Goal: Transaction & Acquisition: Purchase product/service

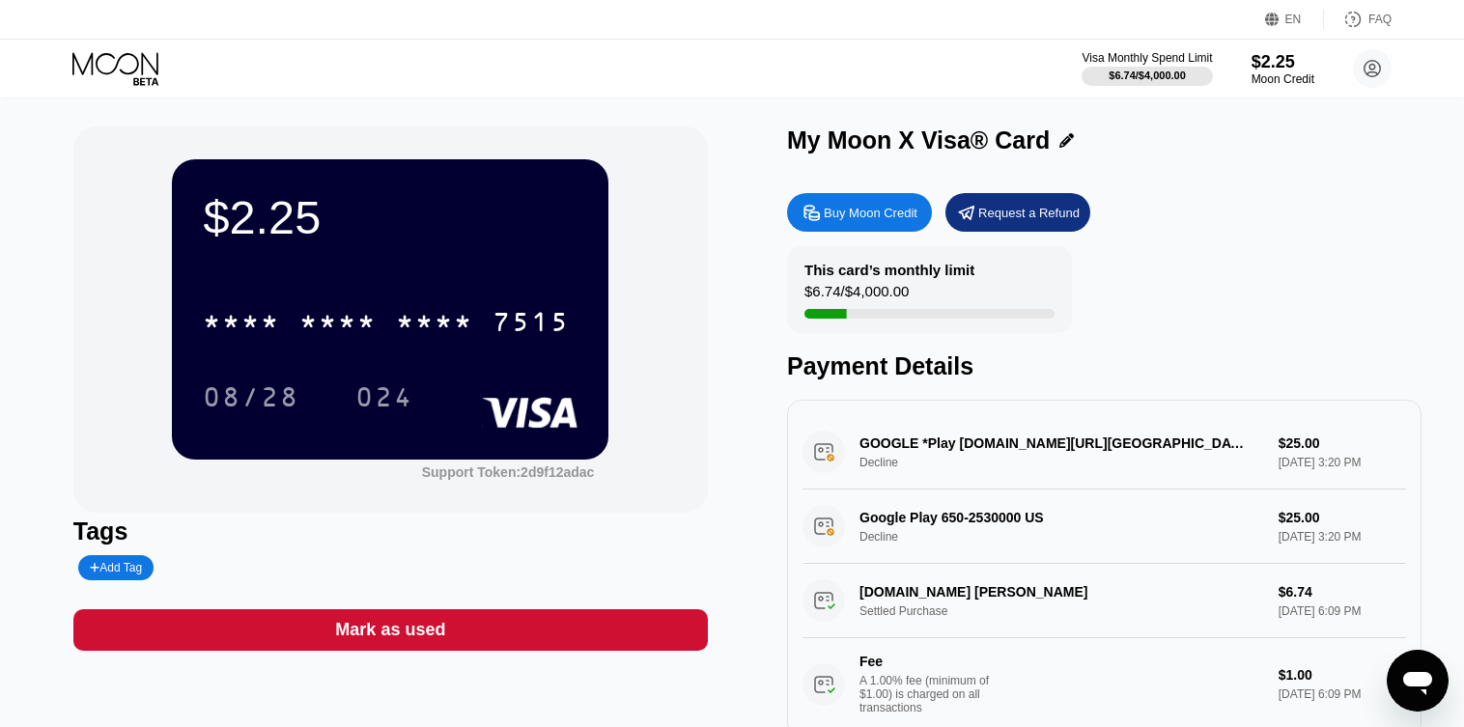
click at [244, 254] on div "$2.25 * * * * * * * * * * * * 7515 08/28 024" at bounding box center [390, 308] width 437 height 299
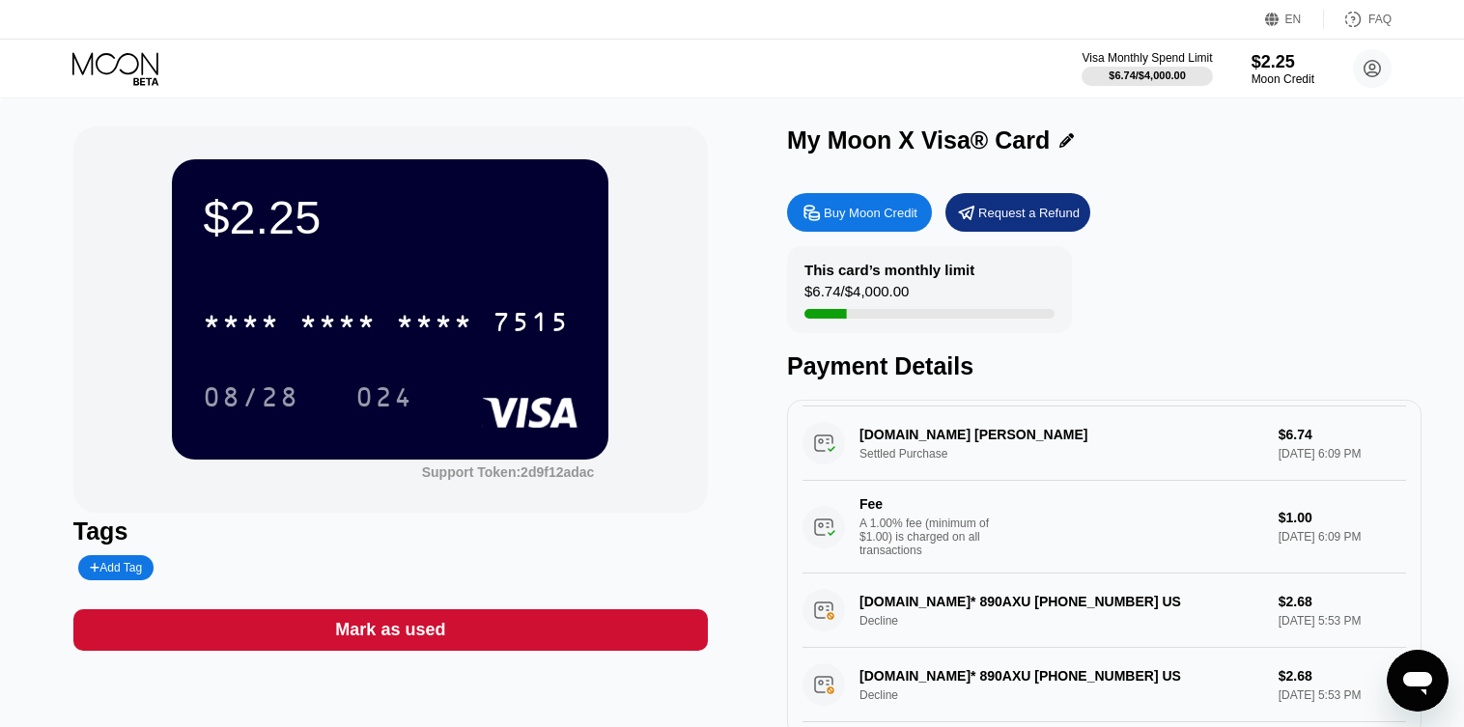
drag, startPoint x: 375, startPoint y: 231, endPoint x: 170, endPoint y: 43, distance: 277.6
click at [373, 230] on div "$2.25" at bounding box center [390, 217] width 375 height 54
click at [133, 47] on div "Visa Monthly Spend Limit $6.74 / $4,000.00 $2.25 Moon Credit Frances Skaggs fra…" at bounding box center [732, 69] width 1464 height 58
click at [132, 61] on icon at bounding box center [117, 69] width 90 height 34
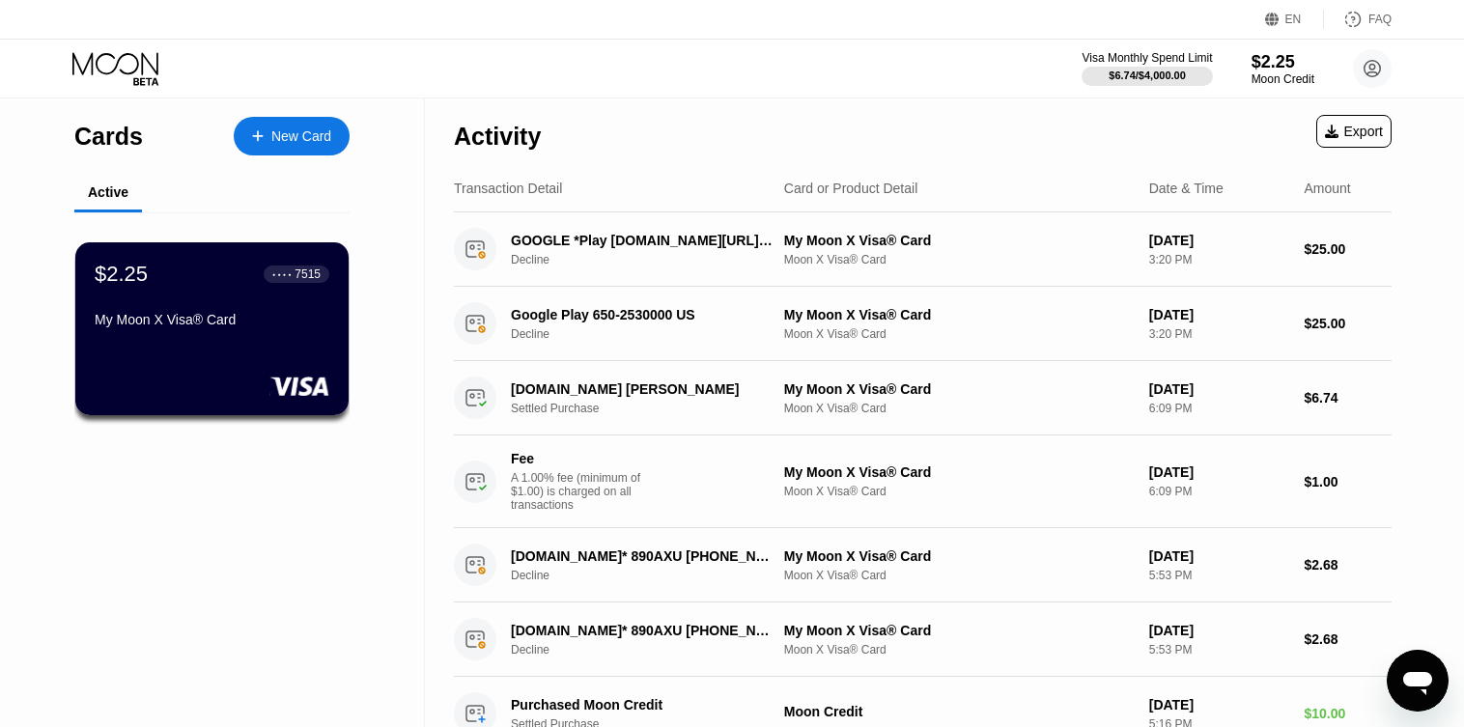
click at [132, 61] on icon at bounding box center [117, 69] width 90 height 34
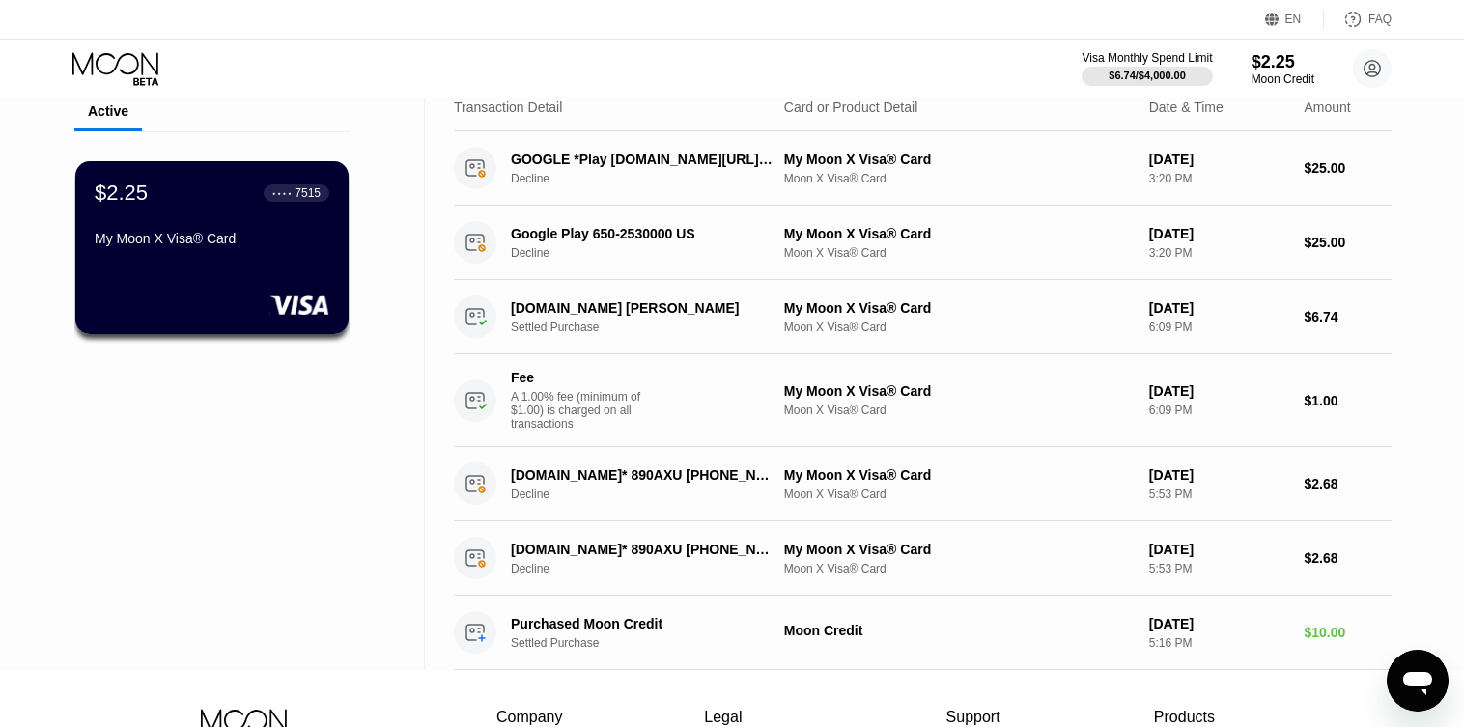
scroll to position [193, 0]
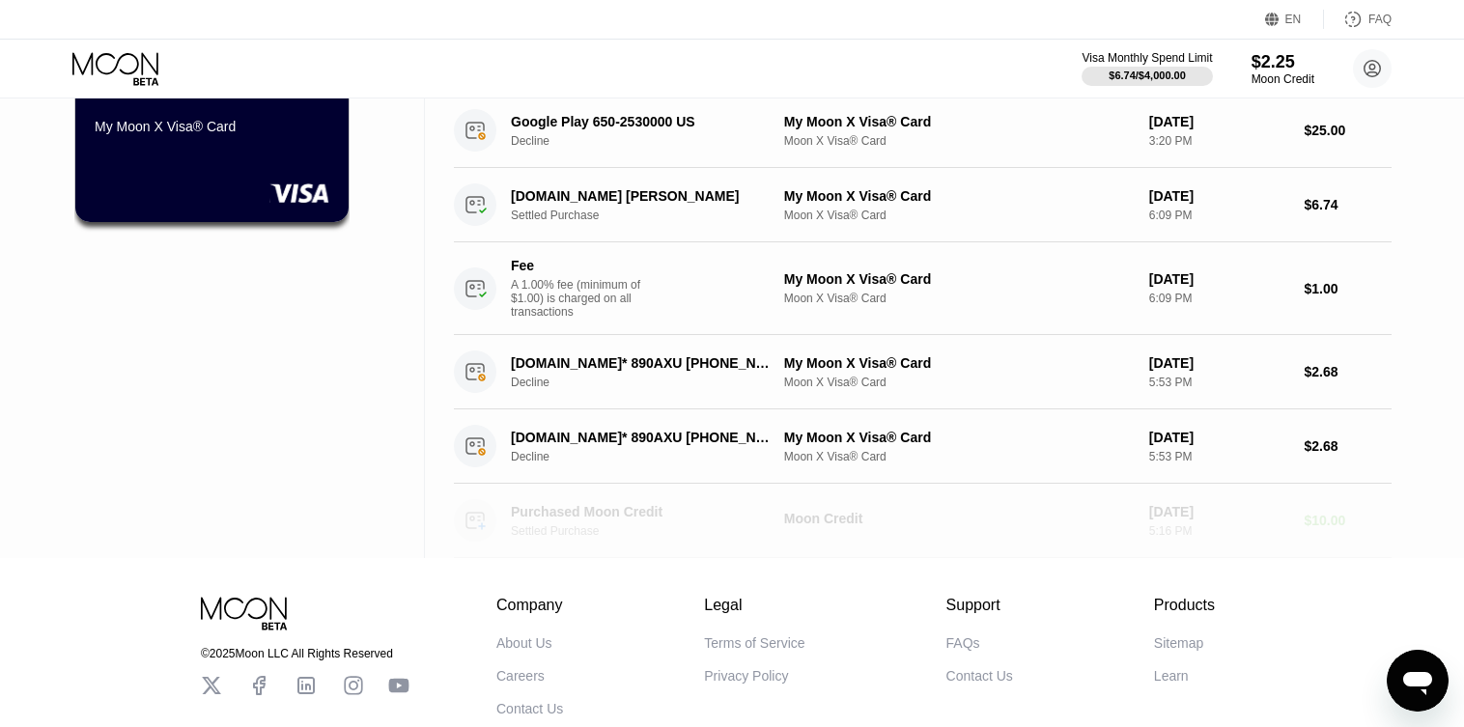
click at [552, 552] on div "Purchased Moon Credit Settled Purchase Moon Credit Sep 20, 2025 5:16 PM $10.00" at bounding box center [923, 521] width 938 height 74
click at [620, 517] on div "Purchased Moon Credit" at bounding box center [643, 511] width 264 height 15
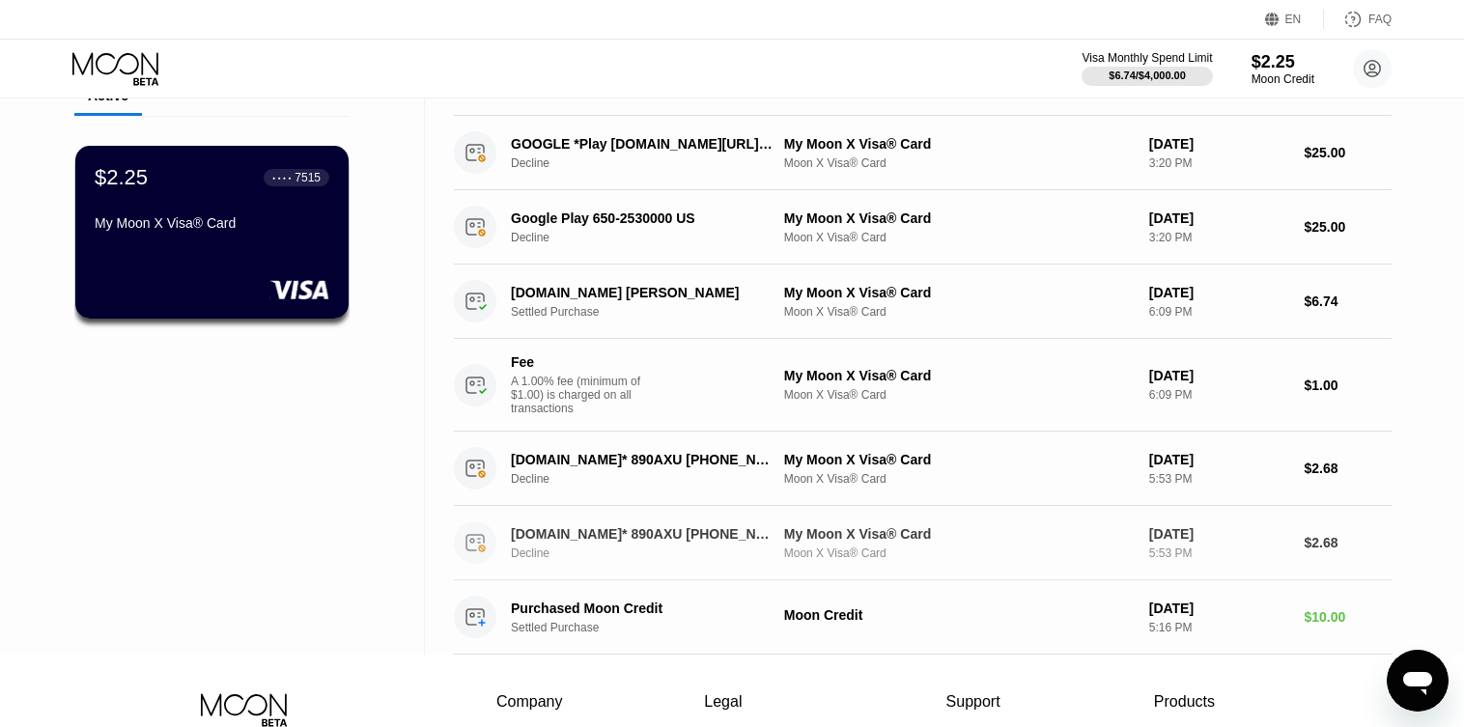
scroll to position [0, 0]
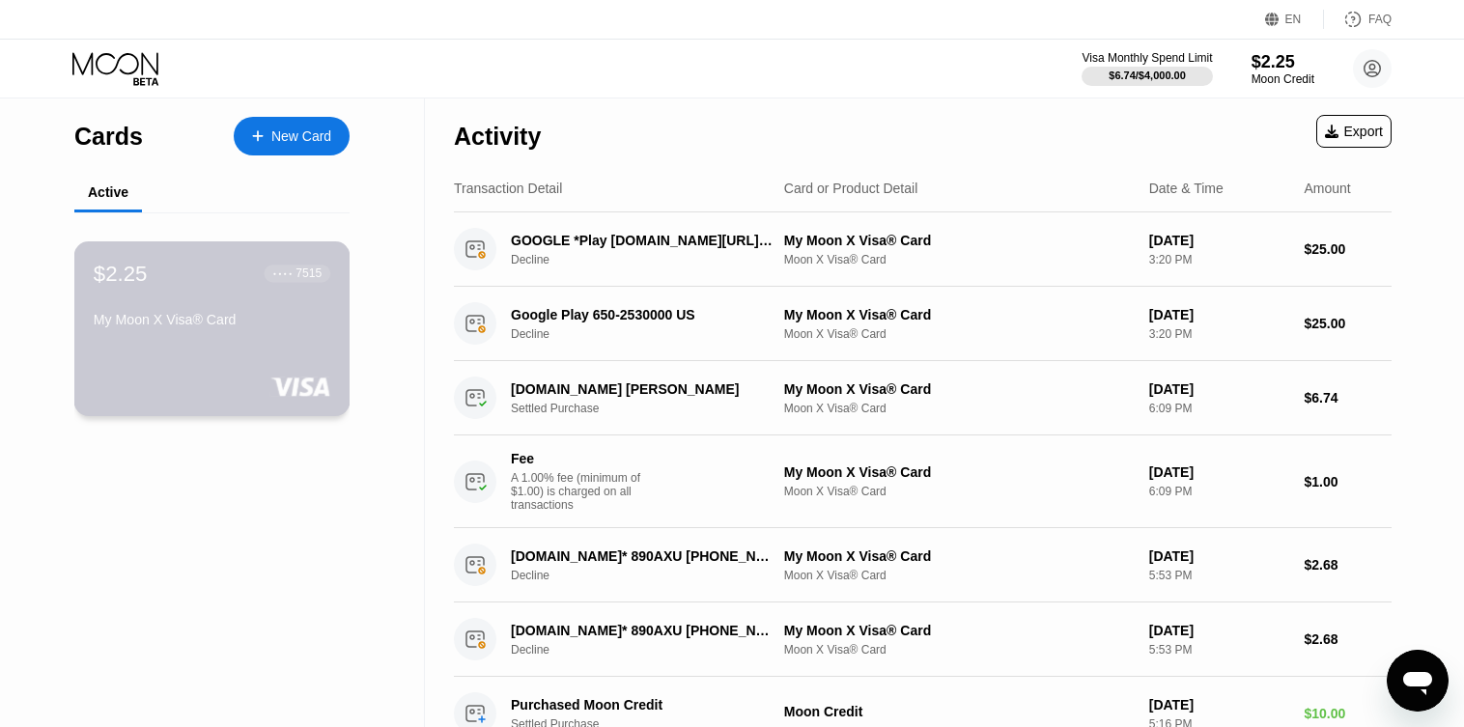
click at [228, 316] on div "$2.25 ● ● ● ● 7515 My Moon X Visa® Card" at bounding box center [212, 298] width 237 height 74
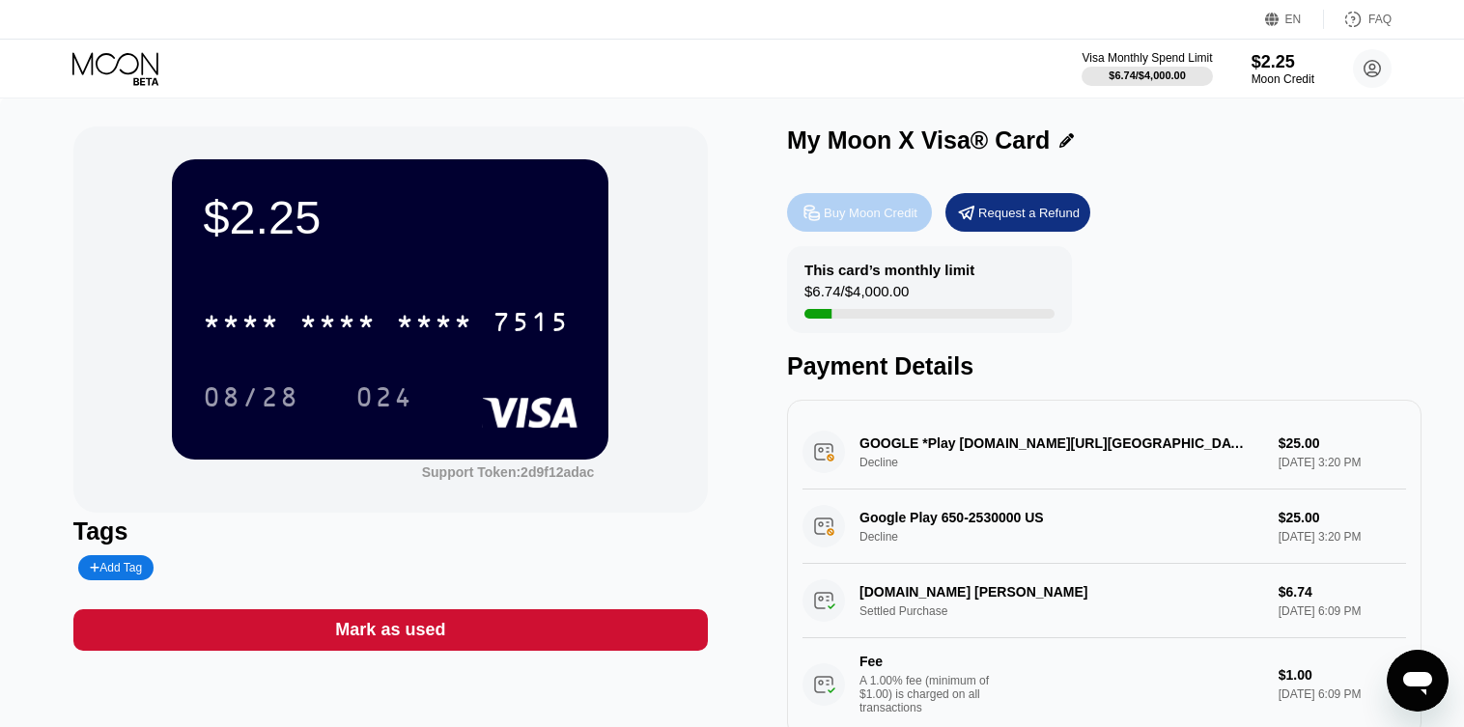
click at [848, 212] on div "Buy Moon Credit" at bounding box center [871, 213] width 94 height 16
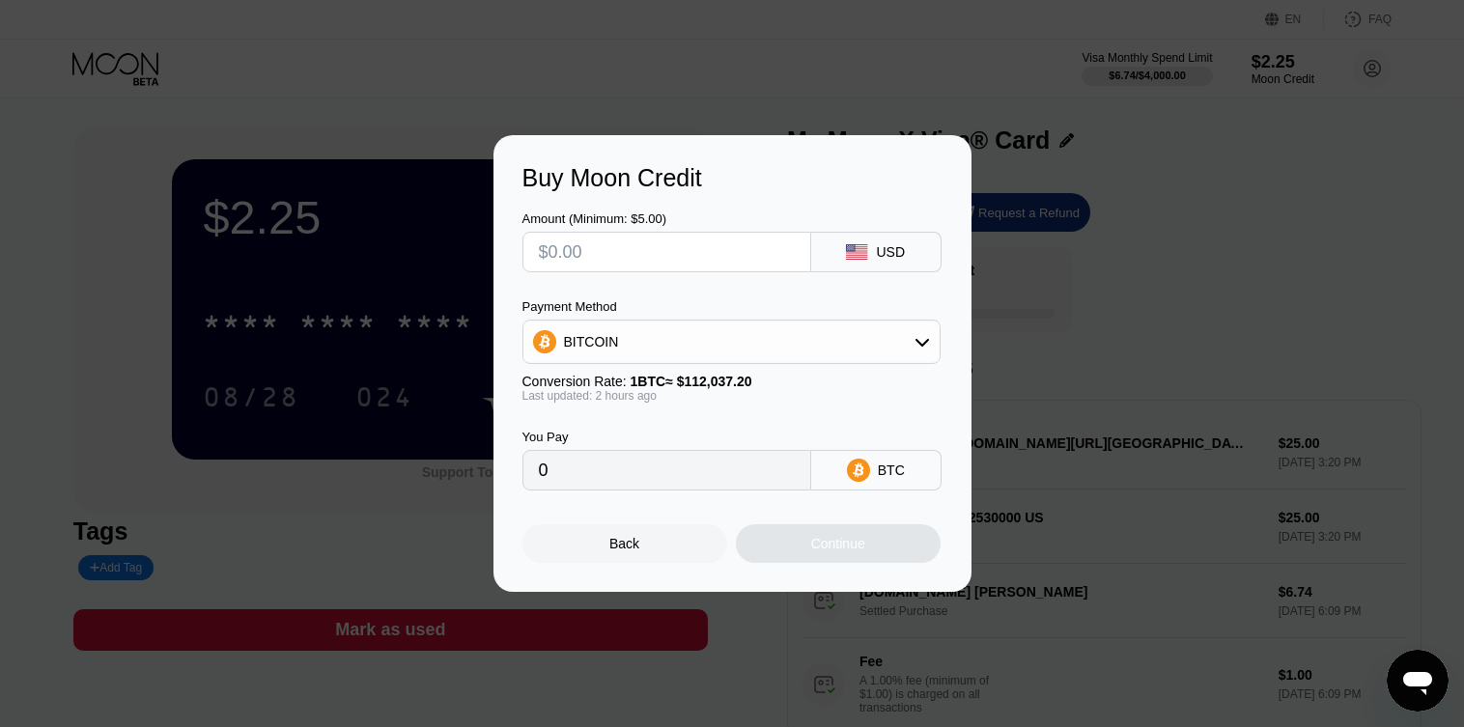
click at [630, 257] on input "text" at bounding box center [667, 252] width 256 height 39
type input "$3"
type input "0.00002686"
type input "$30"
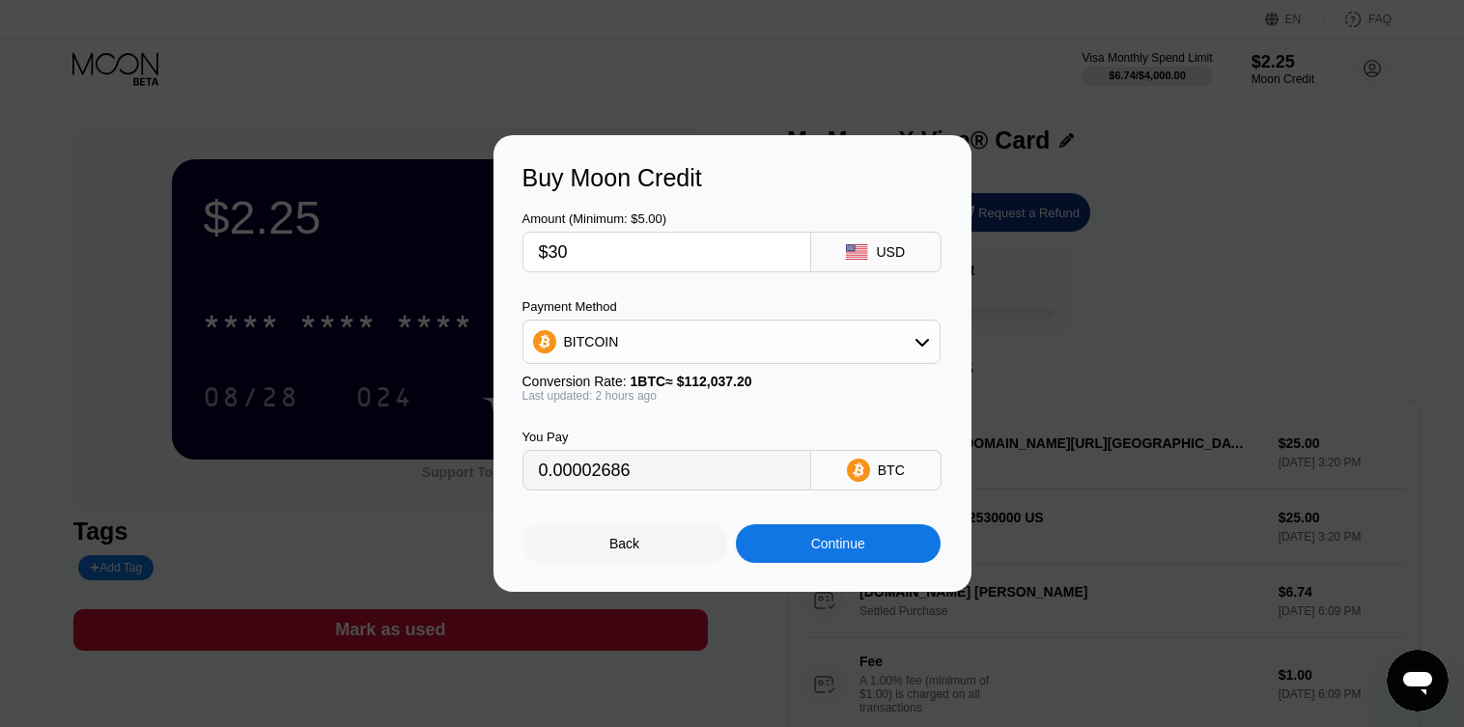
type input "0.00026860"
type input "$30"
click at [618, 481] on input "0.00026860" at bounding box center [667, 470] width 256 height 39
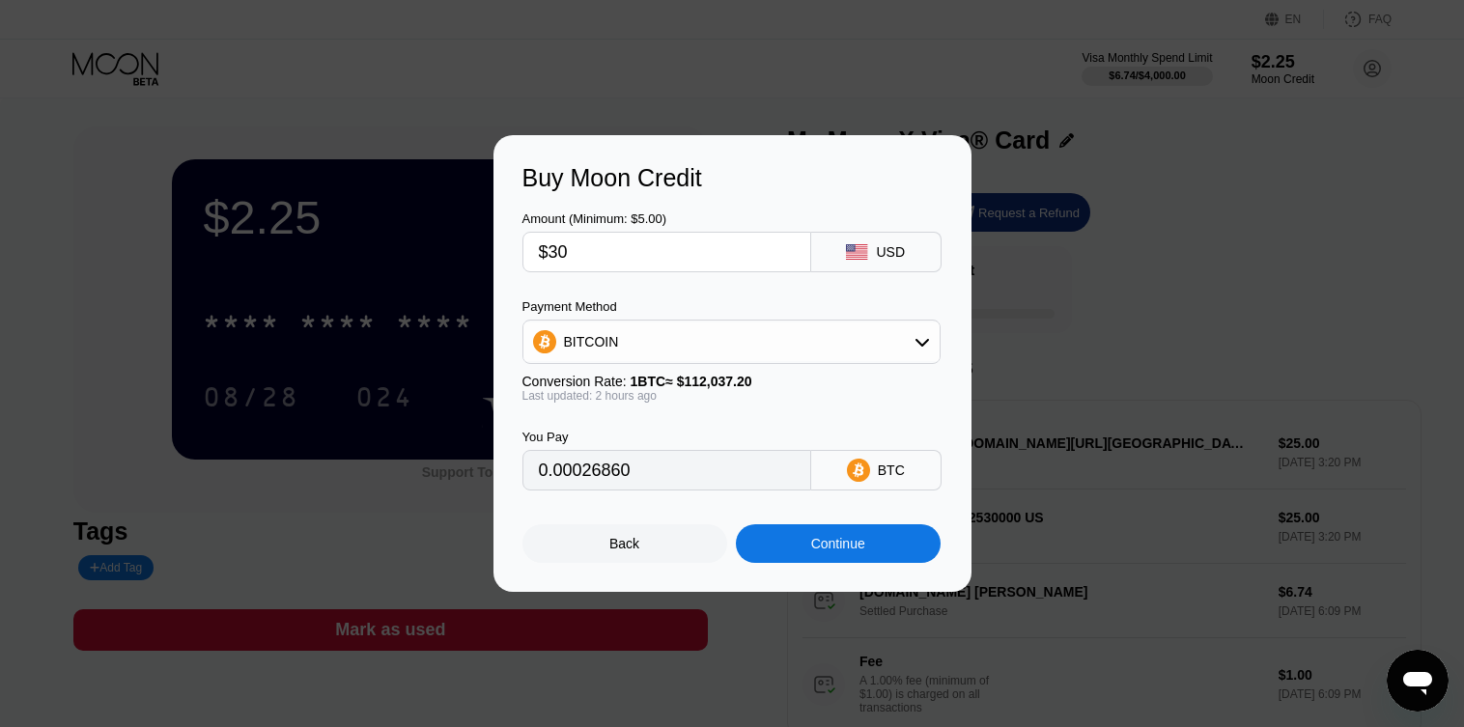
click at [793, 537] on div "Continue" at bounding box center [838, 543] width 205 height 39
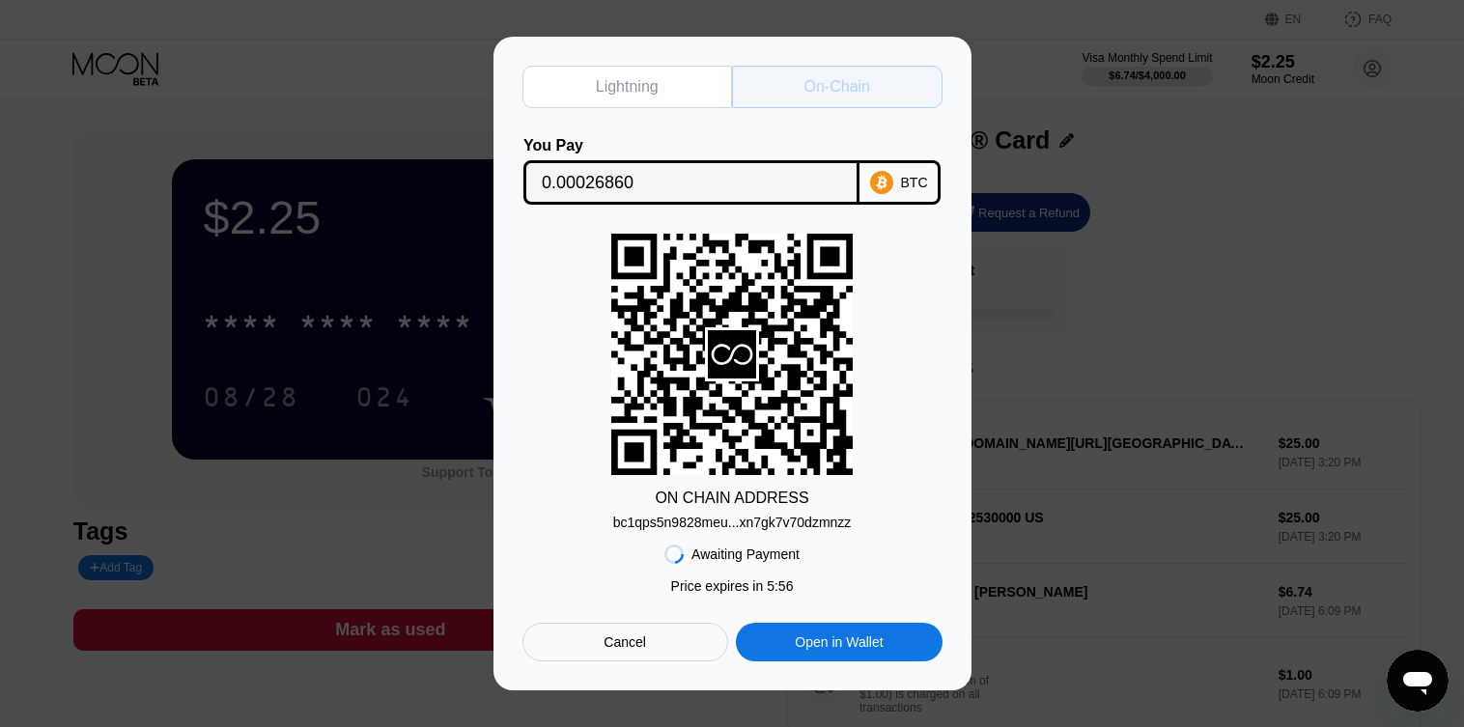
click at [782, 87] on div "On-Chain" at bounding box center [837, 87] width 211 height 42
click at [705, 524] on div "bc1qps5n9828meu...xn7gk7v70dzmnzz" at bounding box center [732, 522] width 239 height 15
click at [640, 662] on div "Cancel" at bounding box center [626, 642] width 206 height 39
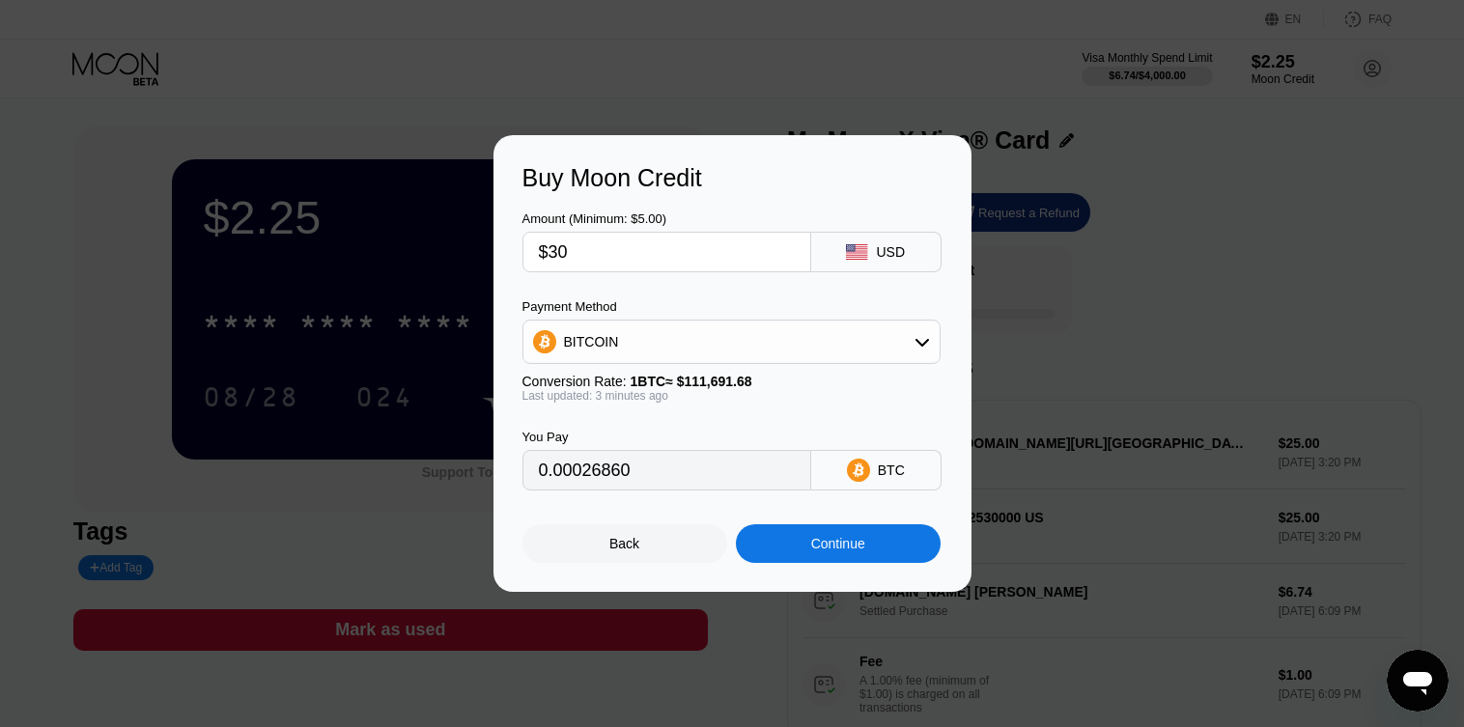
drag, startPoint x: 559, startPoint y: 262, endPoint x: 548, endPoint y: 262, distance: 11.6
click at [548, 262] on input "$30" at bounding box center [667, 252] width 256 height 39
type input "$2"
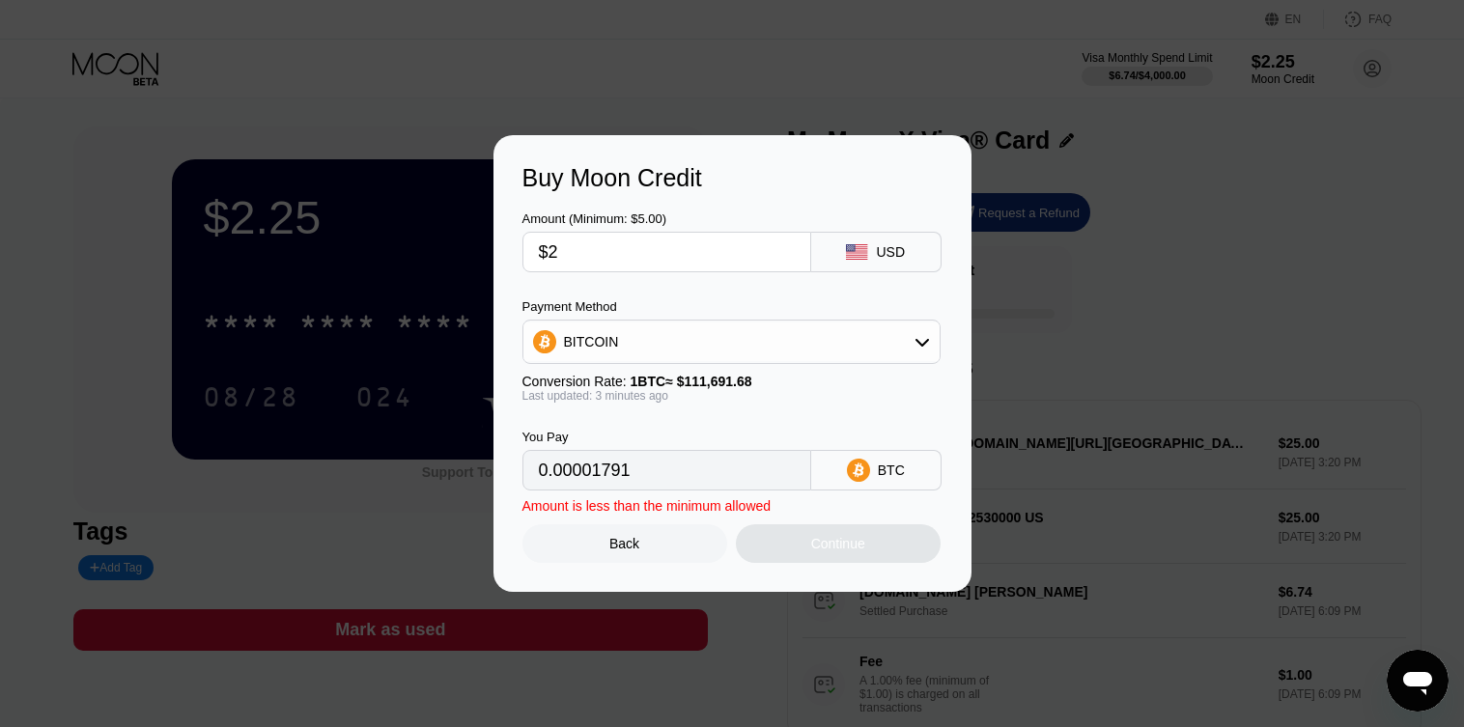
type input "0.00001791"
type input "$24"
type input "0.00021488"
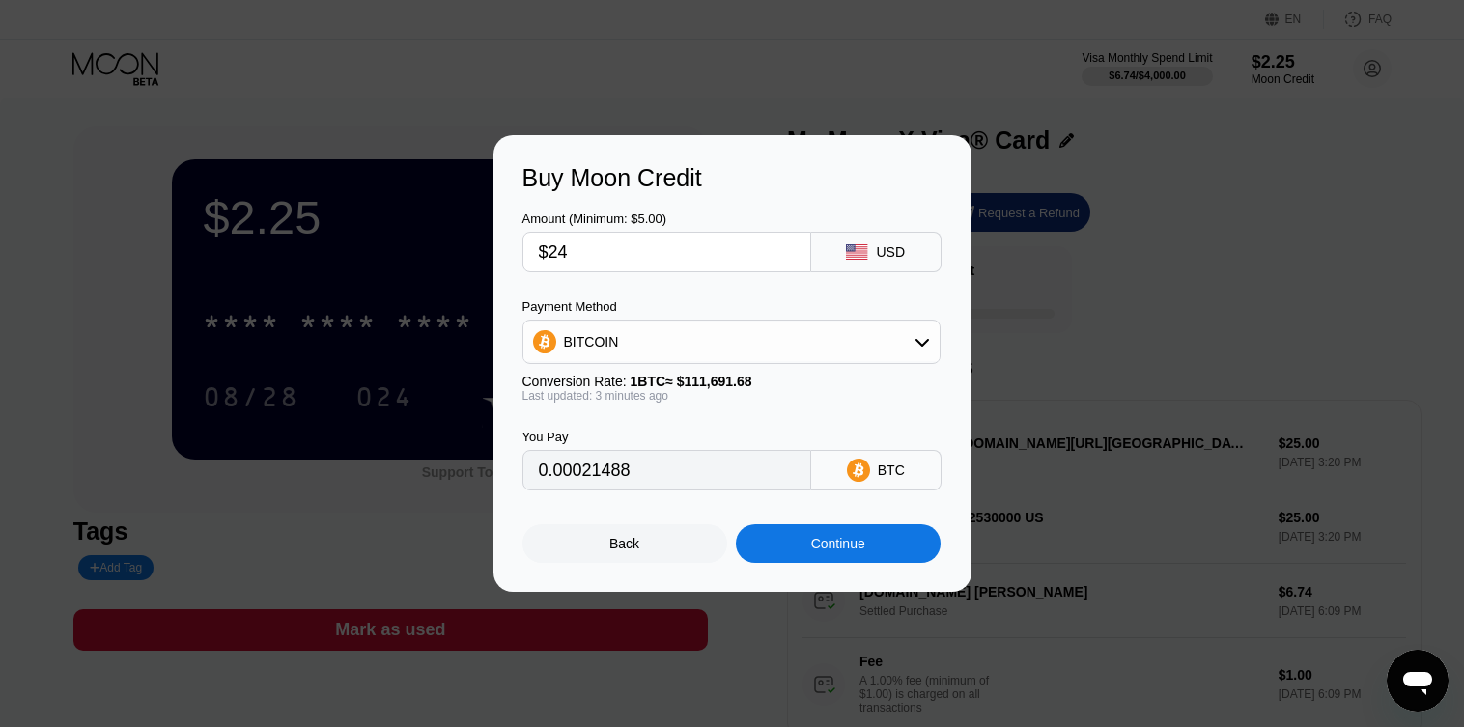
type input "$24"
click at [784, 555] on div "Continue" at bounding box center [838, 543] width 205 height 39
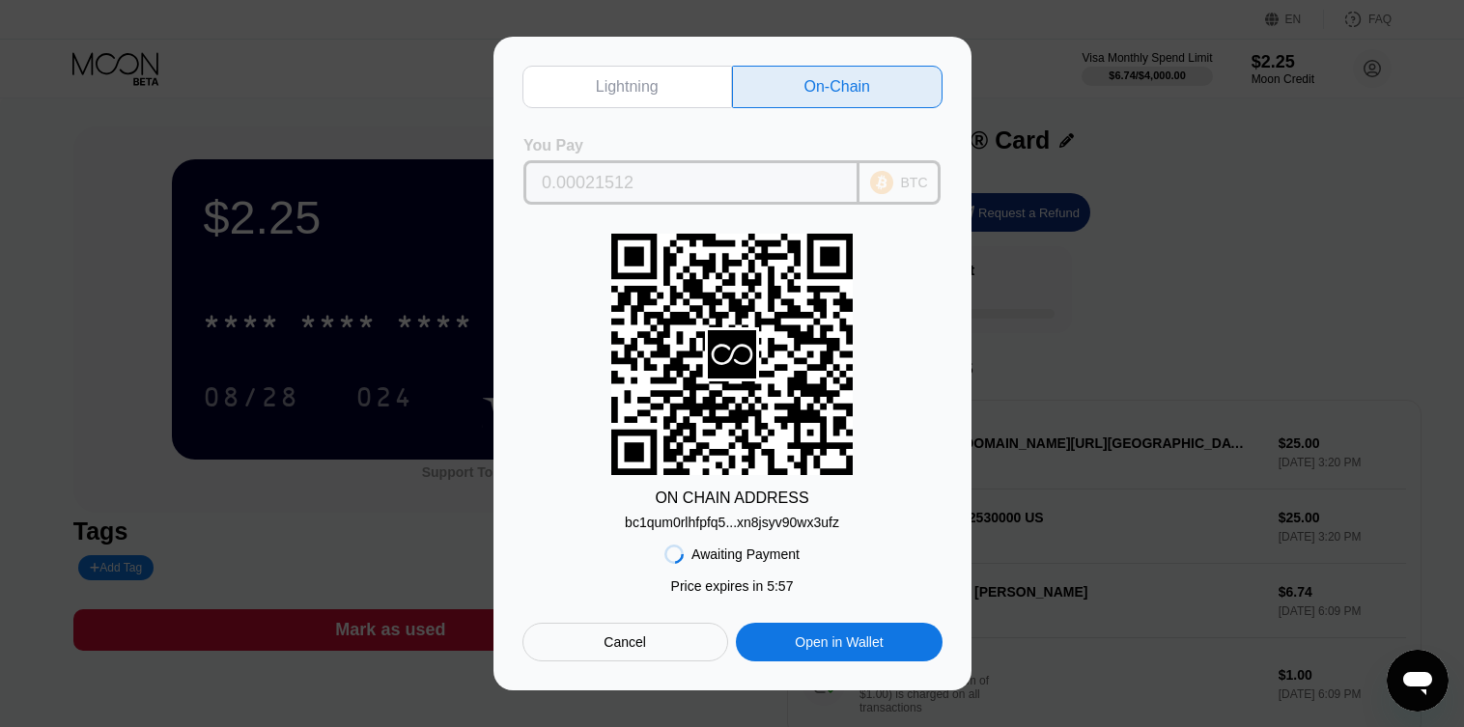
drag, startPoint x: 629, startPoint y: 180, endPoint x: 537, endPoint y: 181, distance: 91.8
click at [537, 181] on div "0.00021512" at bounding box center [692, 182] width 336 height 44
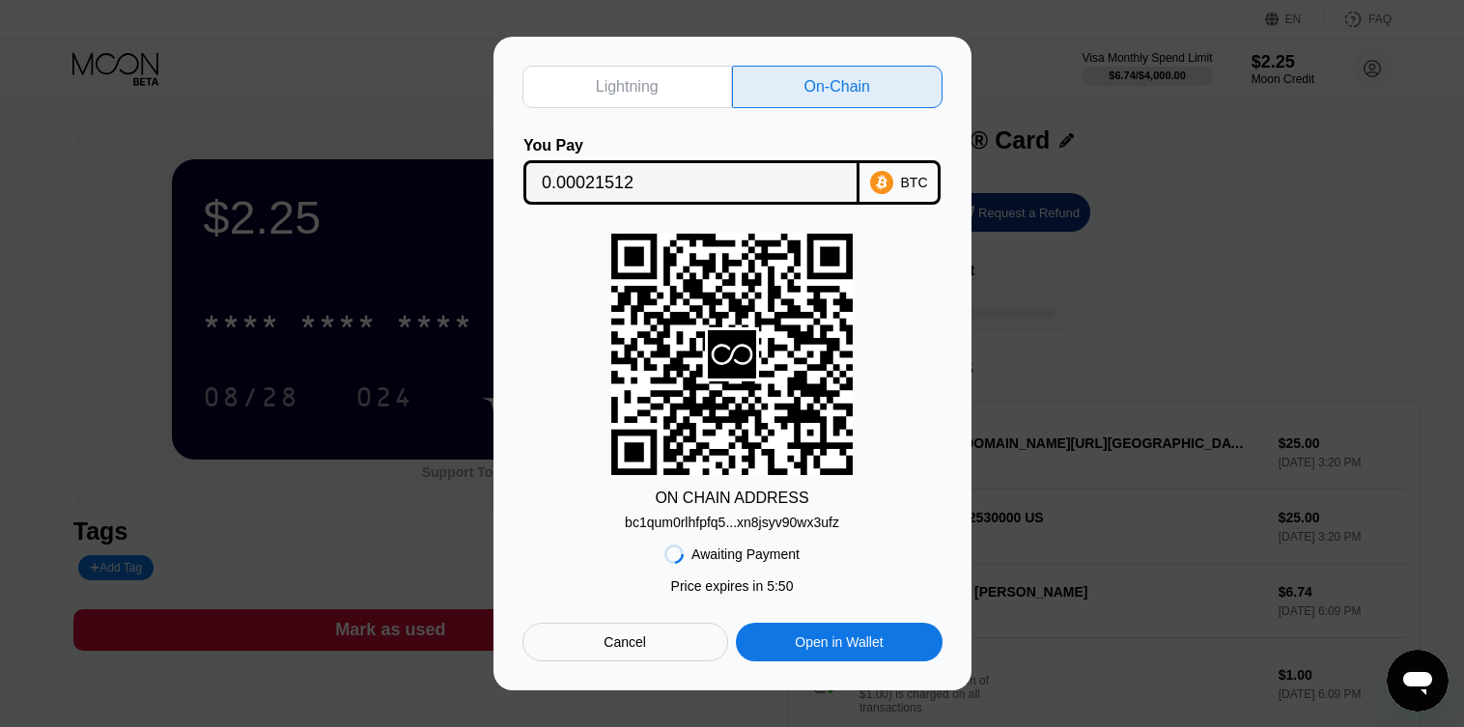
click at [720, 519] on div "bc1qum0rlhfpfq5...xn8jsyv90wx3ufz" at bounding box center [732, 522] width 214 height 15
click at [844, 651] on div "Open in Wallet" at bounding box center [839, 642] width 88 height 17
click at [587, 640] on div "Cancel" at bounding box center [626, 642] width 206 height 39
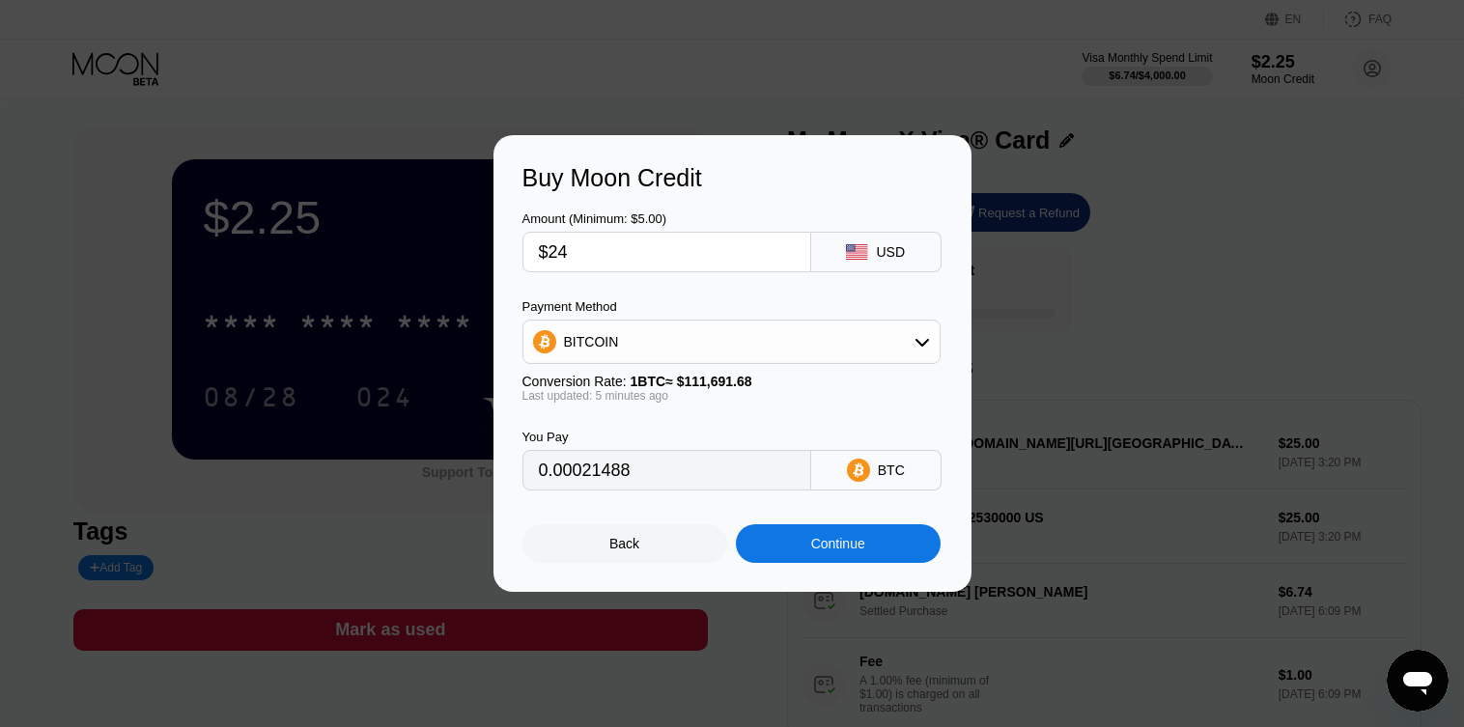
type input "0.00021502"
click at [572, 253] on input "$24" at bounding box center [667, 252] width 256 height 39
type input "$2"
type input "0.00001792"
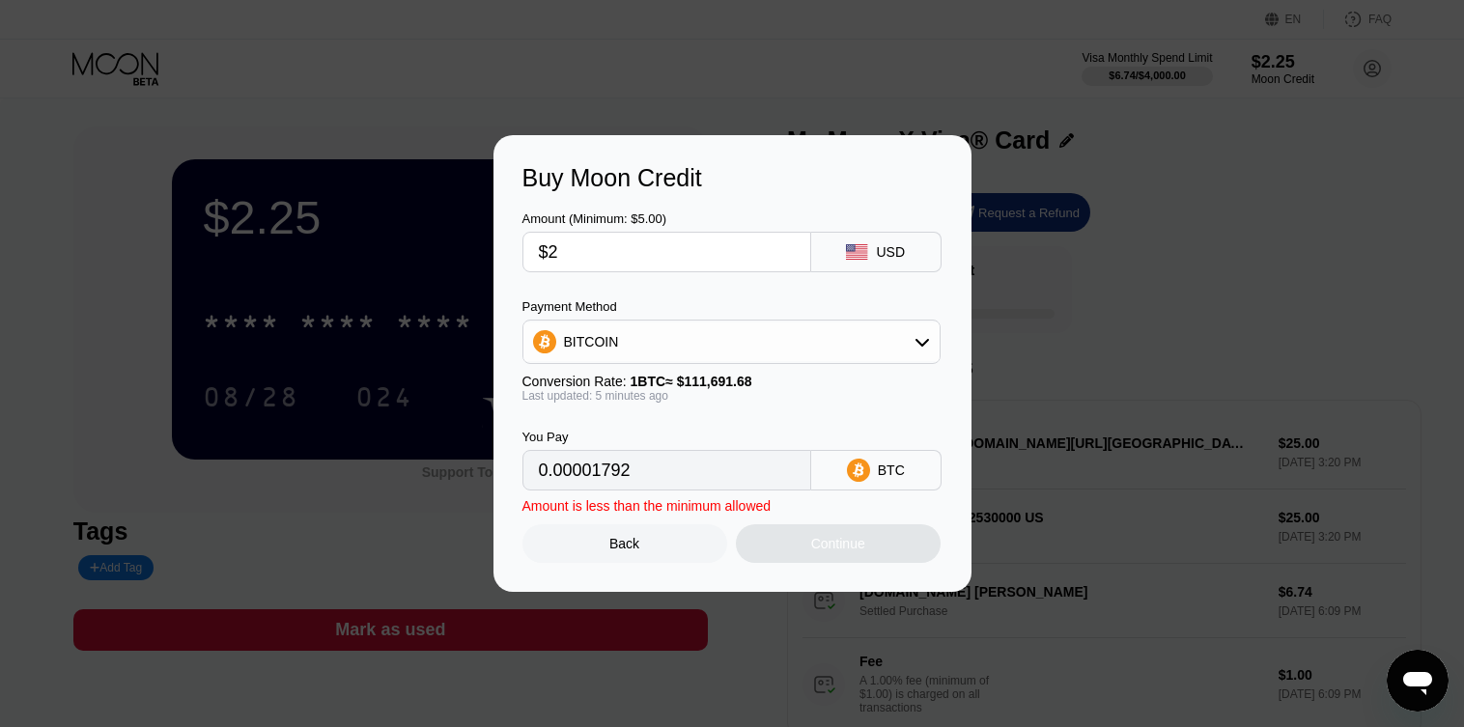
type input "$23"
type input "0.00020606"
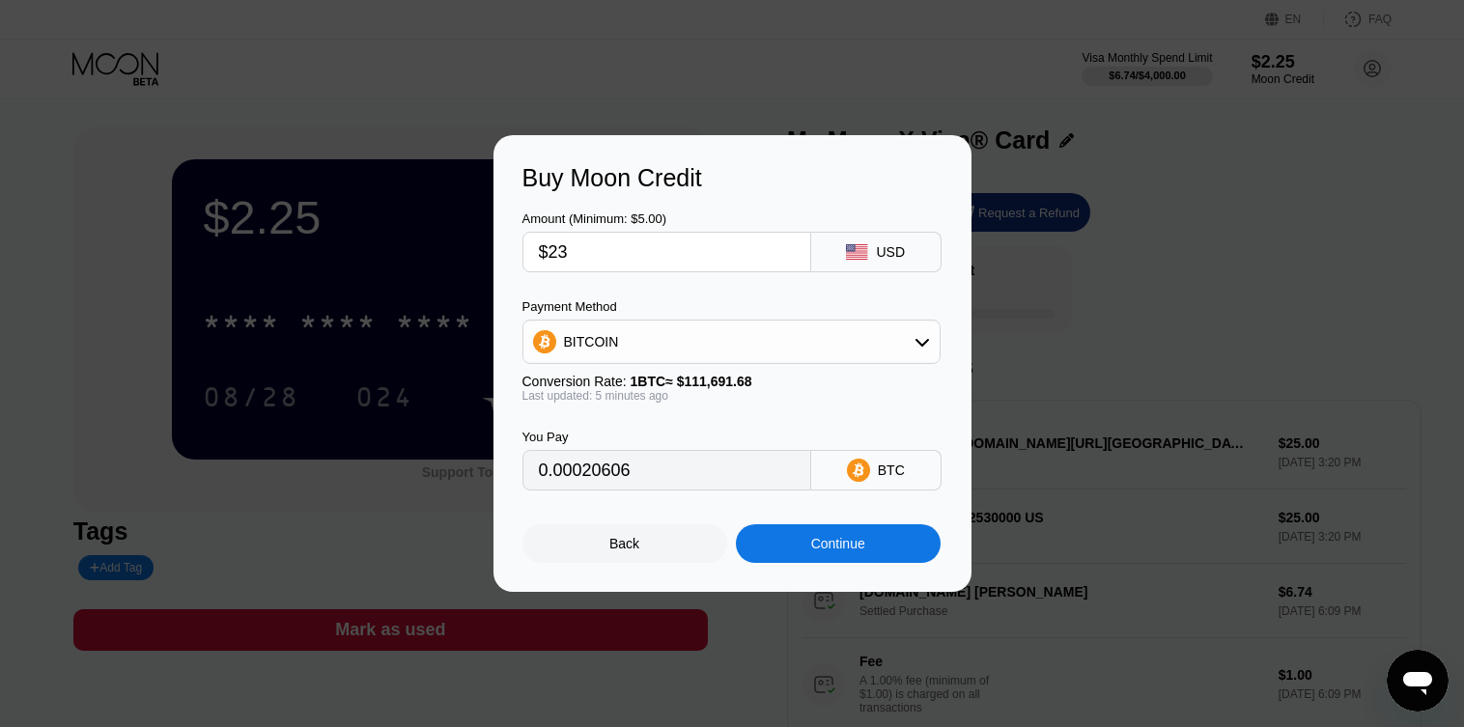
type input "$23"
click at [796, 559] on div "Continue" at bounding box center [838, 543] width 205 height 39
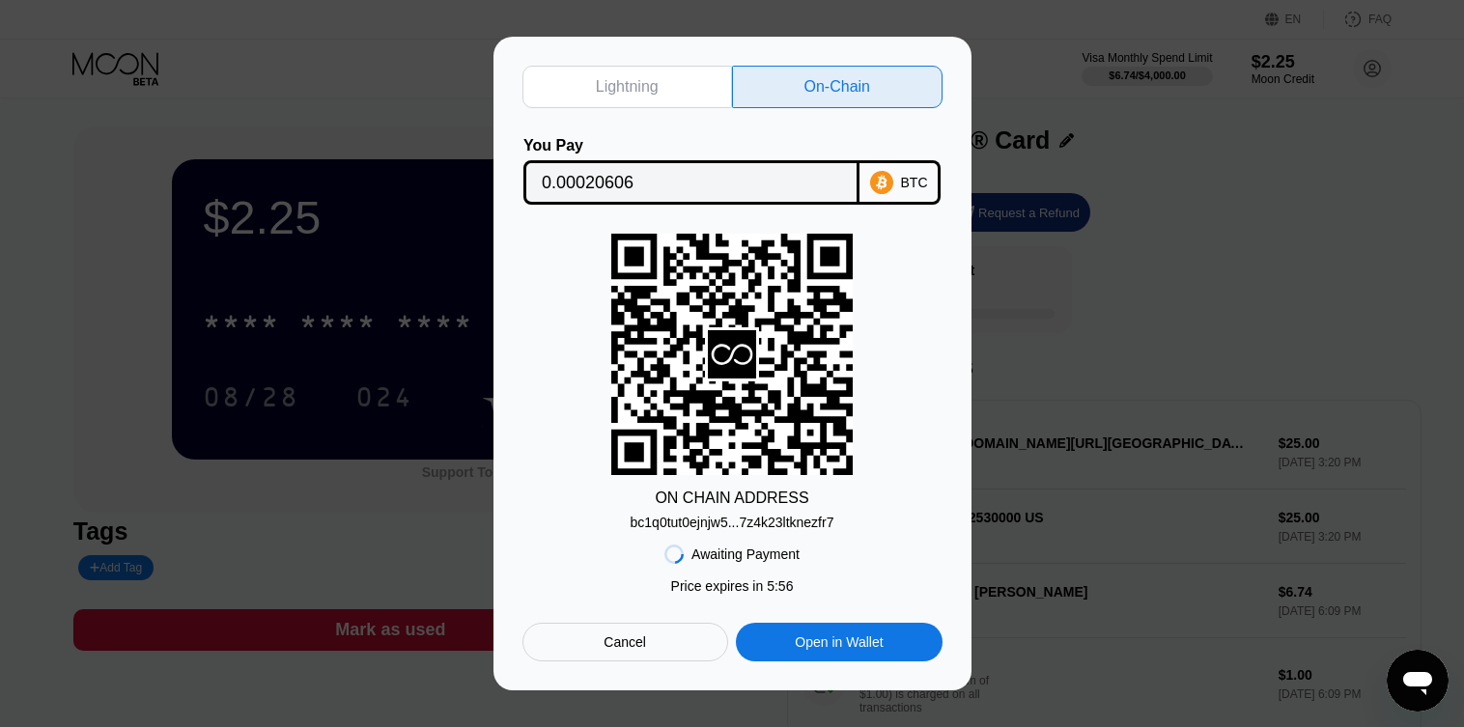
click at [620, 181] on input "0.00020606" at bounding box center [691, 182] width 299 height 39
click at [715, 528] on div "bc1q0tut0ejnjw5...7z4k23ltknezfr7" at bounding box center [733, 522] width 204 height 15
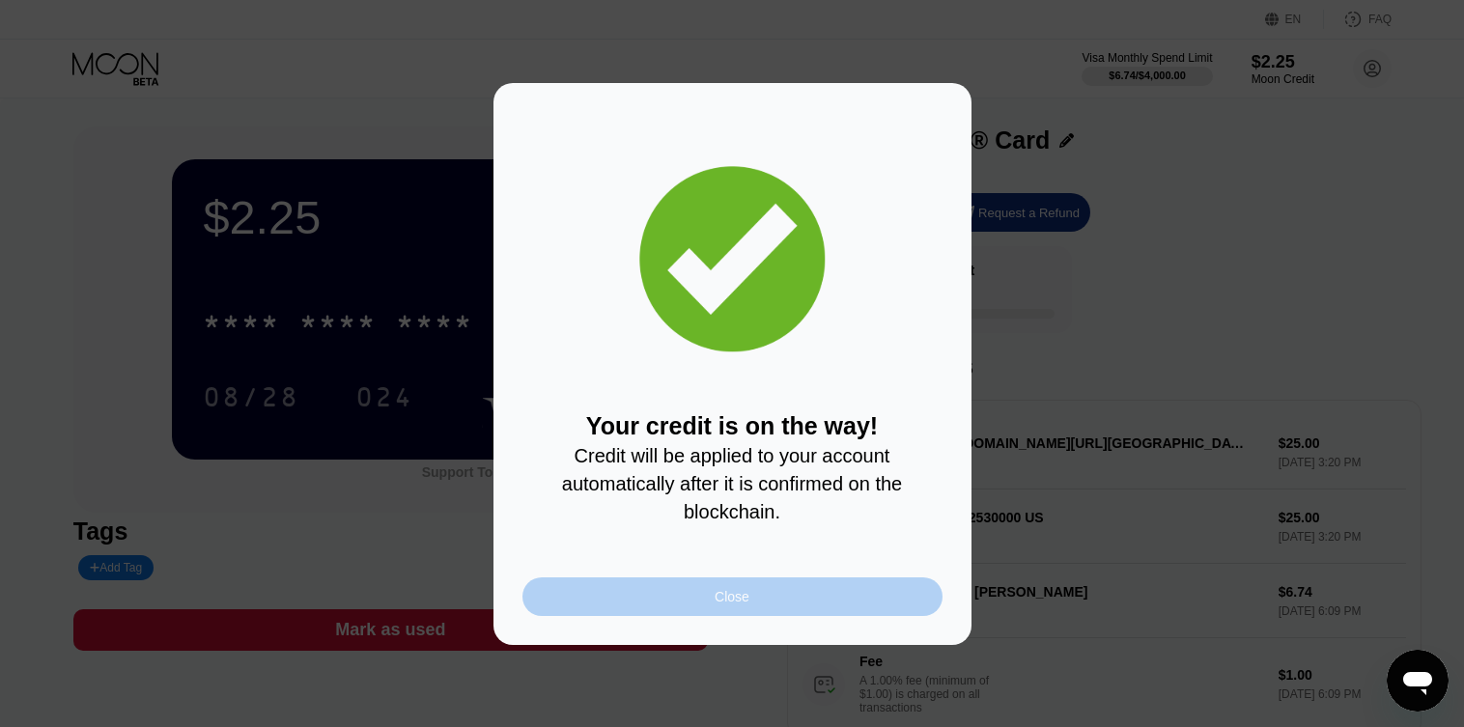
click at [722, 596] on div "Close" at bounding box center [732, 596] width 35 height 15
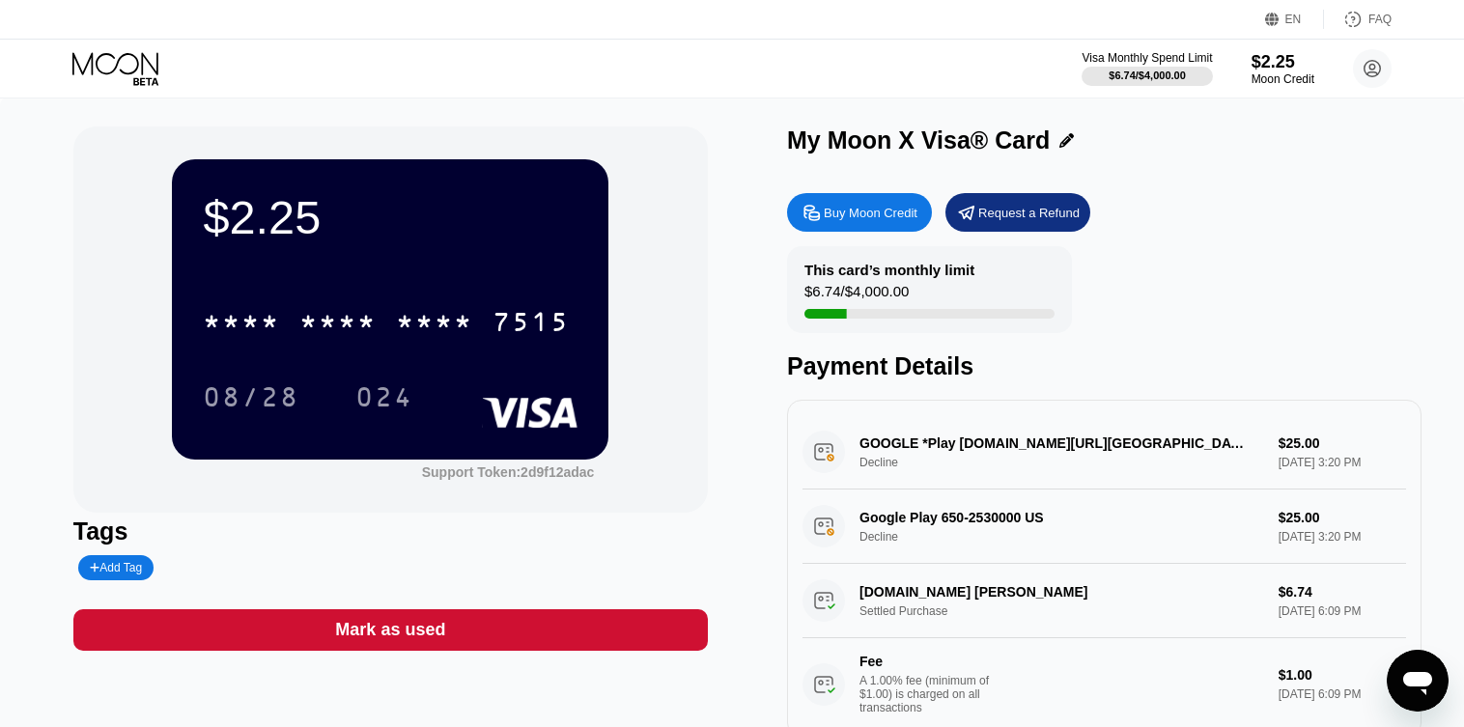
click at [145, 57] on icon at bounding box center [115, 63] width 86 height 22
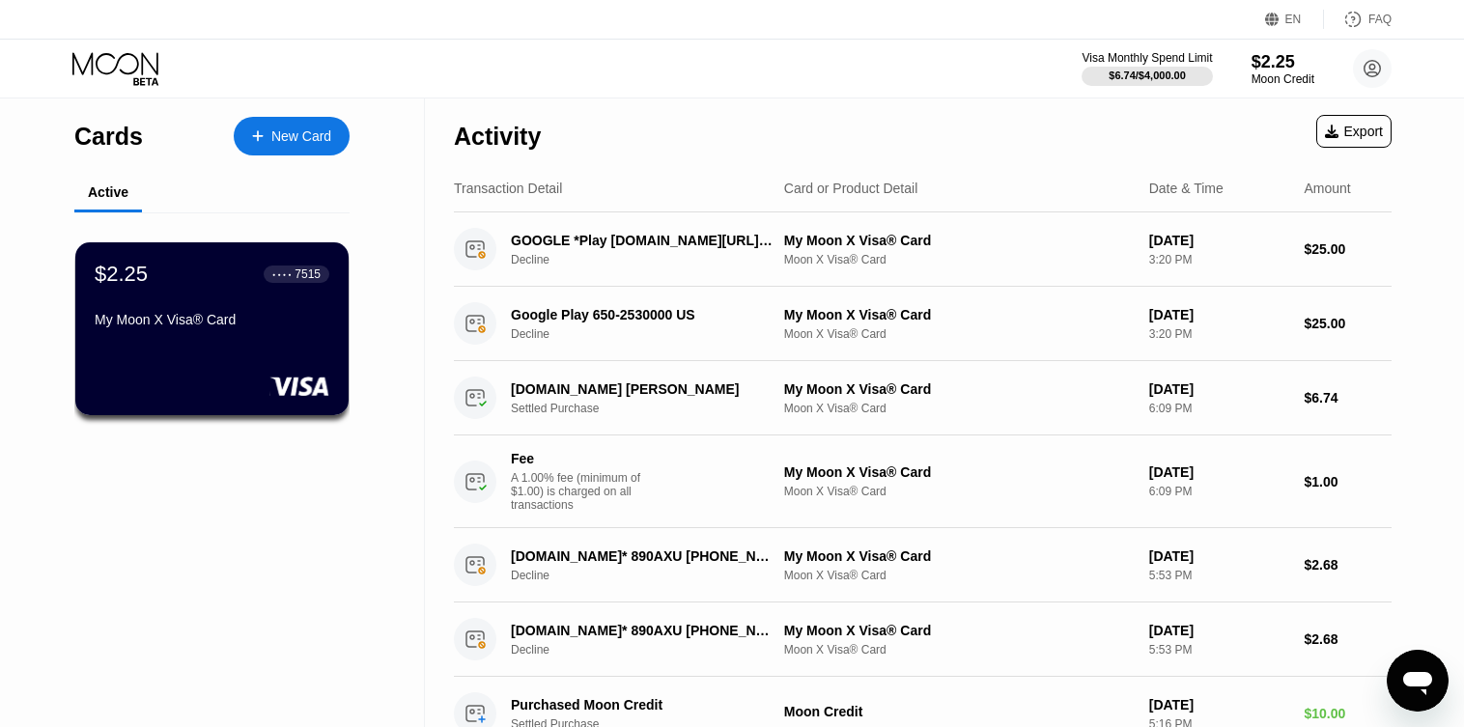
click at [128, 52] on icon at bounding box center [115, 63] width 86 height 22
drag, startPoint x: 128, startPoint y: 130, endPoint x: 128, endPoint y: 69, distance: 61.8
click at [129, 129] on div "Cards" at bounding box center [108, 137] width 69 height 28
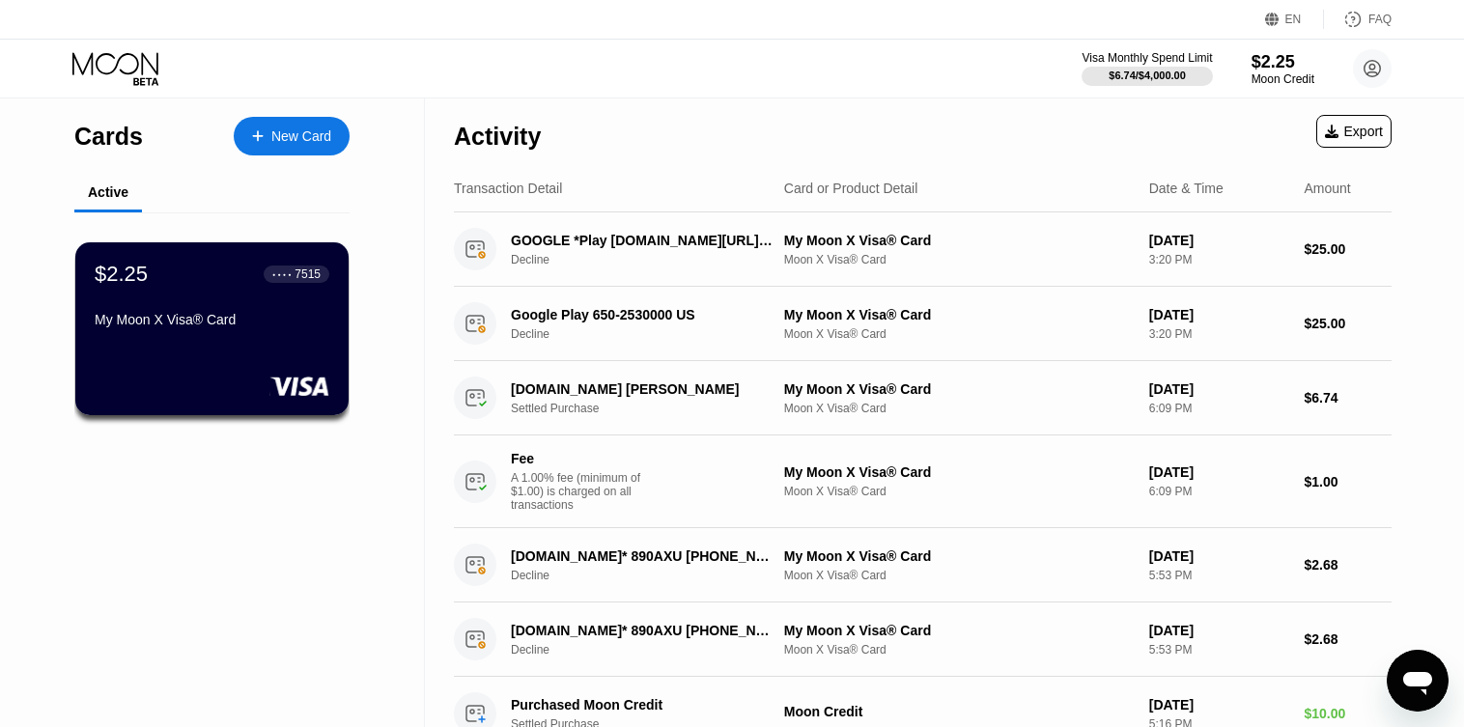
click at [128, 66] on icon at bounding box center [117, 69] width 90 height 34
click at [164, 286] on div "$2.25 ● ● ● ● 7515" at bounding box center [212, 273] width 237 height 25
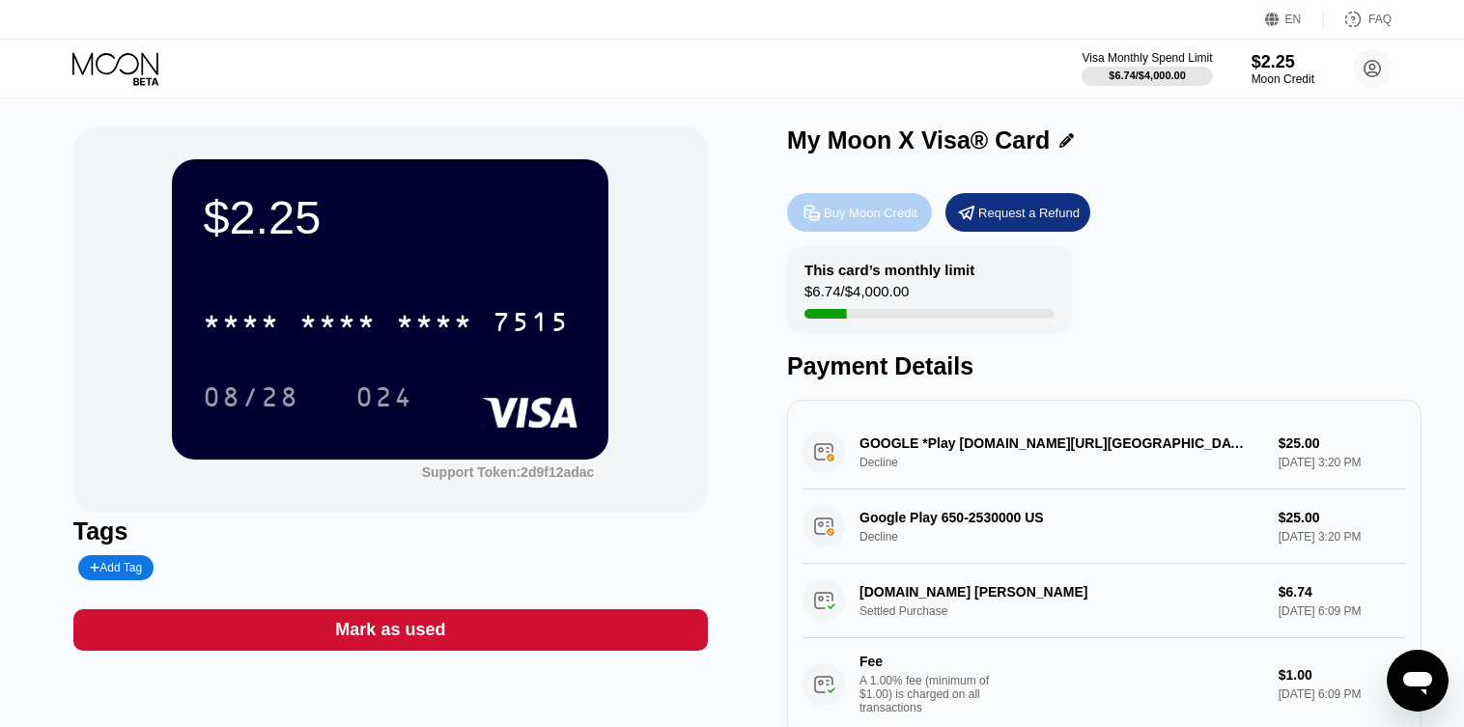
click at [879, 210] on div "Buy Moon Credit" at bounding box center [871, 213] width 94 height 16
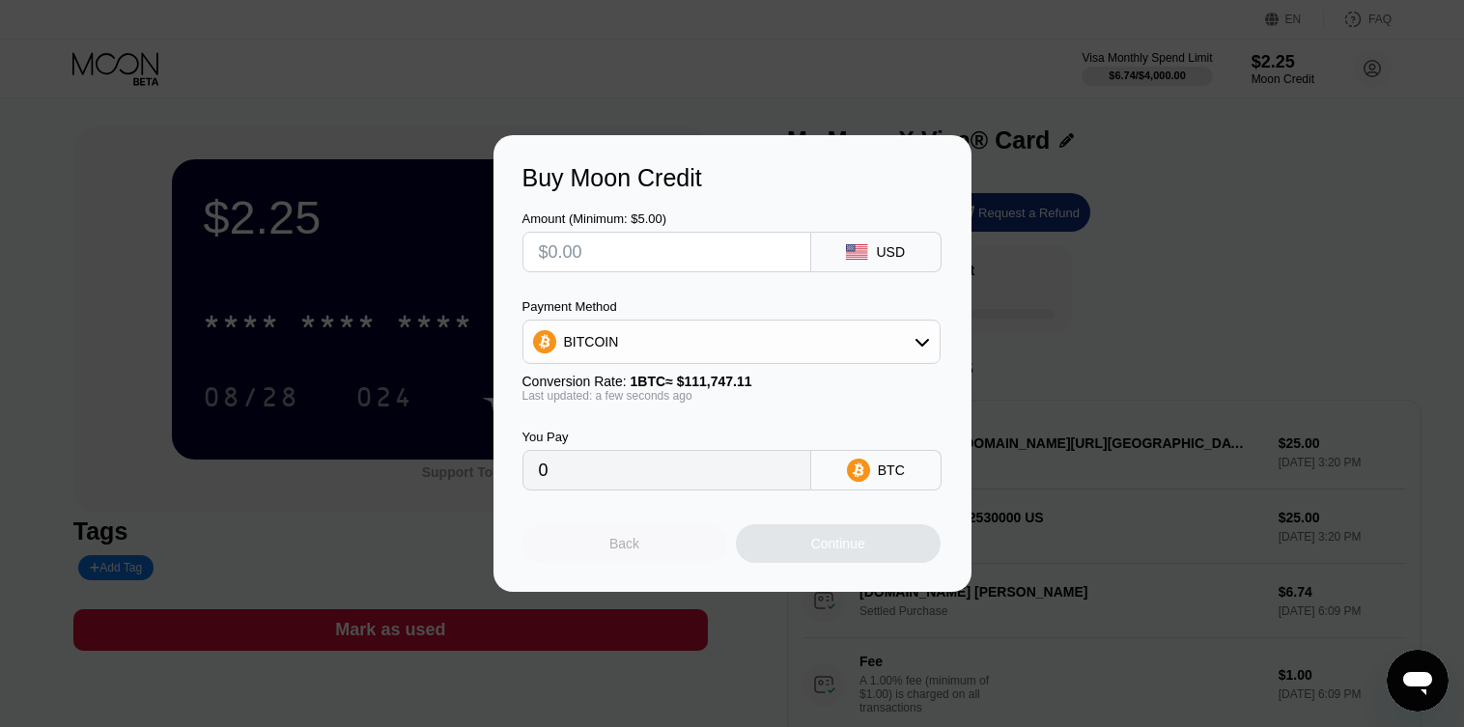
click at [629, 563] on div "Back" at bounding box center [625, 543] width 205 height 39
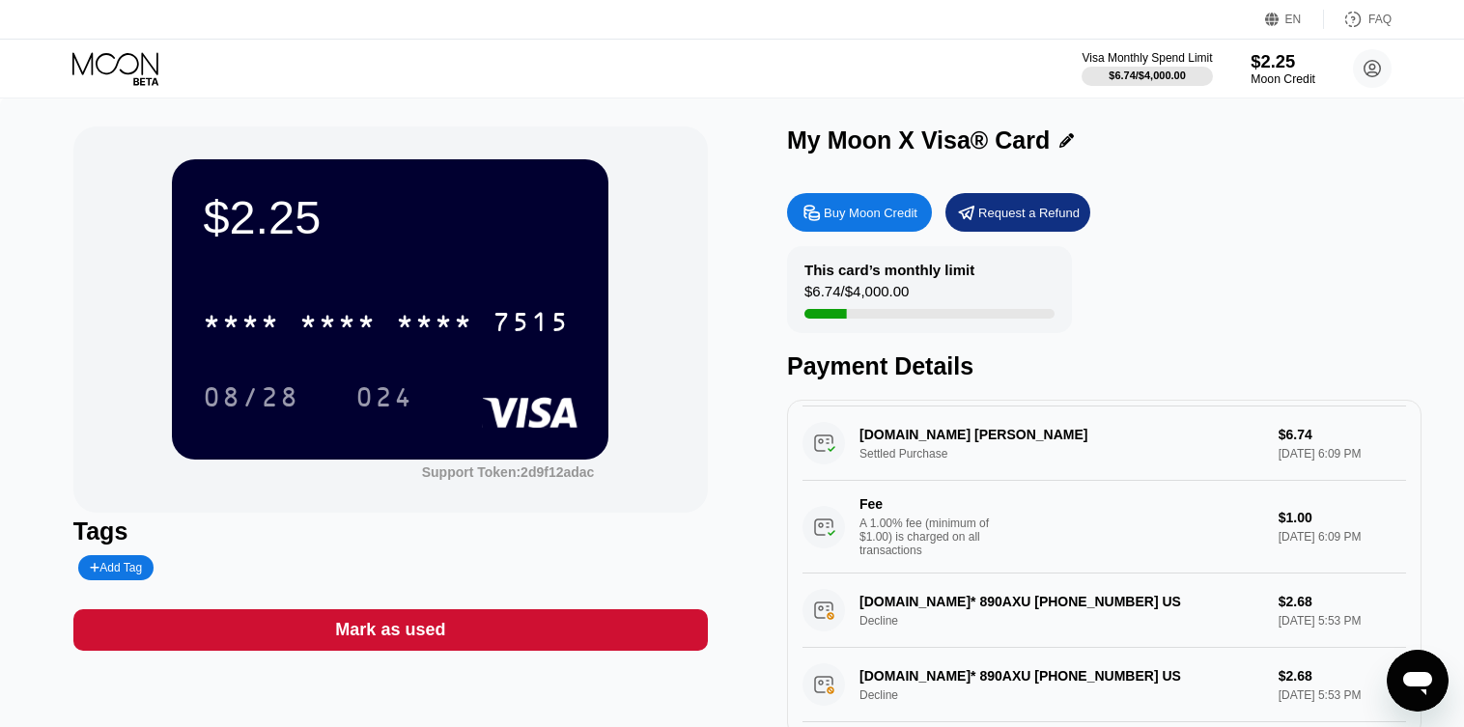
click at [1258, 63] on div "$2.25" at bounding box center [1283, 61] width 65 height 20
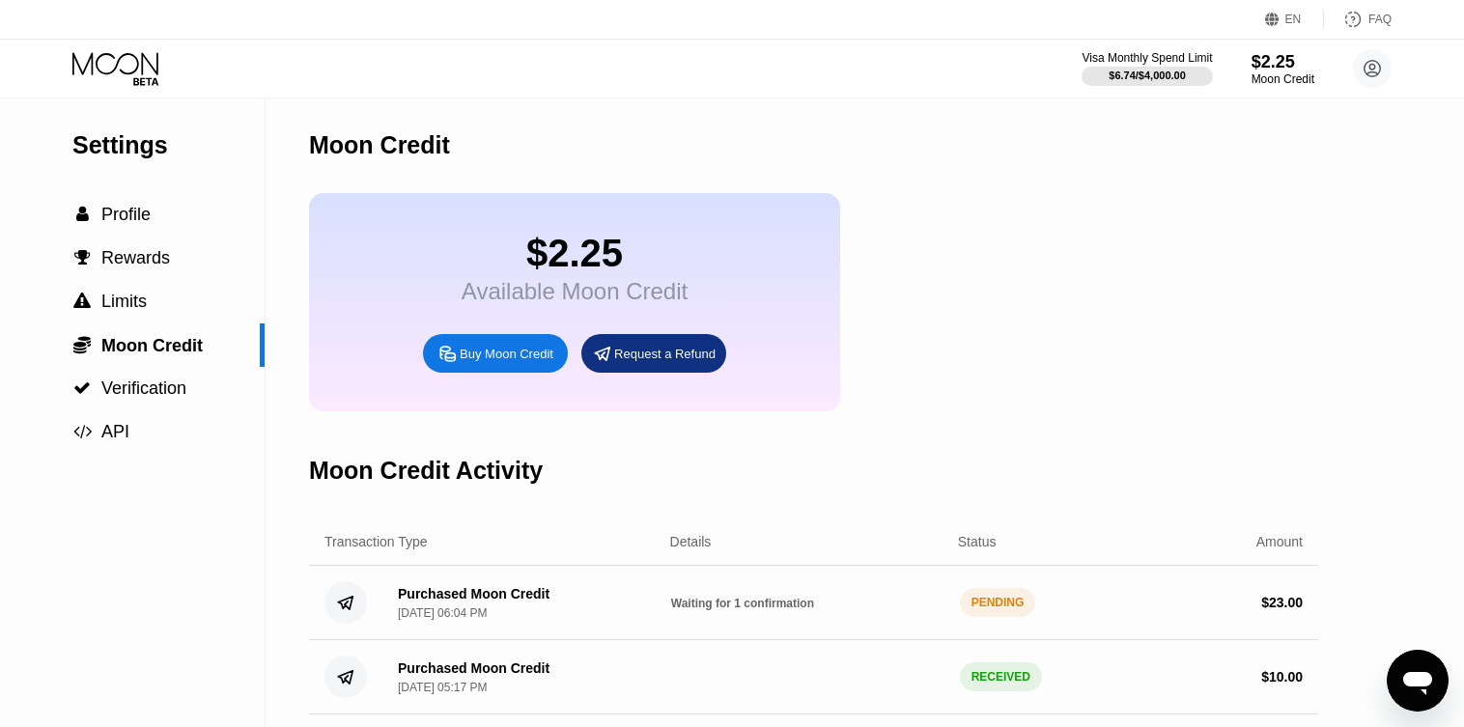
click at [821, 610] on div "Waiting for 1 confirmation" at bounding box center [807, 602] width 273 height 15
click at [760, 637] on div "Purchased Moon Credit Sep 23, 2025, 06:04 PM Waiting for 1 confirmation PENDING…" at bounding box center [813, 603] width 1009 height 74
click at [462, 602] on div "Purchased Moon Credit" at bounding box center [474, 593] width 152 height 15
click at [163, 352] on span "Moon Credit" at bounding box center [151, 345] width 101 height 19
click at [163, 385] on span "Verification" at bounding box center [143, 388] width 85 height 19
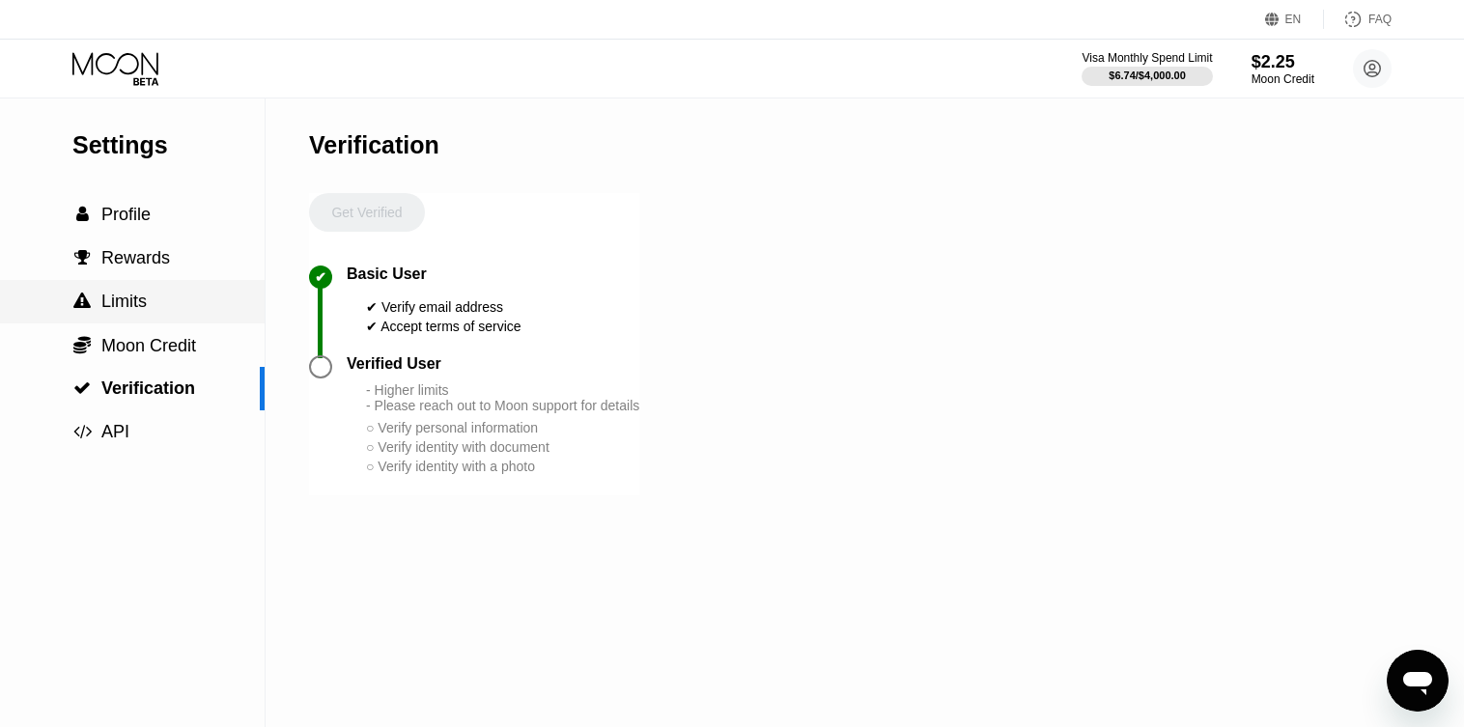
click at [165, 324] on div " Limits" at bounding box center [132, 301] width 265 height 43
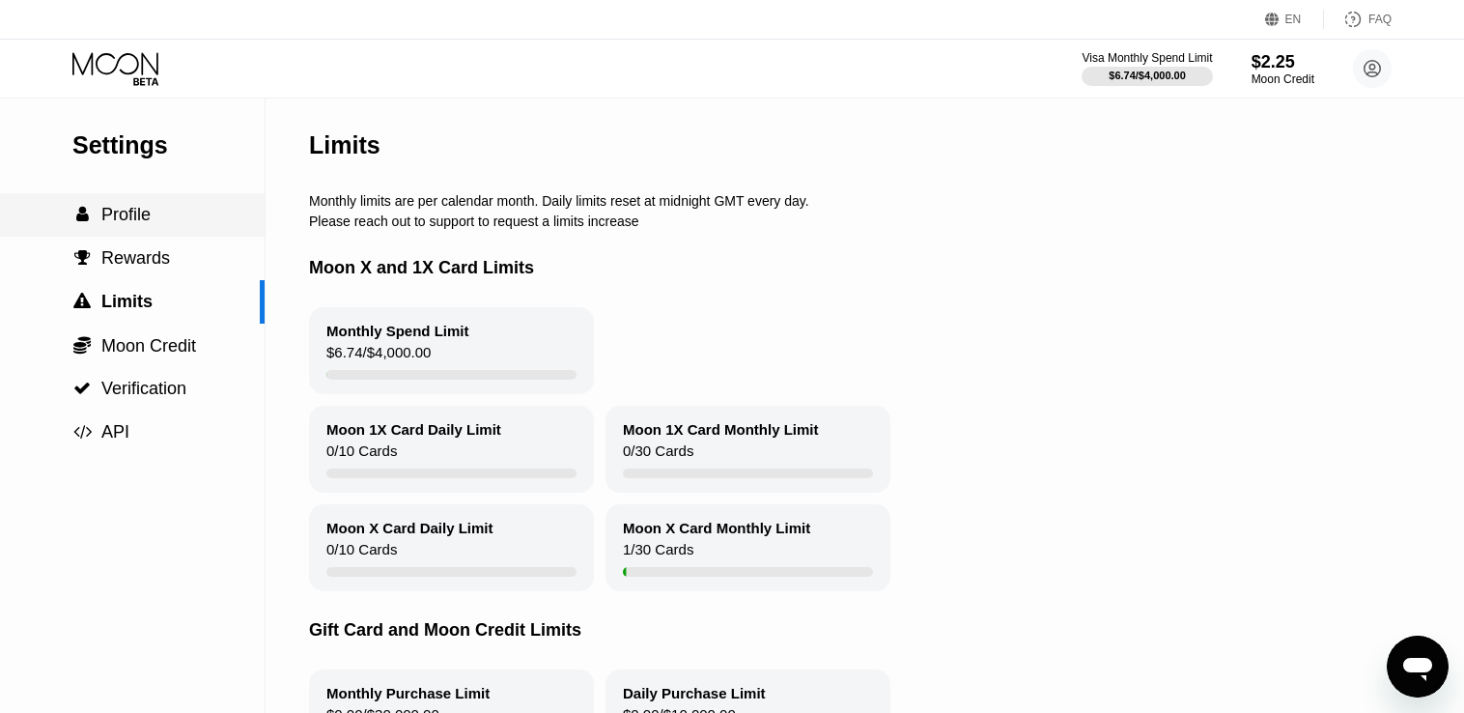
click at [165, 201] on div " Profile" at bounding box center [132, 214] width 265 height 43
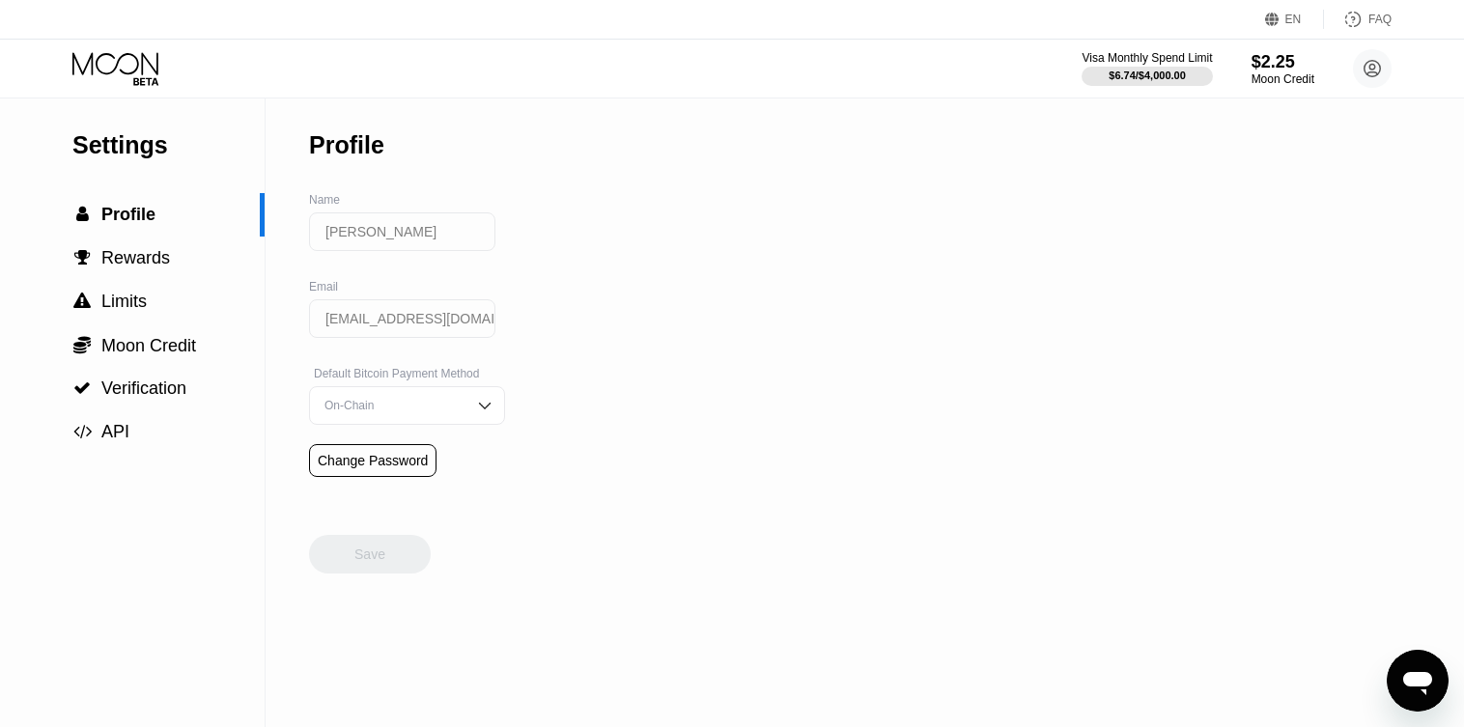
click at [143, 62] on icon at bounding box center [115, 63] width 86 height 22
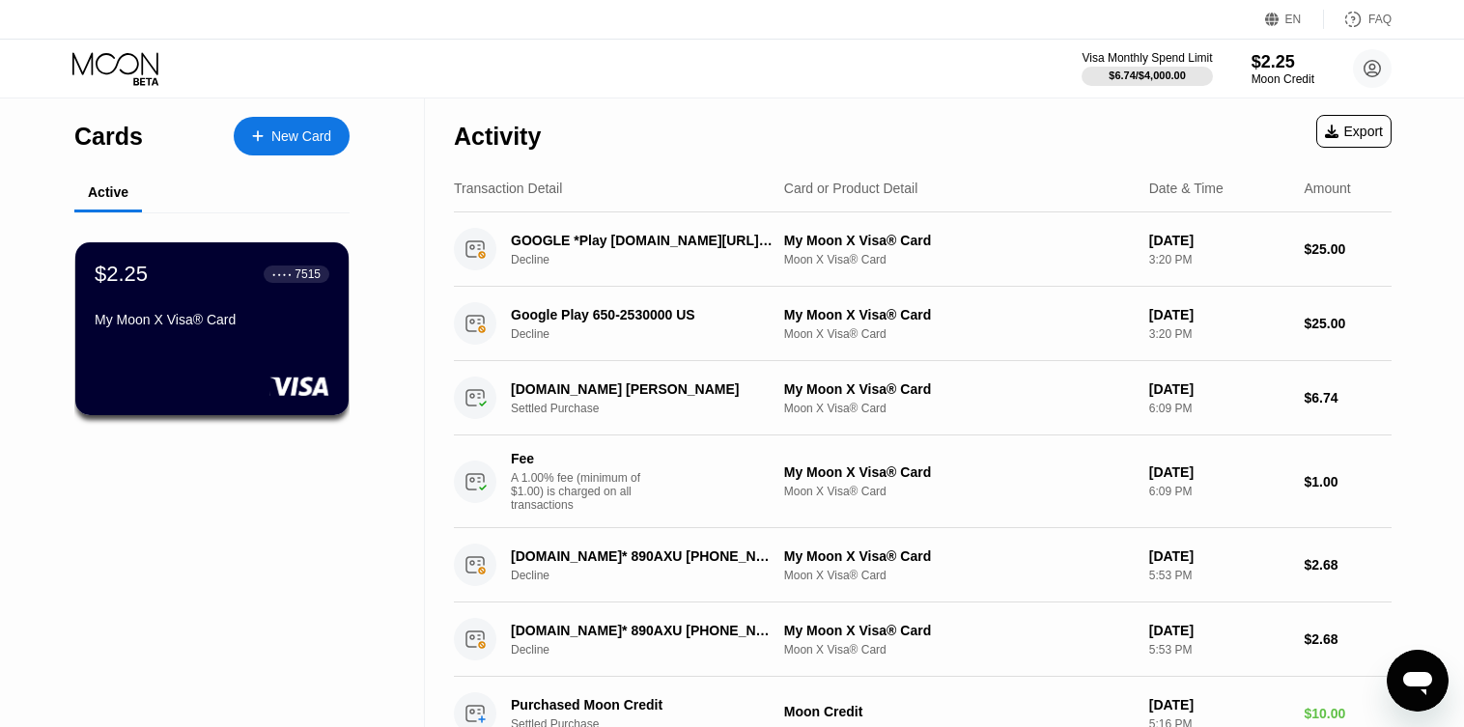
click at [143, 62] on icon at bounding box center [115, 63] width 86 height 22
click at [1270, 68] on div "$2.25" at bounding box center [1283, 61] width 65 height 20
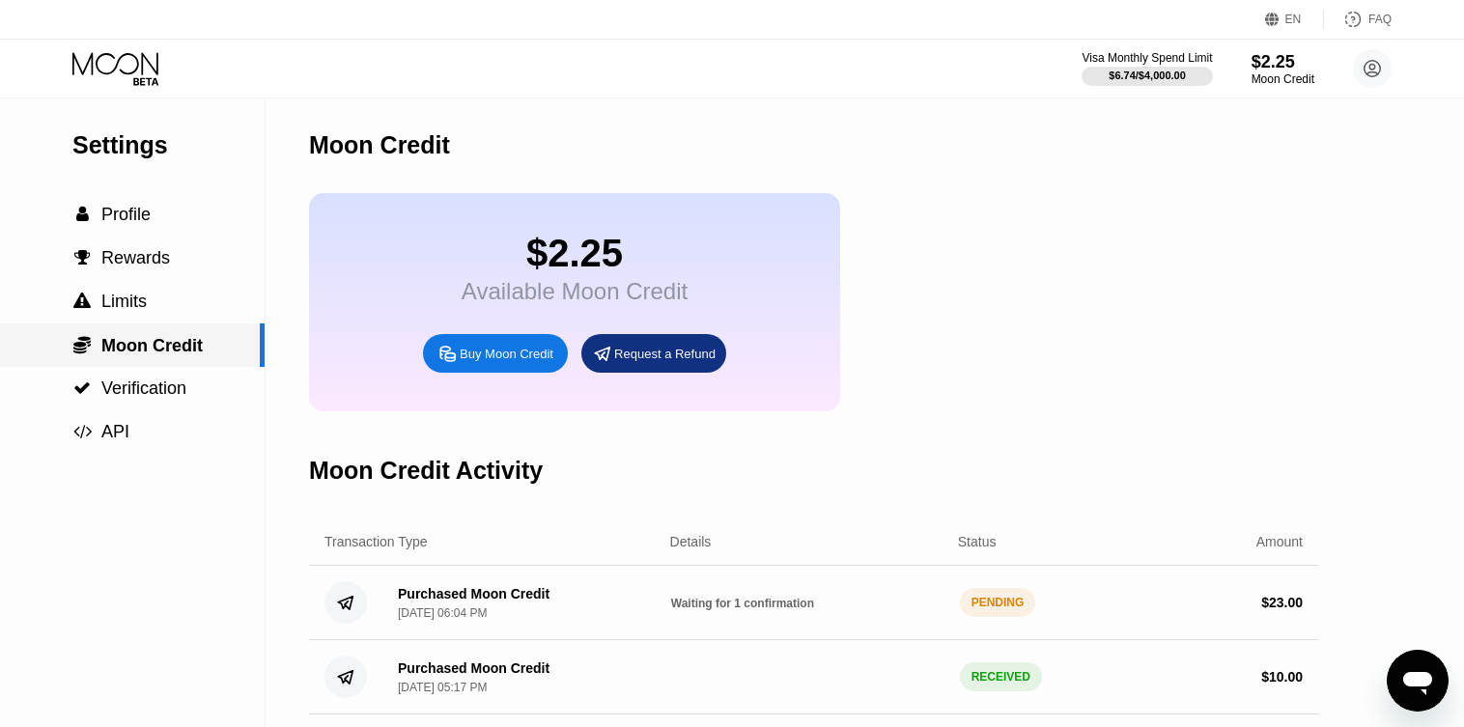
click at [139, 342] on span "Moon Credit" at bounding box center [151, 345] width 101 height 19
drag, startPoint x: 500, startPoint y: 618, endPoint x: 446, endPoint y: 613, distance: 54.3
click at [446, 602] on div "Purchased Moon Credit" at bounding box center [474, 593] width 152 height 15
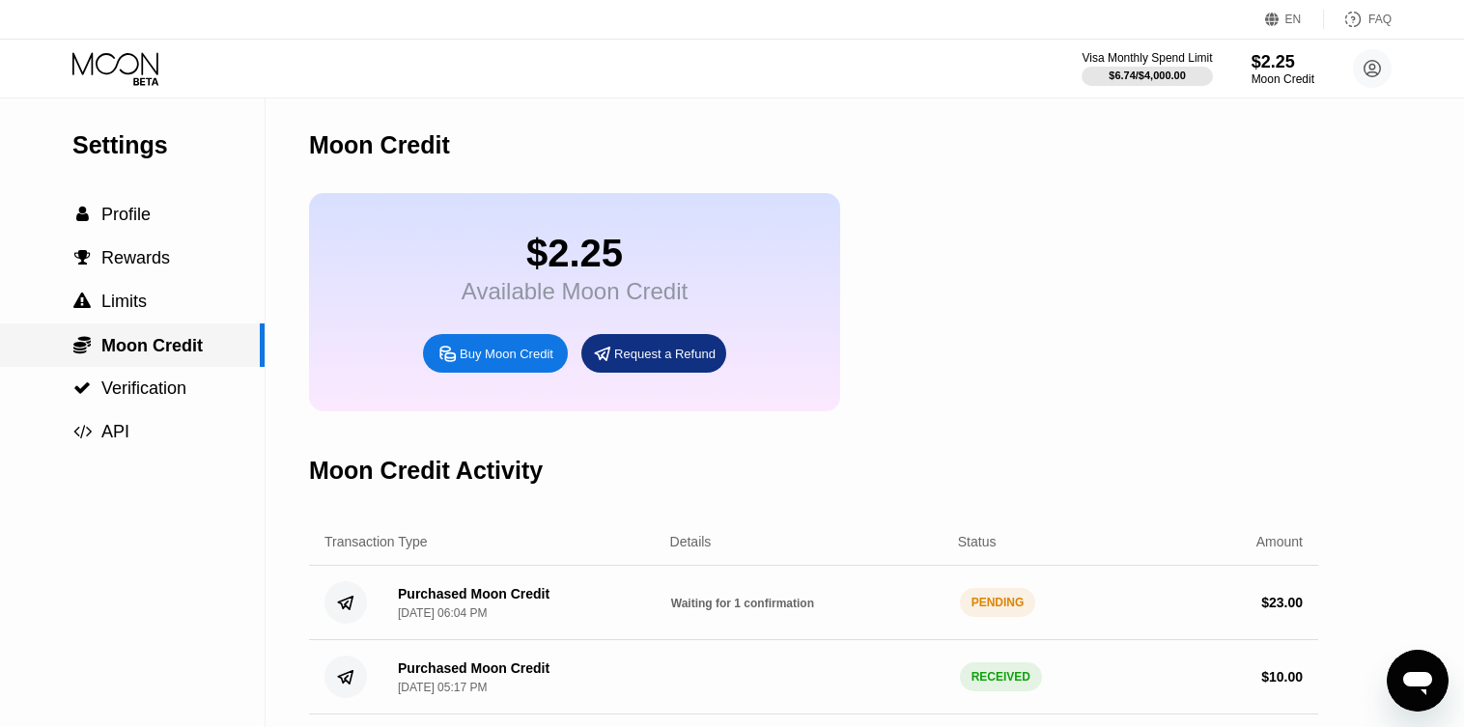
click at [147, 333] on div " Moon Credit" at bounding box center [132, 345] width 265 height 43
click at [150, 329] on div " Moon Credit" at bounding box center [132, 345] width 265 height 43
click at [168, 329] on div " Moon Credit" at bounding box center [132, 345] width 265 height 43
click at [178, 312] on div " Limits" at bounding box center [132, 302] width 265 height 20
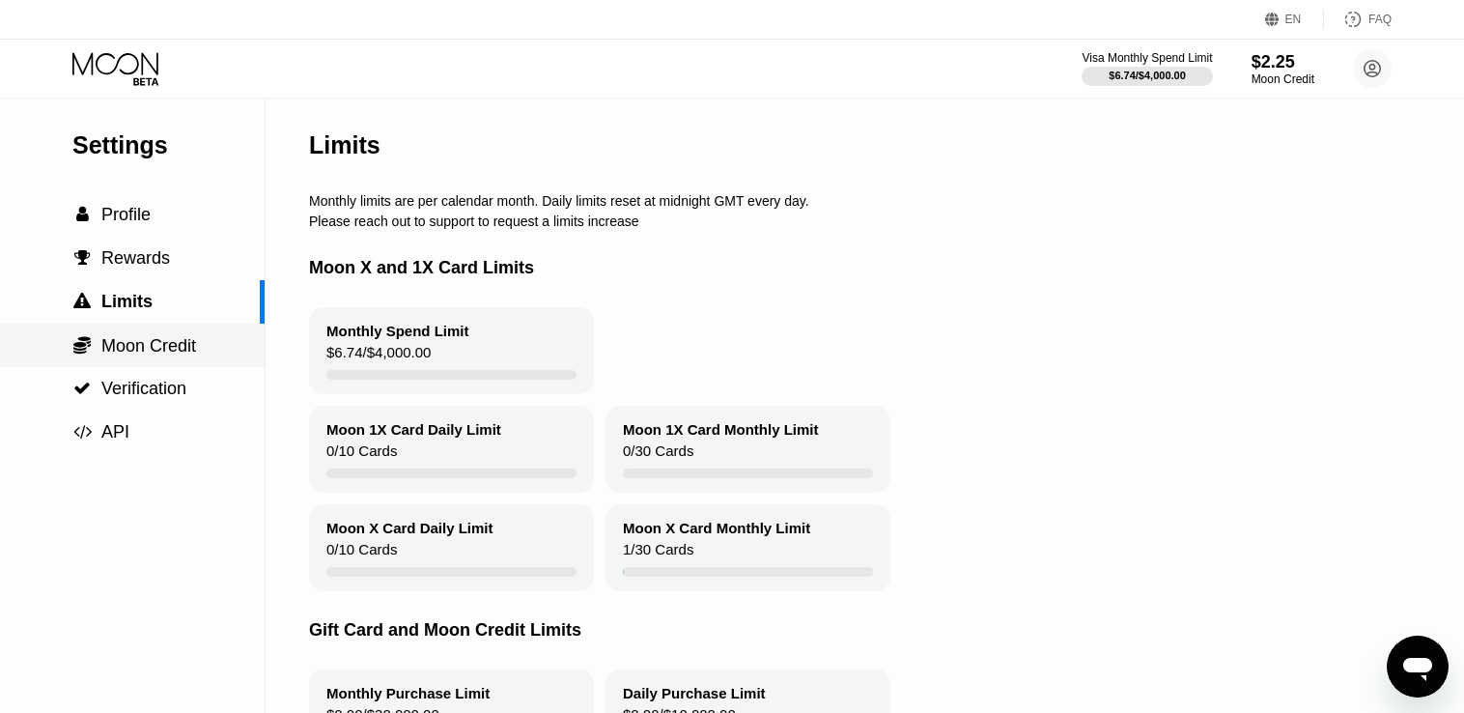
click at [174, 335] on div " Moon Credit" at bounding box center [132, 345] width 265 height 43
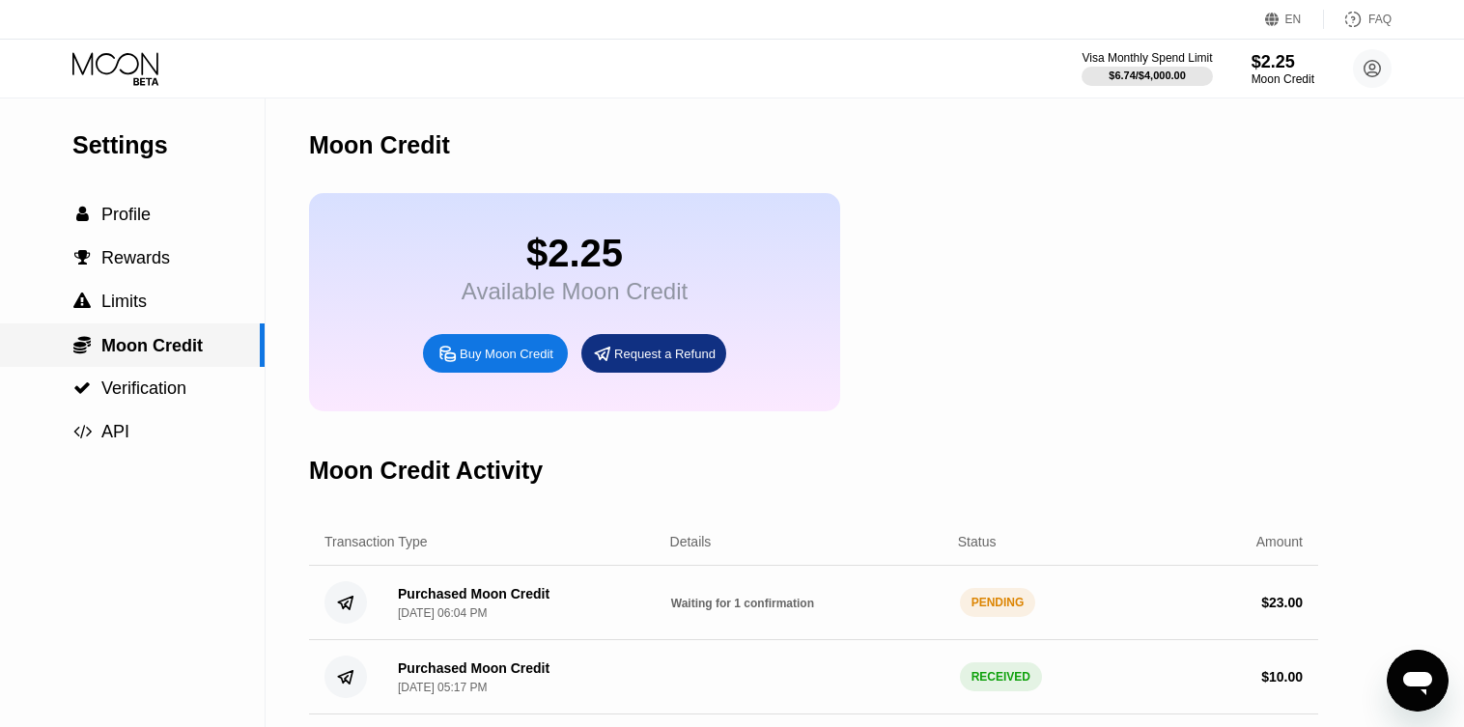
click at [174, 335] on div " Moon Credit" at bounding box center [132, 345] width 265 height 43
click at [120, 111] on div "Settings  Profile  Rewards  Limits  Moon Credit  Verification  API" at bounding box center [132, 276] width 265 height 356
click at [131, 78] on icon at bounding box center [117, 69] width 90 height 34
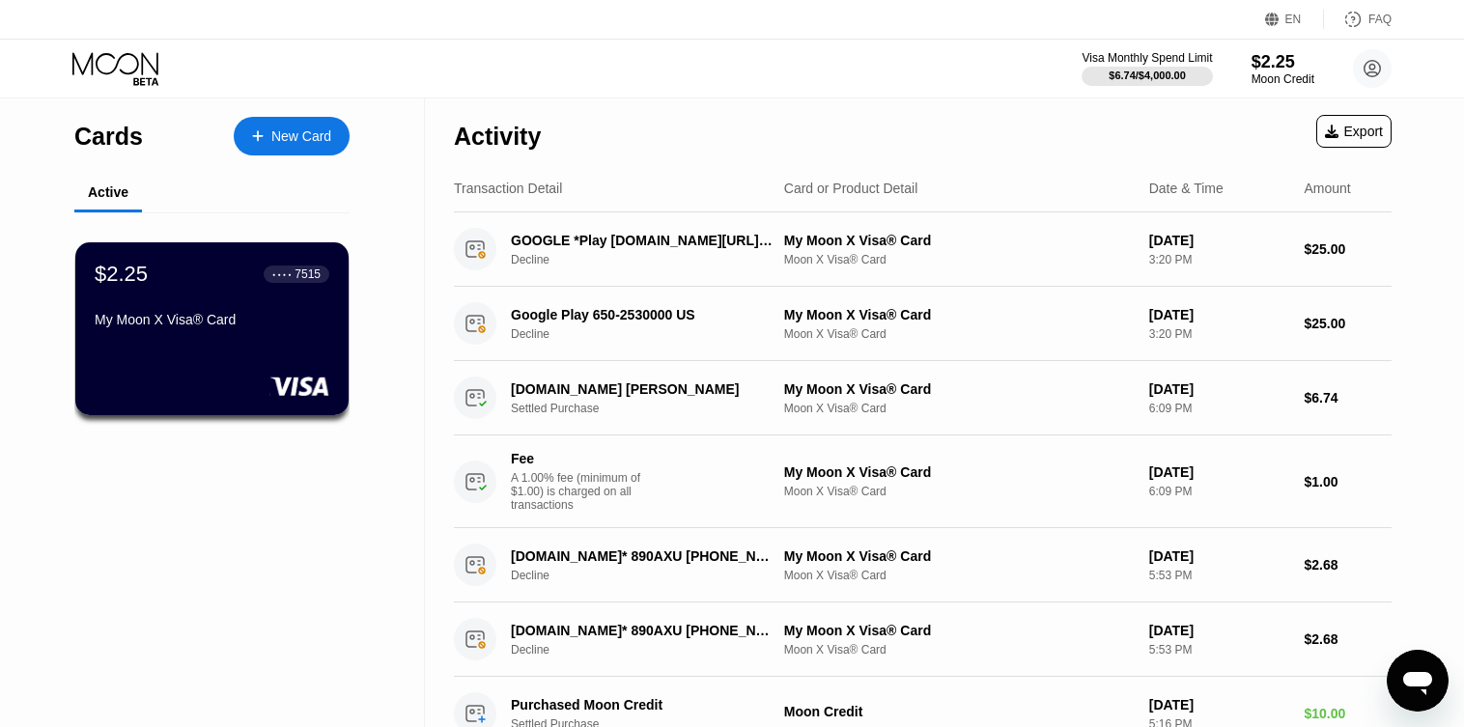
click at [131, 78] on icon at bounding box center [117, 69] width 90 height 34
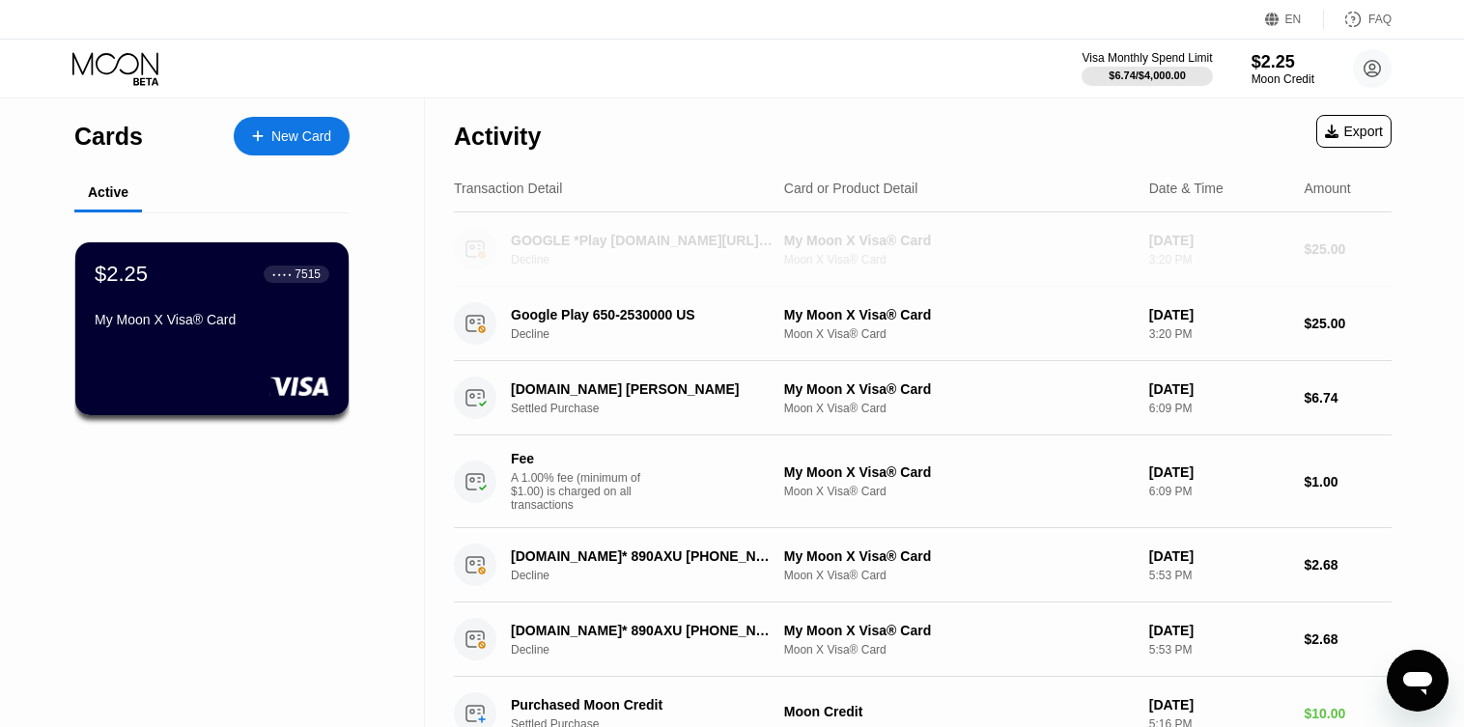
click at [532, 266] on div "Decline" at bounding box center [652, 260] width 283 height 14
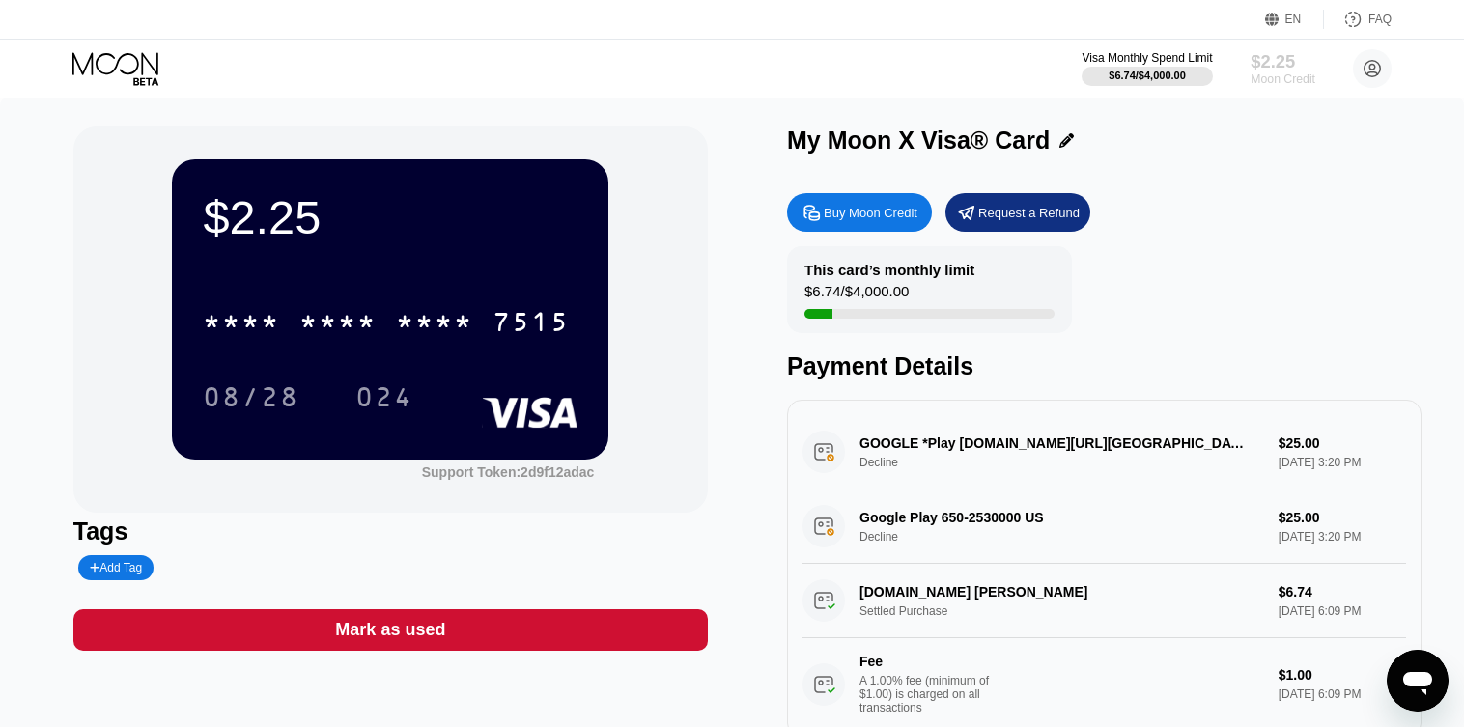
click at [1292, 61] on div "$2.25" at bounding box center [1283, 61] width 65 height 20
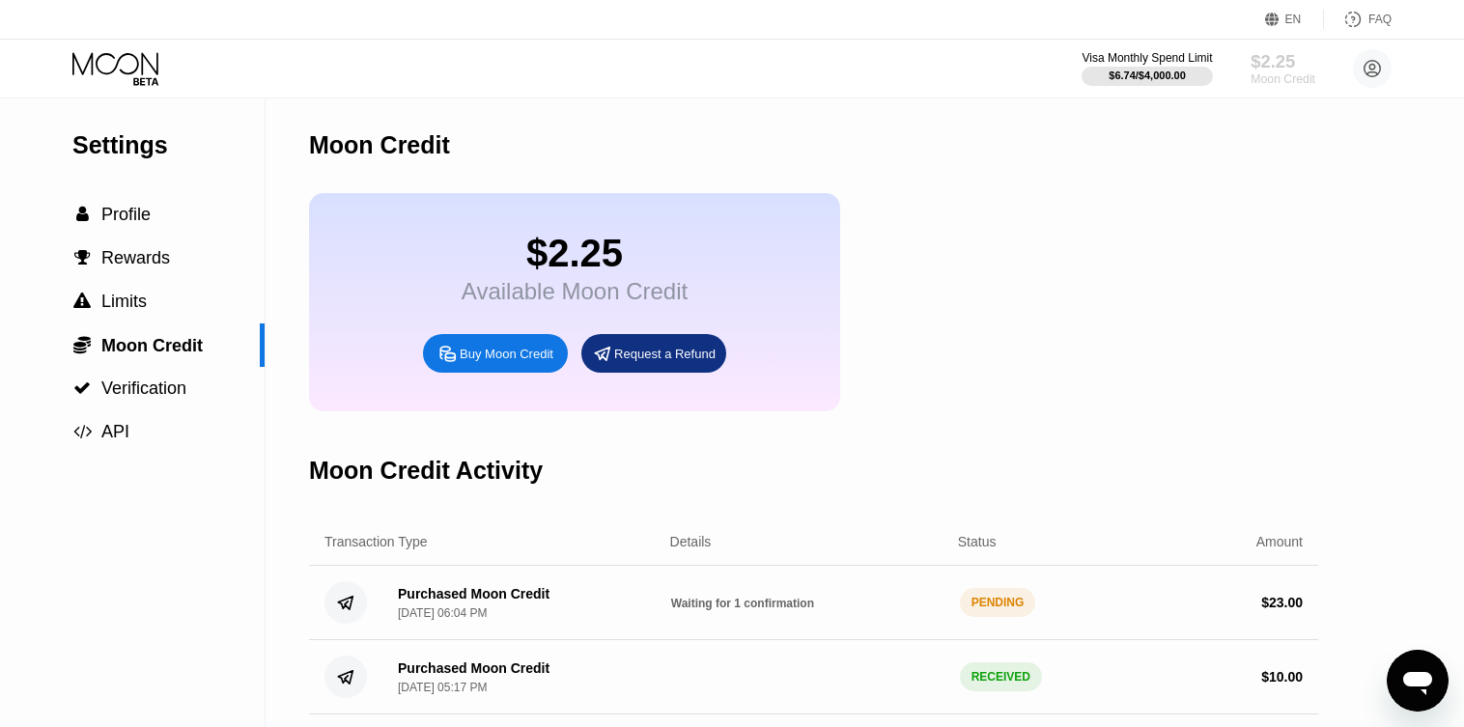
click at [1292, 61] on div "$2.25" at bounding box center [1283, 61] width 65 height 20
click at [644, 566] on div "Transaction Type Details Status Amount" at bounding box center [813, 542] width 1009 height 47
click at [775, 610] on span "Waiting for 1 confirmation" at bounding box center [742, 604] width 143 height 14
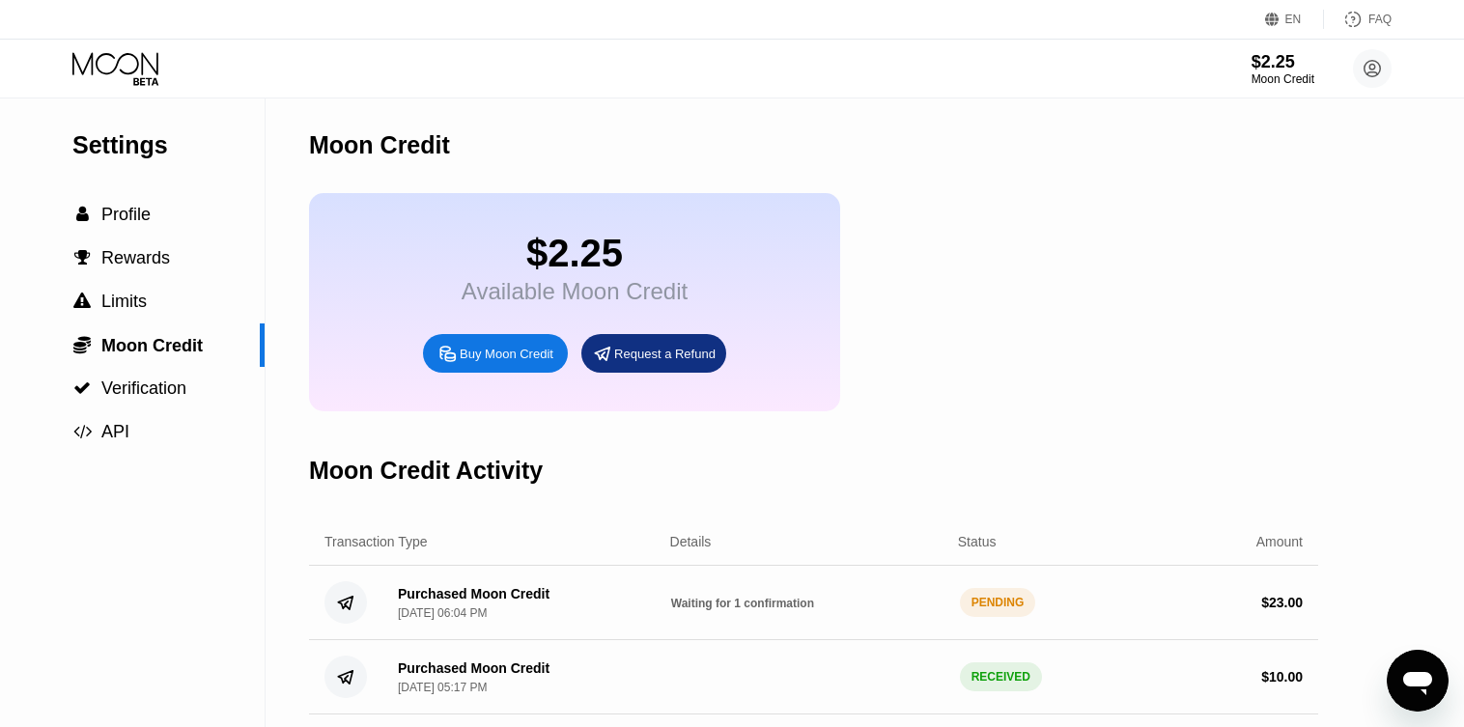
drag, startPoint x: 494, startPoint y: 639, endPoint x: 458, endPoint y: 639, distance: 35.7
click at [458, 639] on div "Purchased Moon Credit Sep 23, 2025, 06:04 PM Waiting for 1 confirmation PENDING…" at bounding box center [813, 603] width 1009 height 74
click at [427, 602] on div "Purchased Moon Credit" at bounding box center [474, 593] width 152 height 15
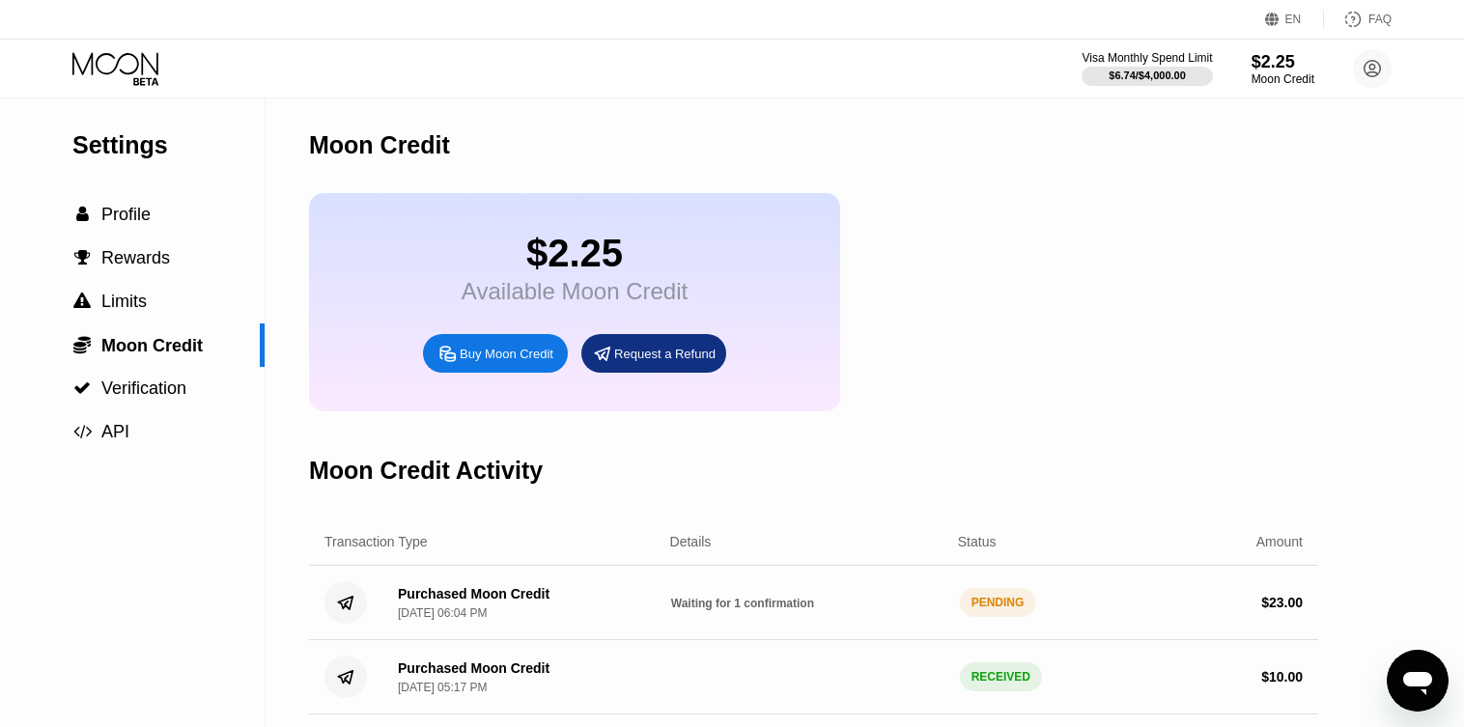
click at [1010, 612] on div "PENDING" at bounding box center [998, 602] width 76 height 29
click at [127, 324] on div " Limits" at bounding box center [132, 301] width 265 height 43
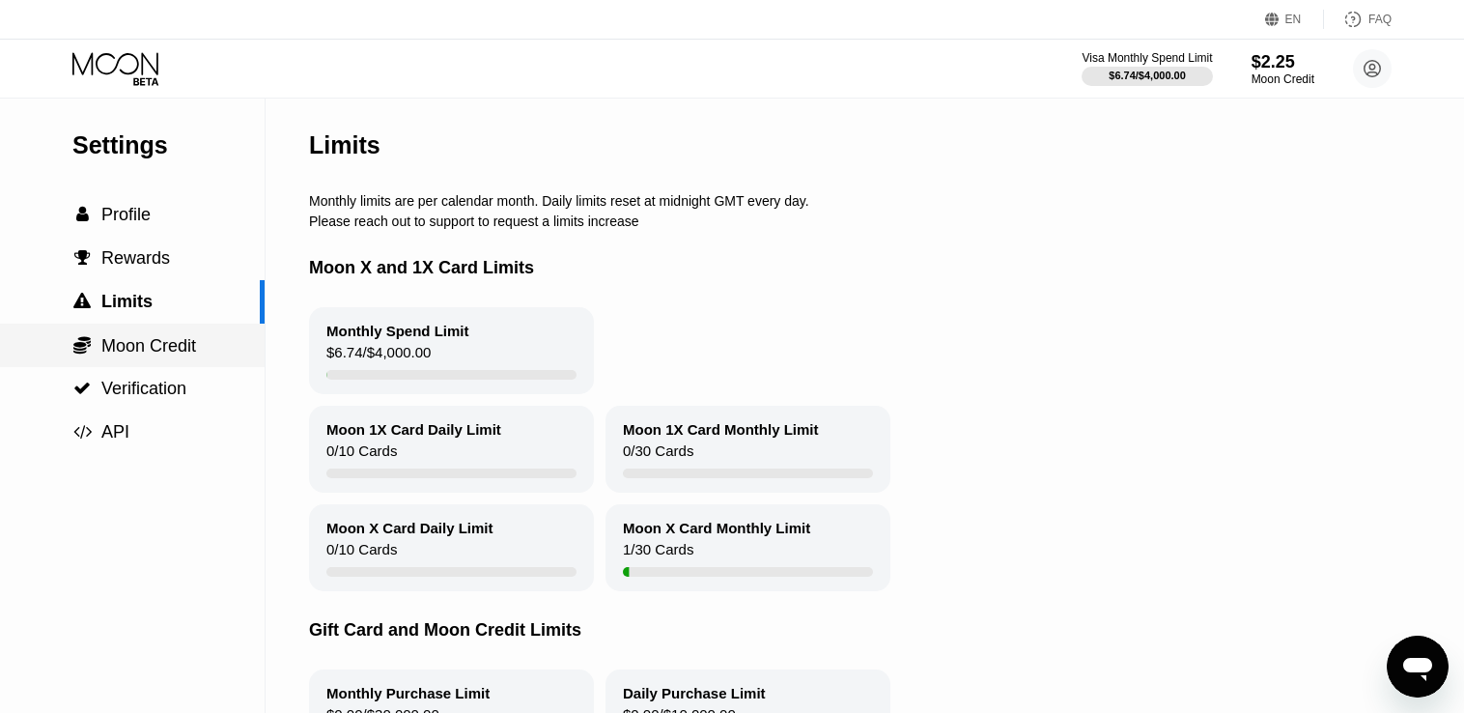
click at [145, 345] on span "Moon Credit" at bounding box center [148, 345] width 95 height 19
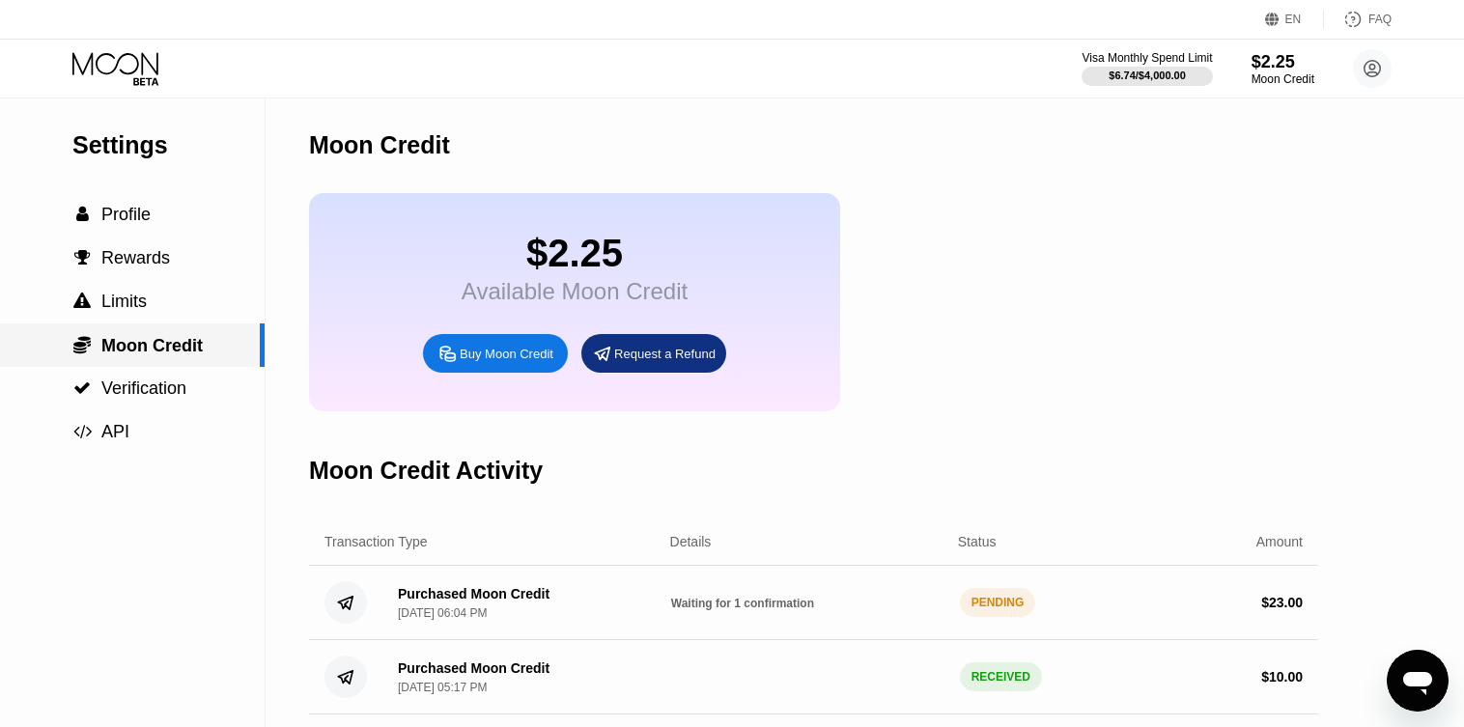
click at [145, 345] on span "Moon Credit" at bounding box center [151, 345] width 101 height 19
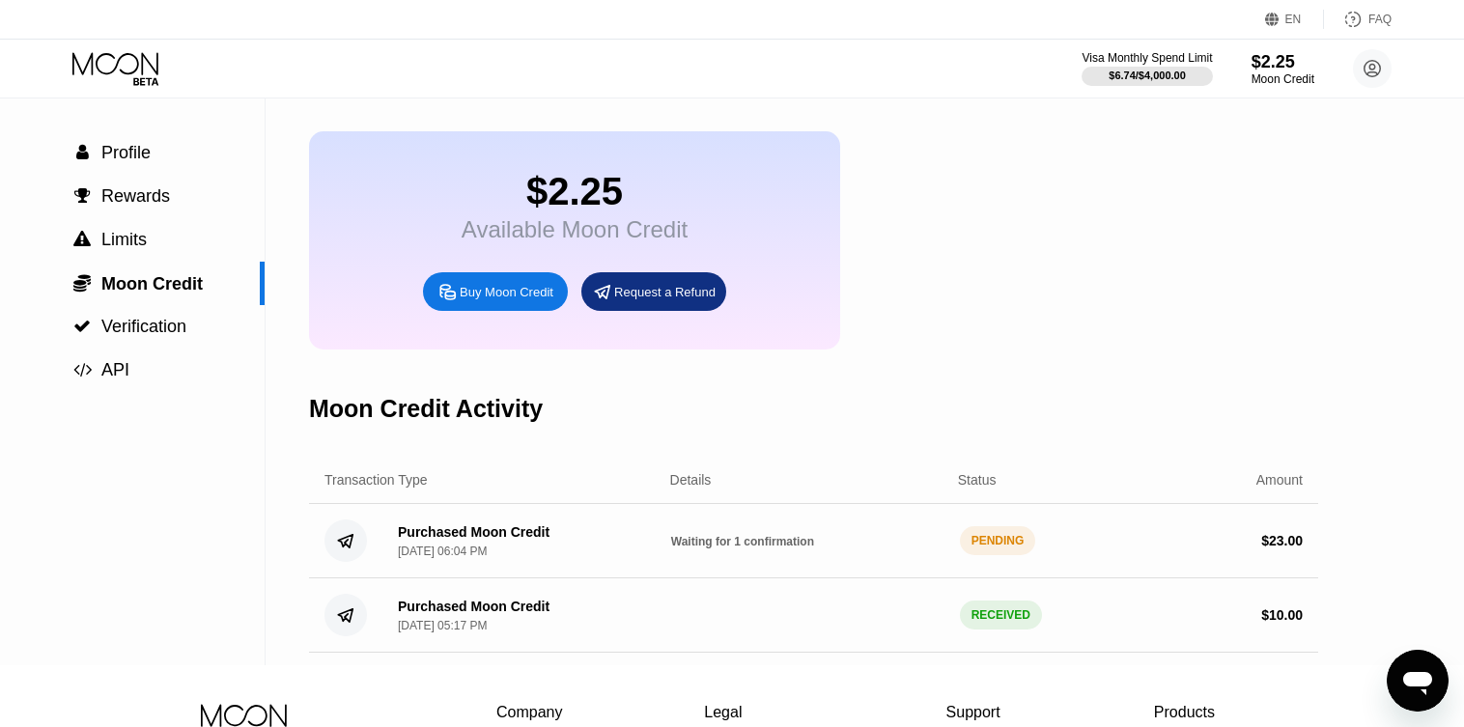
scroll to position [97, 0]
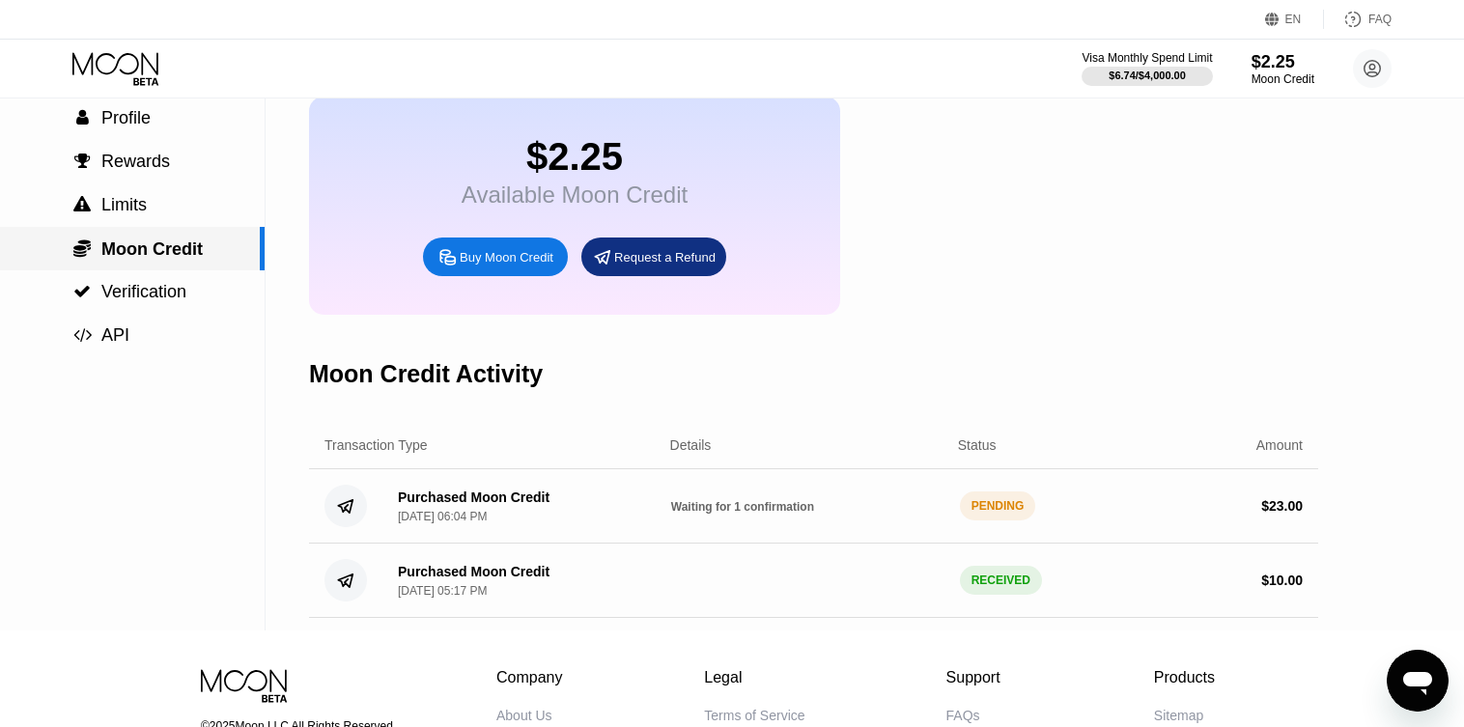
click at [155, 253] on span "Moon Credit" at bounding box center [151, 249] width 101 height 19
click at [166, 212] on div " Limits" at bounding box center [132, 205] width 265 height 20
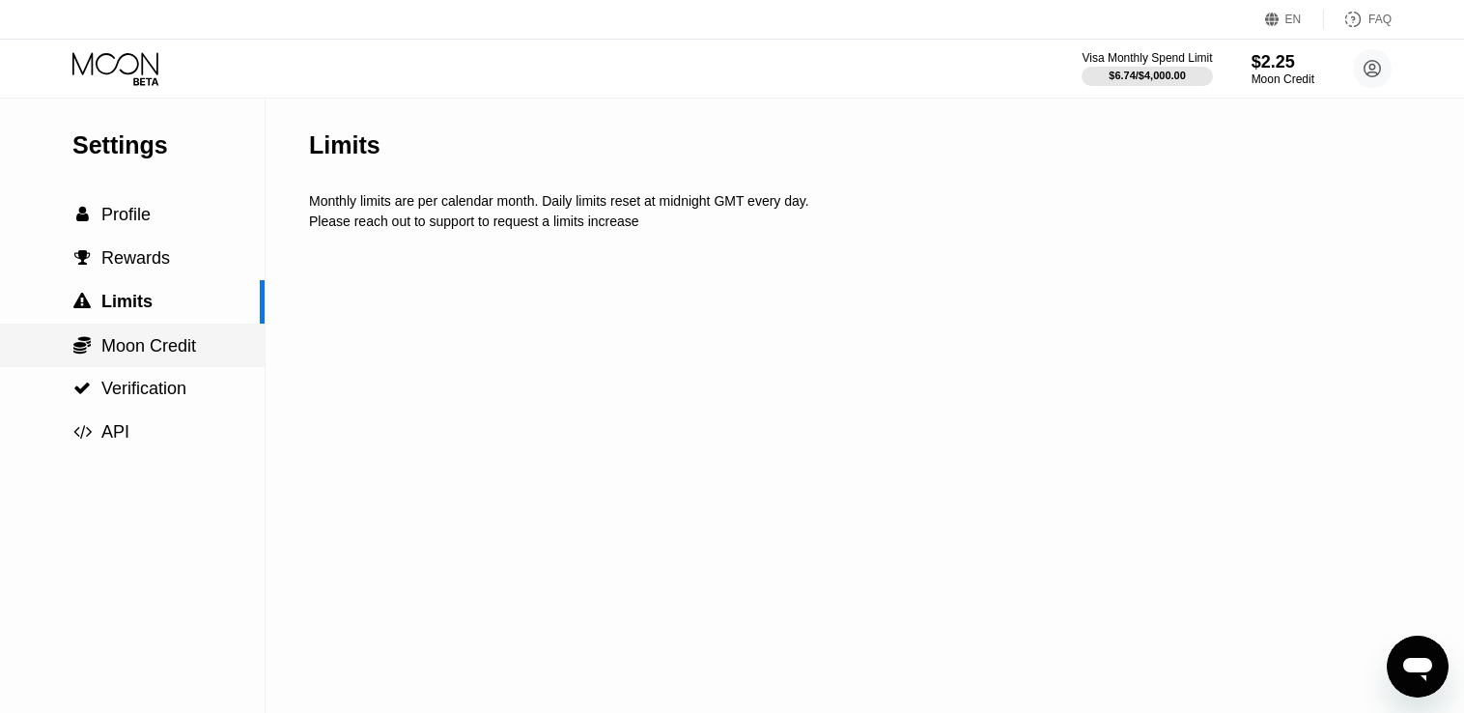
click at [159, 337] on span "Moon Credit" at bounding box center [148, 345] width 95 height 19
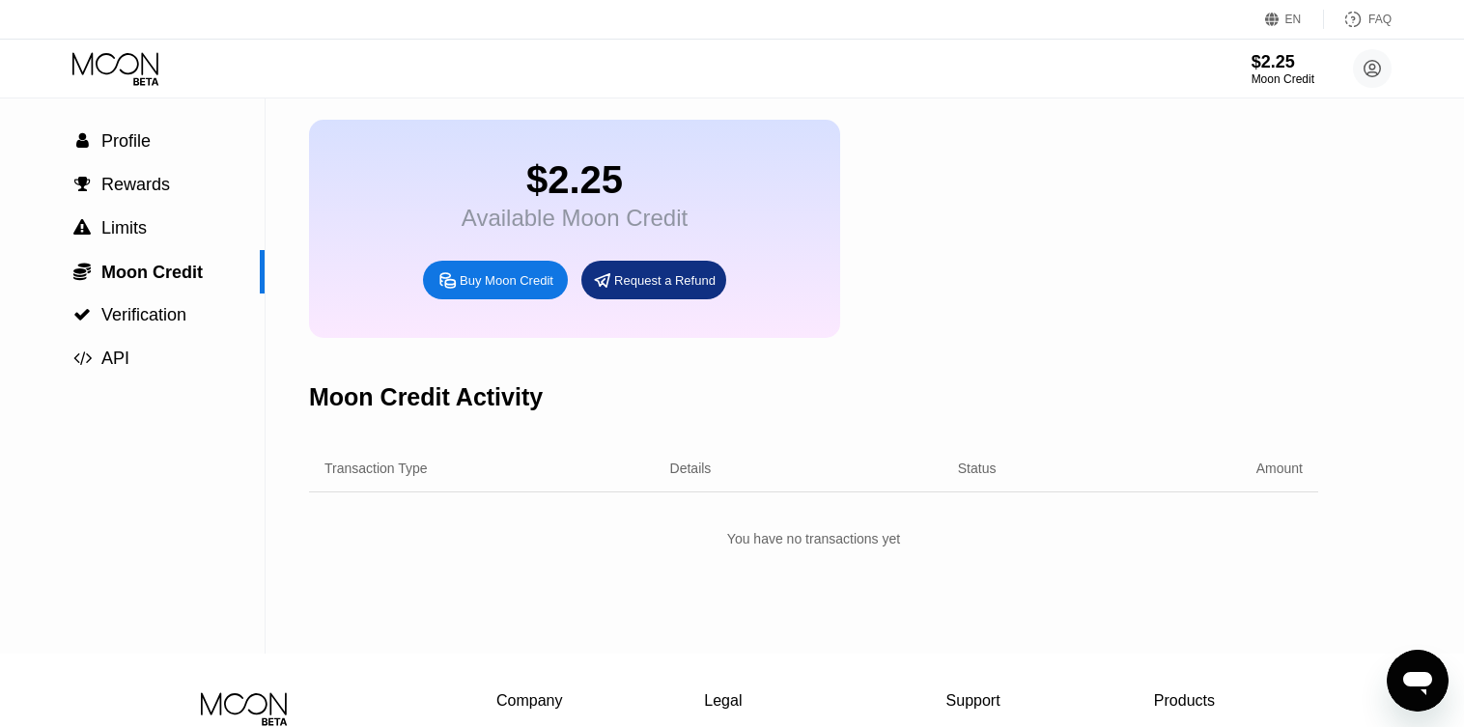
scroll to position [97, 0]
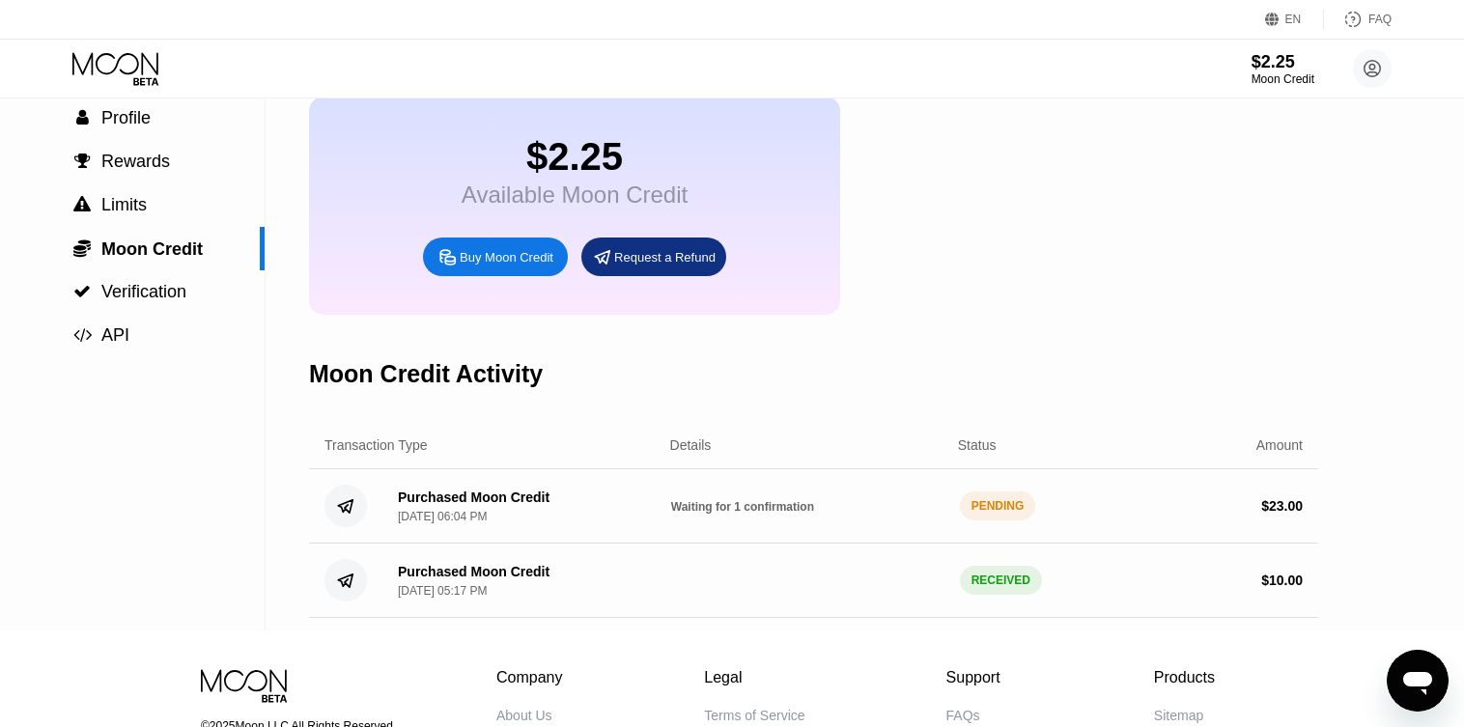
drag, startPoint x: 1032, startPoint y: 536, endPoint x: 872, endPoint y: 533, distance: 159.4
click at [883, 533] on div "Purchased Moon Credit [DATE] 06:04 PM Waiting for 1 confirmation PENDING $ 23.00" at bounding box center [813, 506] width 1009 height 74
drag, startPoint x: 496, startPoint y: 536, endPoint x: 478, endPoint y: 538, distance: 18.5
click at [478, 524] on div "[DATE] 06:04 PM" at bounding box center [442, 517] width 89 height 14
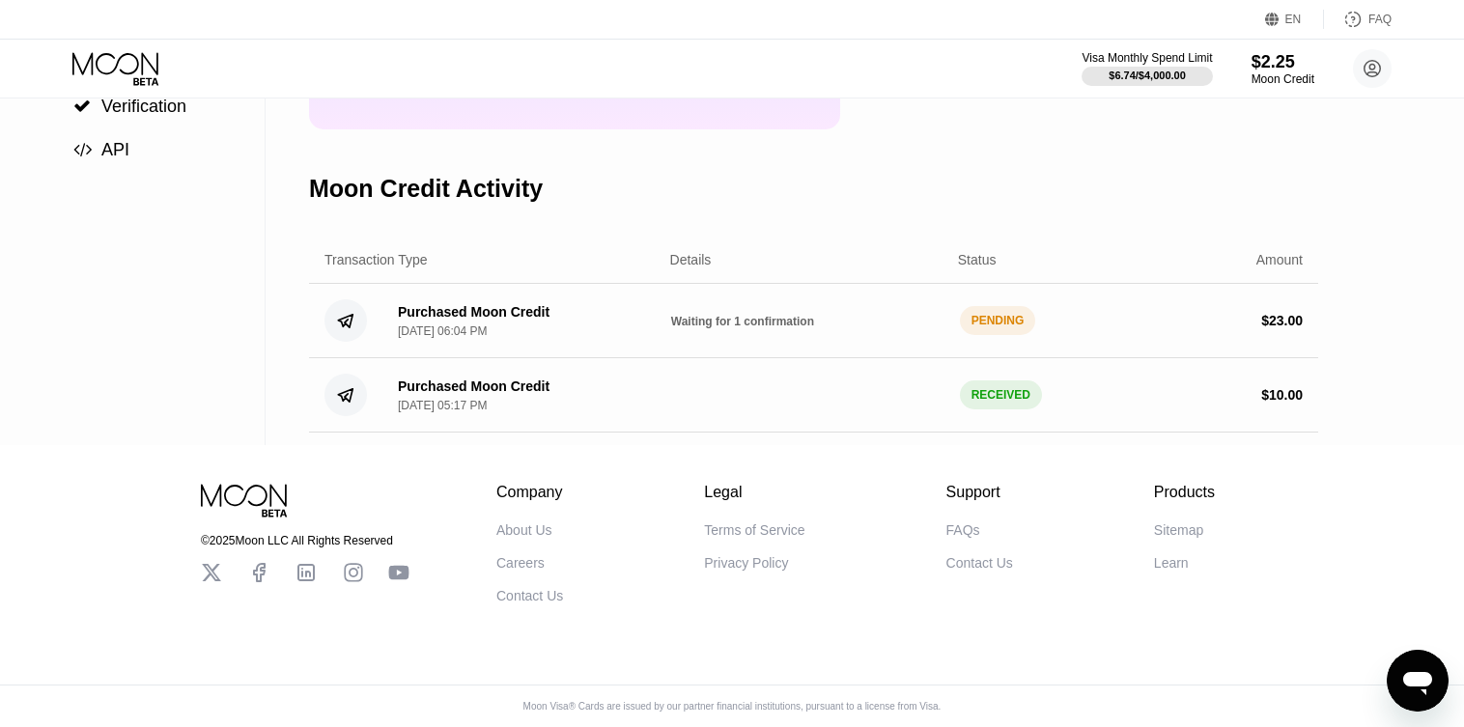
scroll to position [290, 0]
drag, startPoint x: 766, startPoint y: 341, endPoint x: 665, endPoint y: 334, distance: 101.6
click at [730, 328] on span "Waiting for 1 confirmation" at bounding box center [742, 322] width 143 height 14
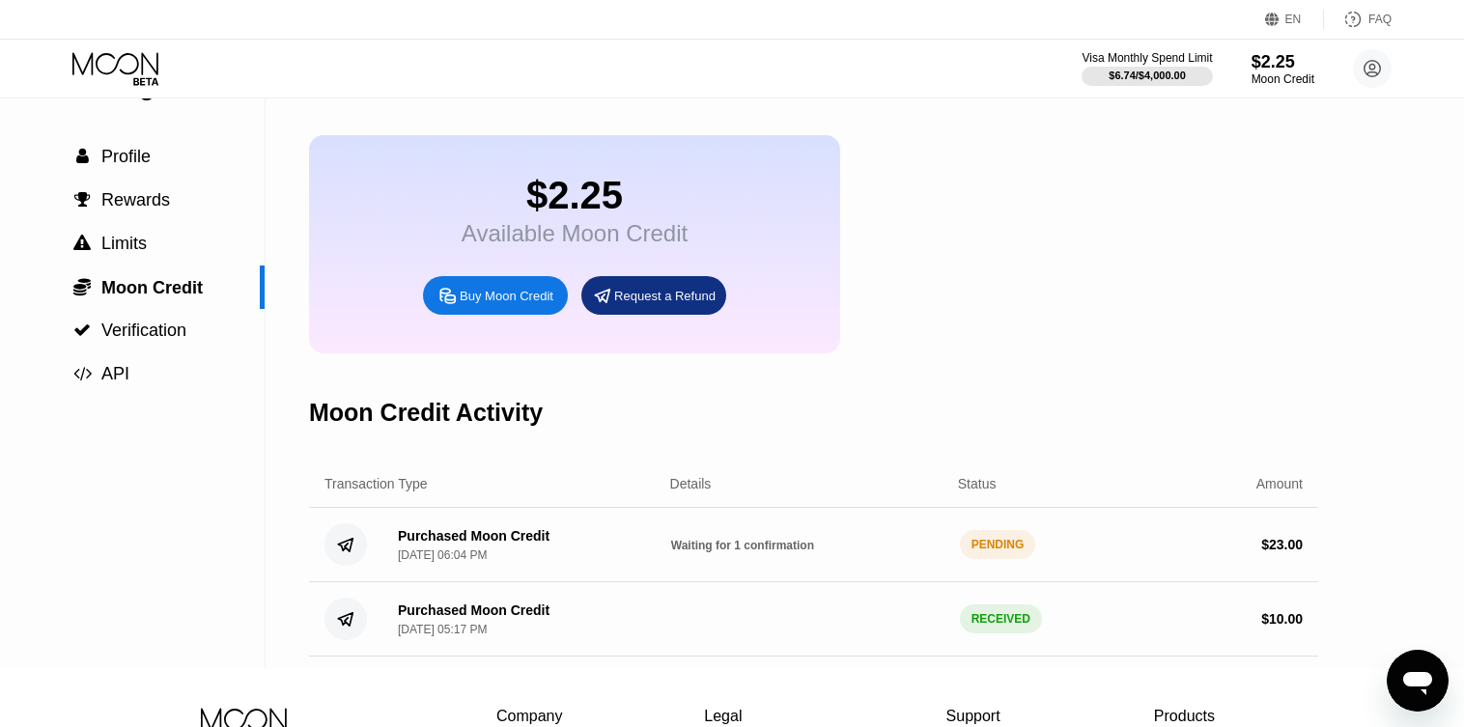
scroll to position [97, 0]
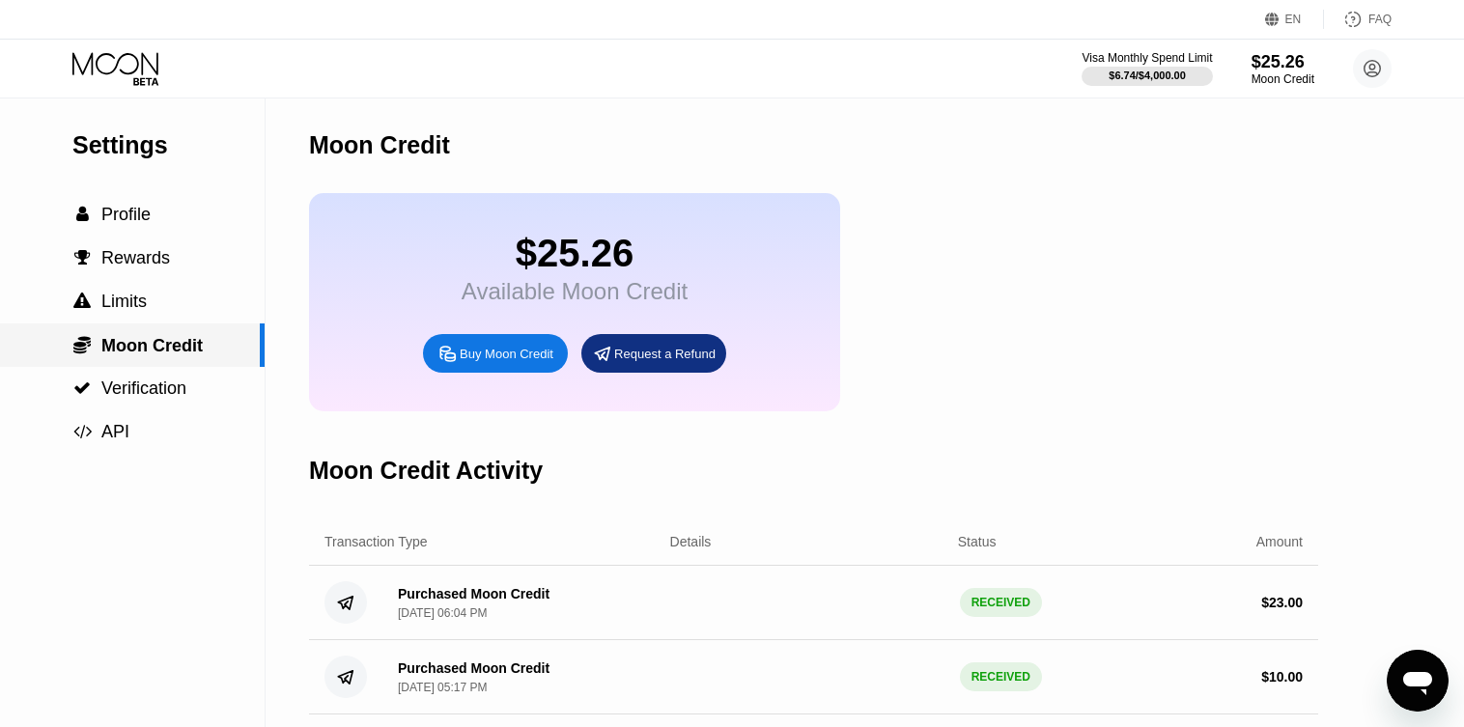
click at [151, 349] on span "Moon Credit" at bounding box center [151, 345] width 101 height 19
click at [156, 318] on div " Limits" at bounding box center [132, 301] width 265 height 43
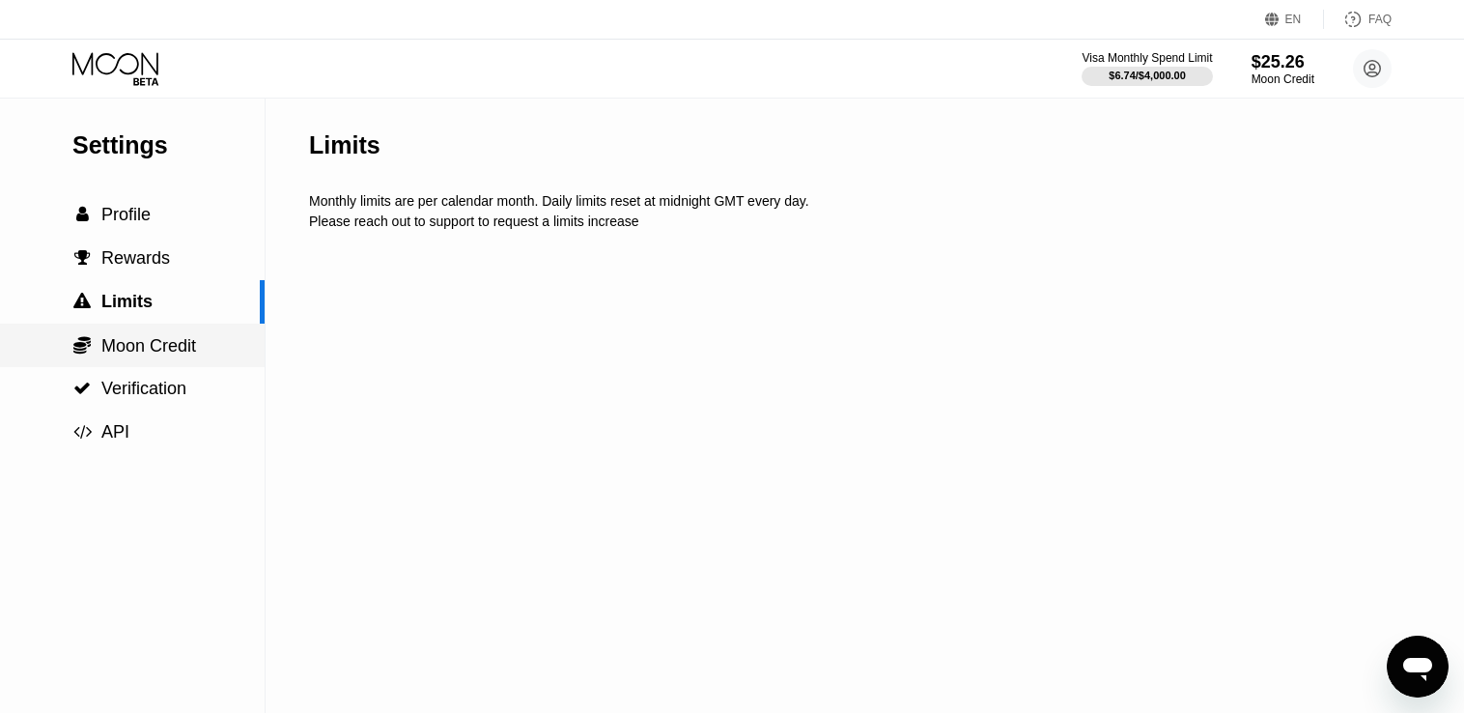
click at [156, 347] on span "Moon Credit" at bounding box center [148, 345] width 95 height 19
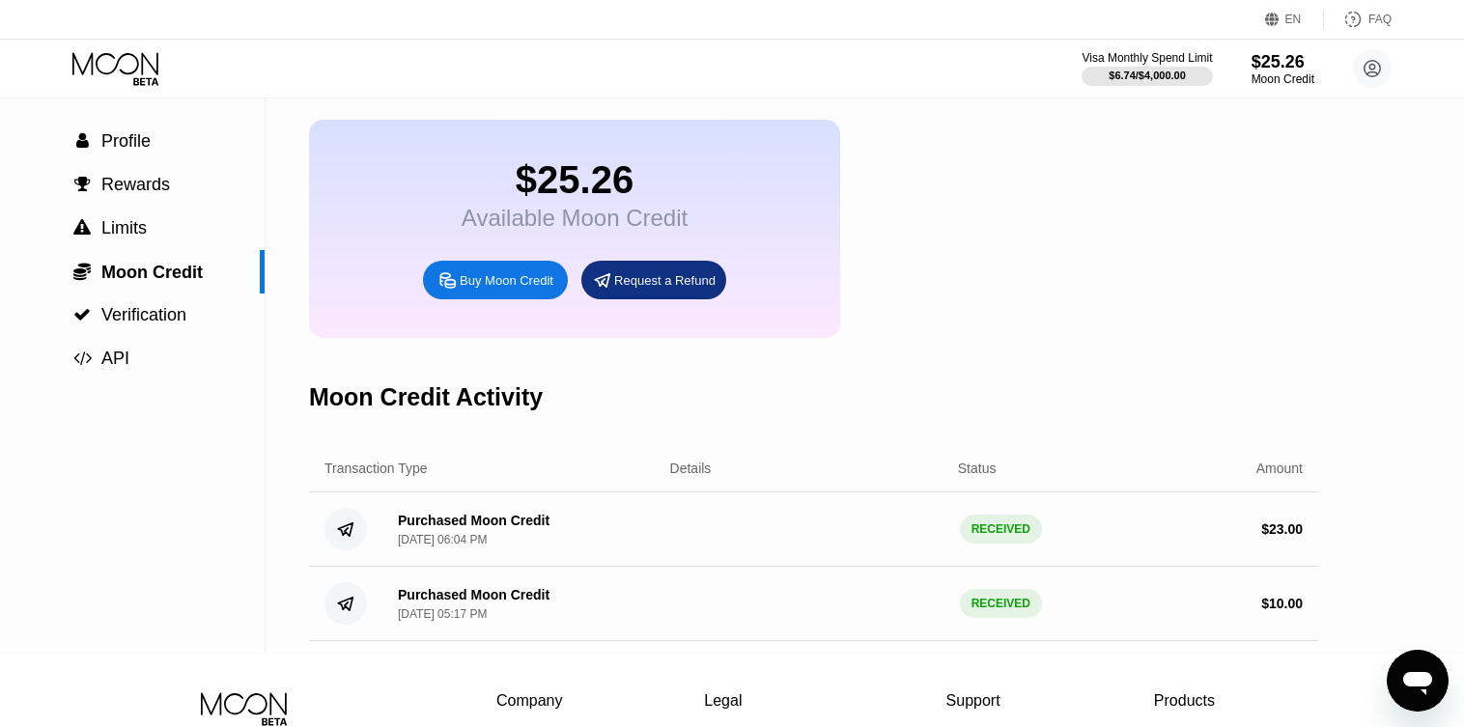
scroll to position [97, 0]
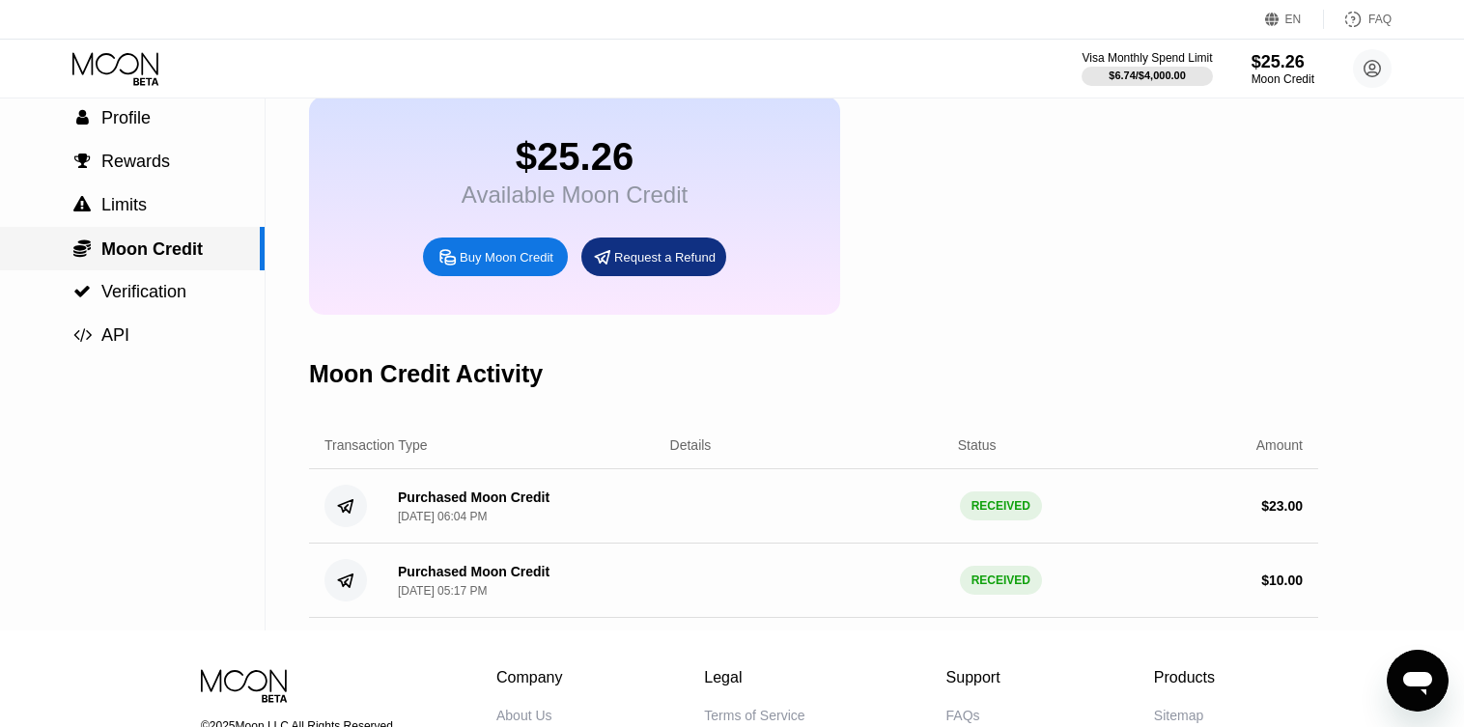
click at [188, 257] on span "Moon Credit" at bounding box center [151, 249] width 101 height 19
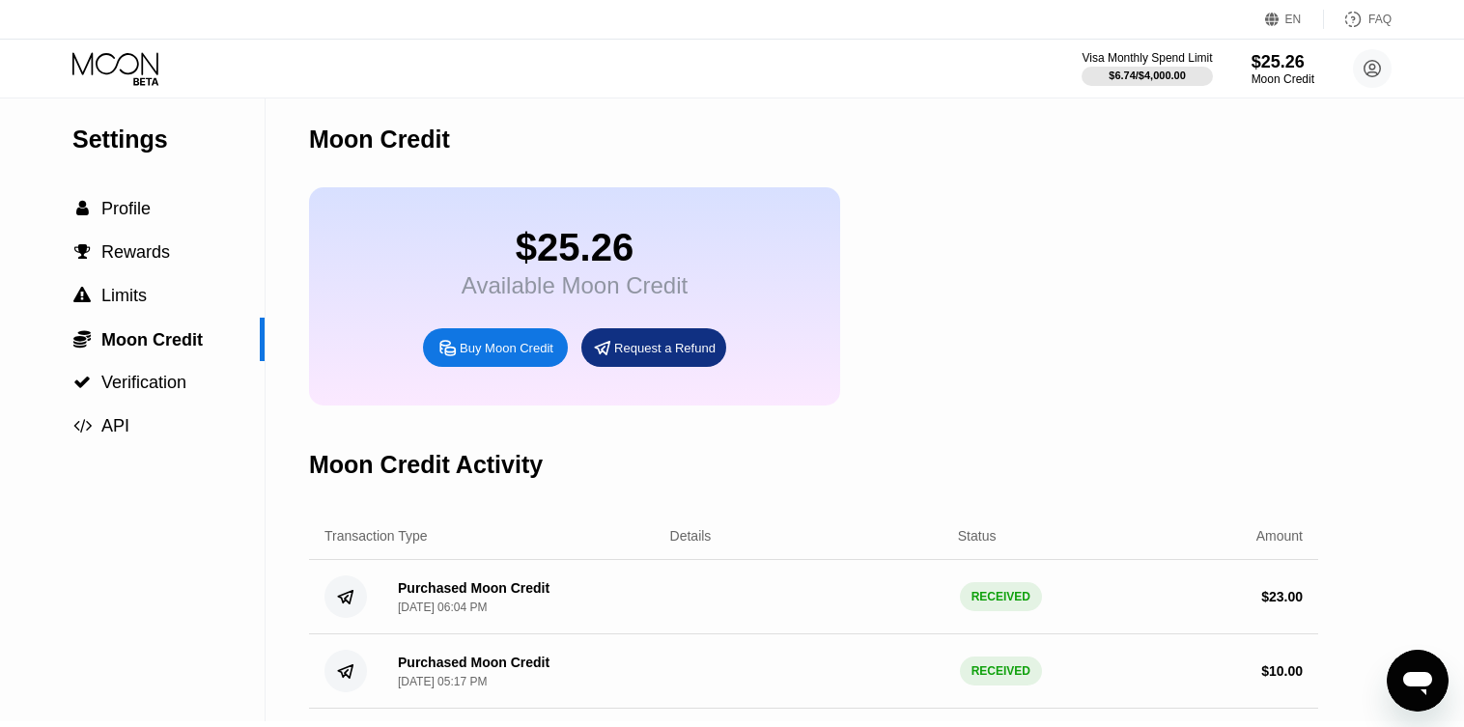
scroll to position [0, 0]
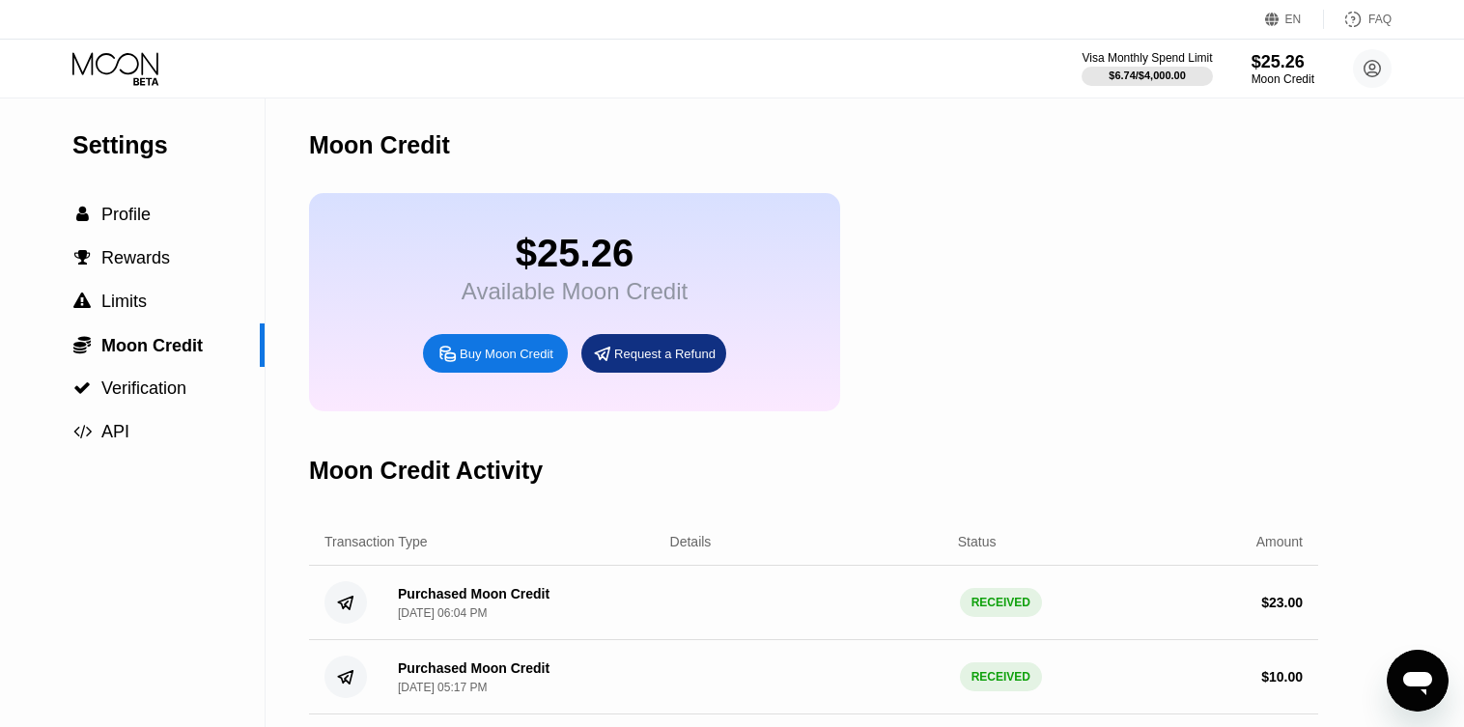
click at [463, 267] on div "$25.26" at bounding box center [575, 253] width 226 height 43
drag, startPoint x: 556, startPoint y: 307, endPoint x: 311, endPoint y: 214, distance: 262.3
click at [556, 305] on div "Available Moon Credit" at bounding box center [575, 291] width 226 height 27
click at [122, 80] on icon at bounding box center [117, 69] width 90 height 34
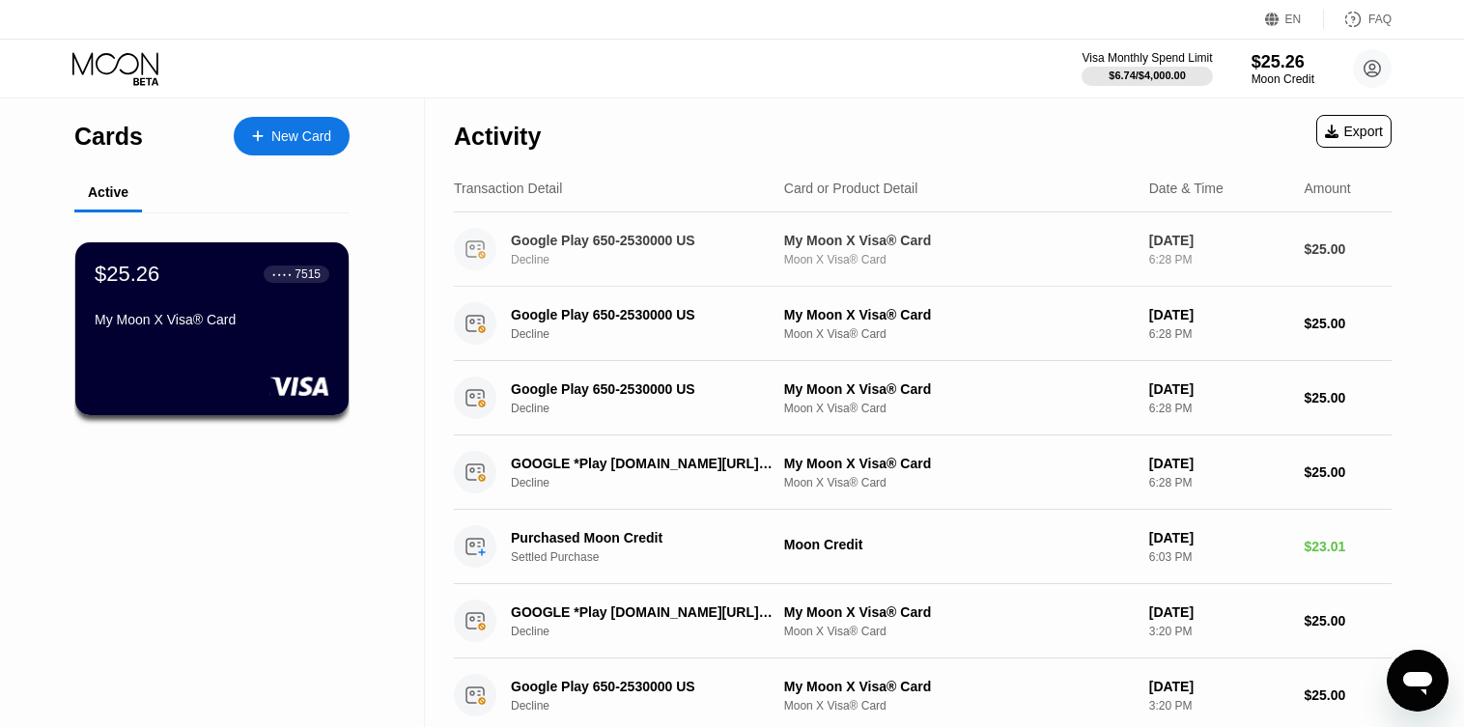
click at [674, 233] on div "Google Play 650-2530000 US" at bounding box center [643, 240] width 264 height 15
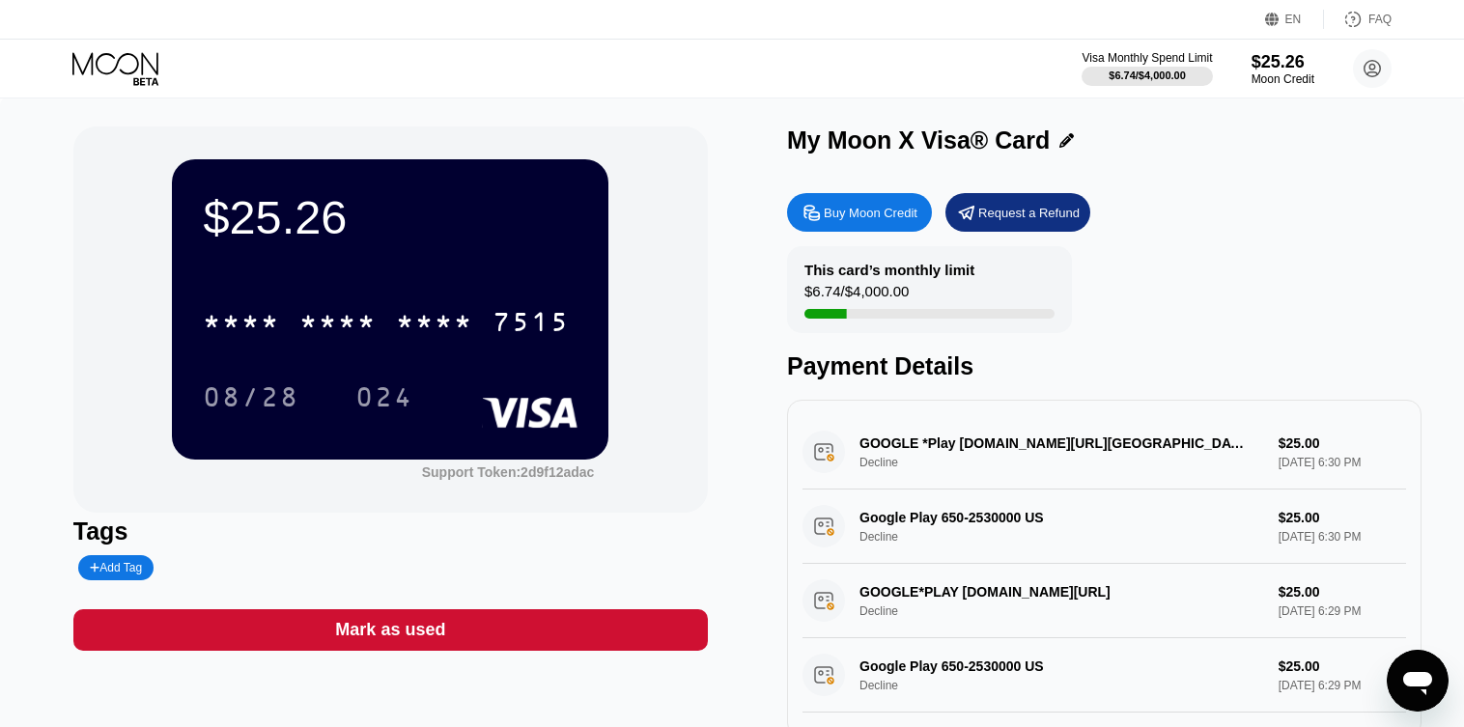
click at [694, 332] on div "$25.26 * * * * * * * * * * * * 7515 08/28 024 Support Token: 2d9f12adac" at bounding box center [390, 320] width 635 height 386
click at [816, 473] on div "Google Play 650-2530000 US Decline $25.00 [DATE] 6:45 PM" at bounding box center [1105, 452] width 604 height 74
click at [1273, 63] on div "$25.26" at bounding box center [1283, 61] width 65 height 20
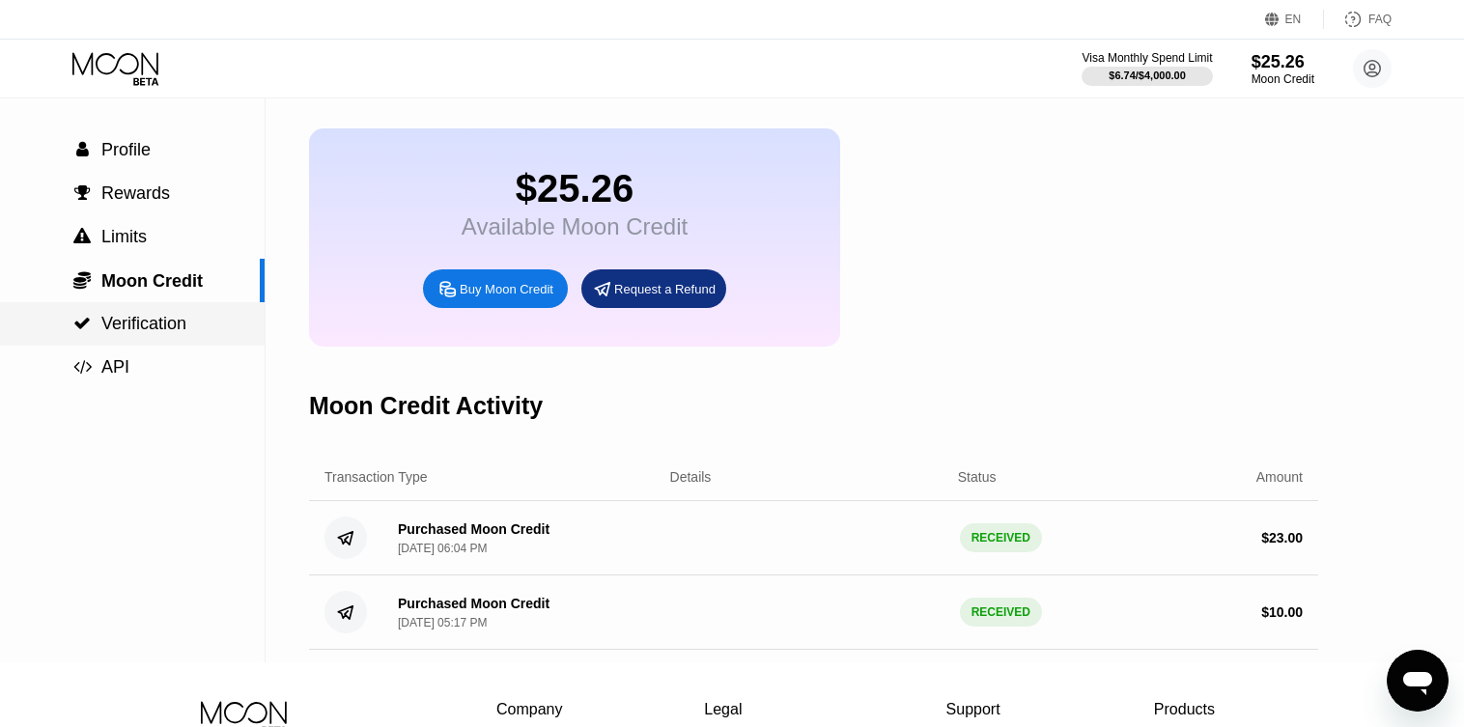
scroll to position [97, 0]
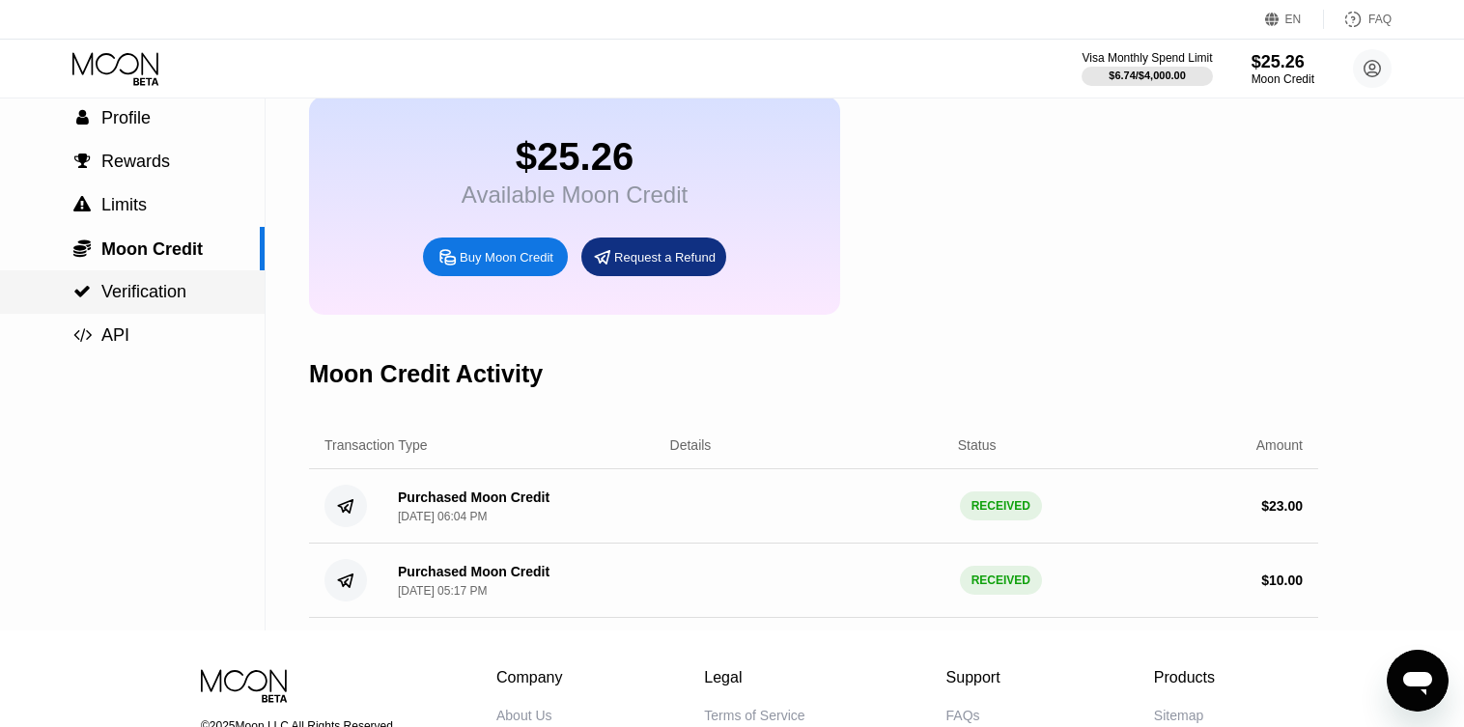
click at [195, 282] on div " Verification" at bounding box center [132, 291] width 265 height 43
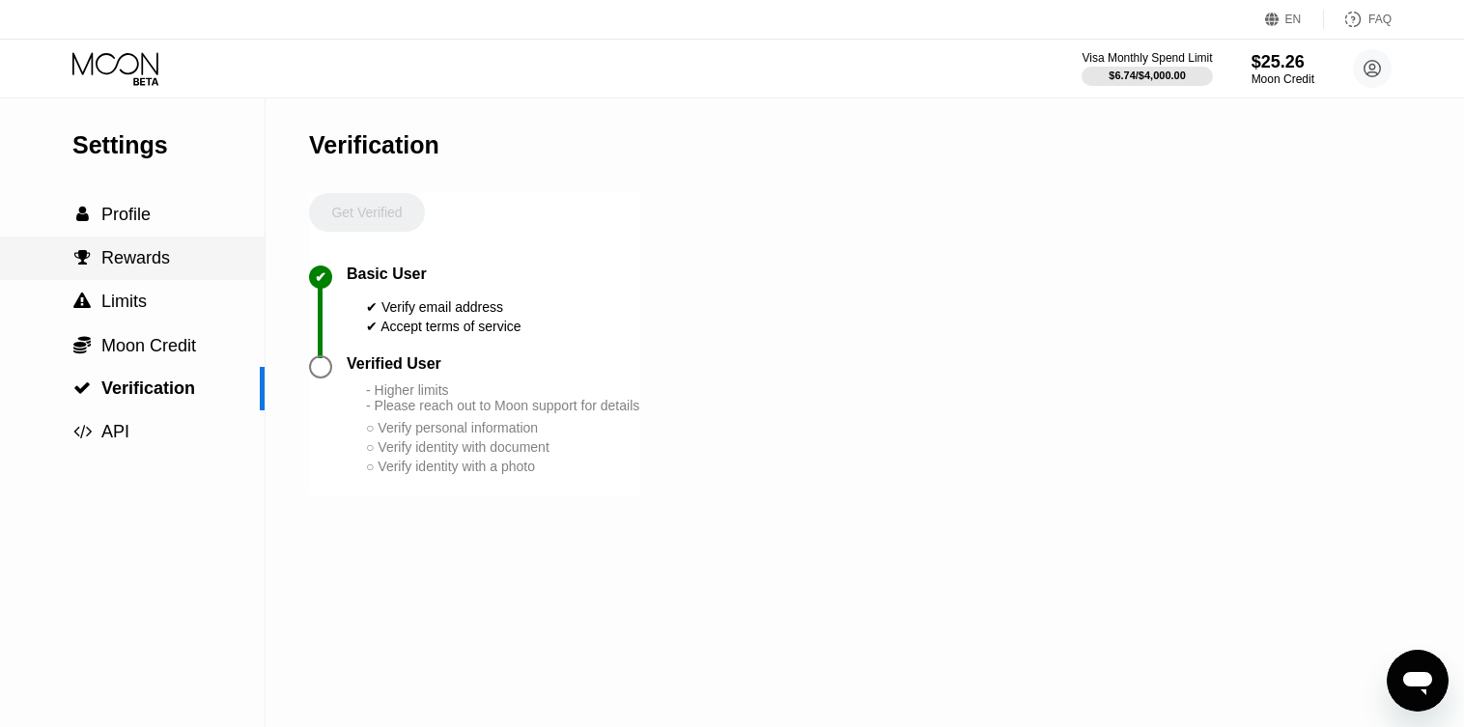
click at [195, 264] on div " Rewards" at bounding box center [132, 258] width 265 height 20
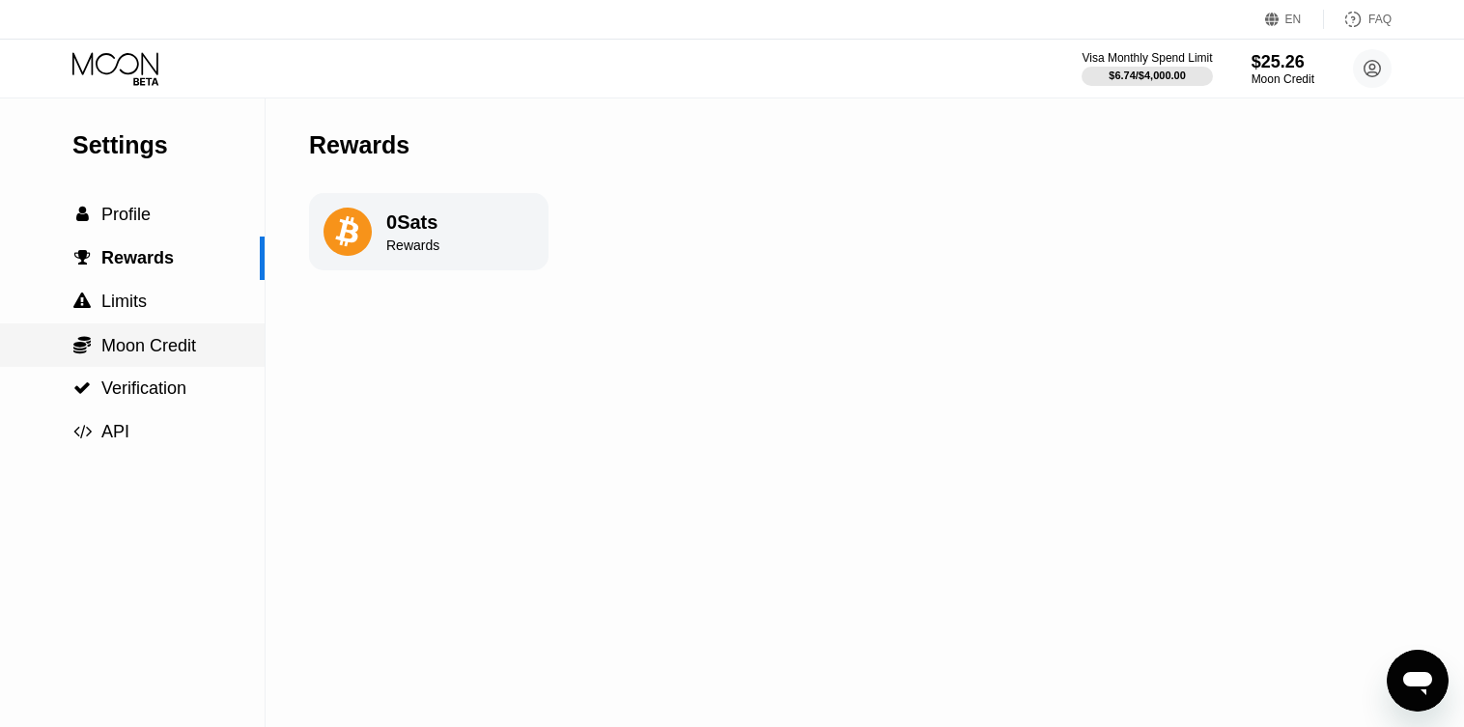
click at [178, 352] on span "Moon Credit" at bounding box center [148, 345] width 95 height 19
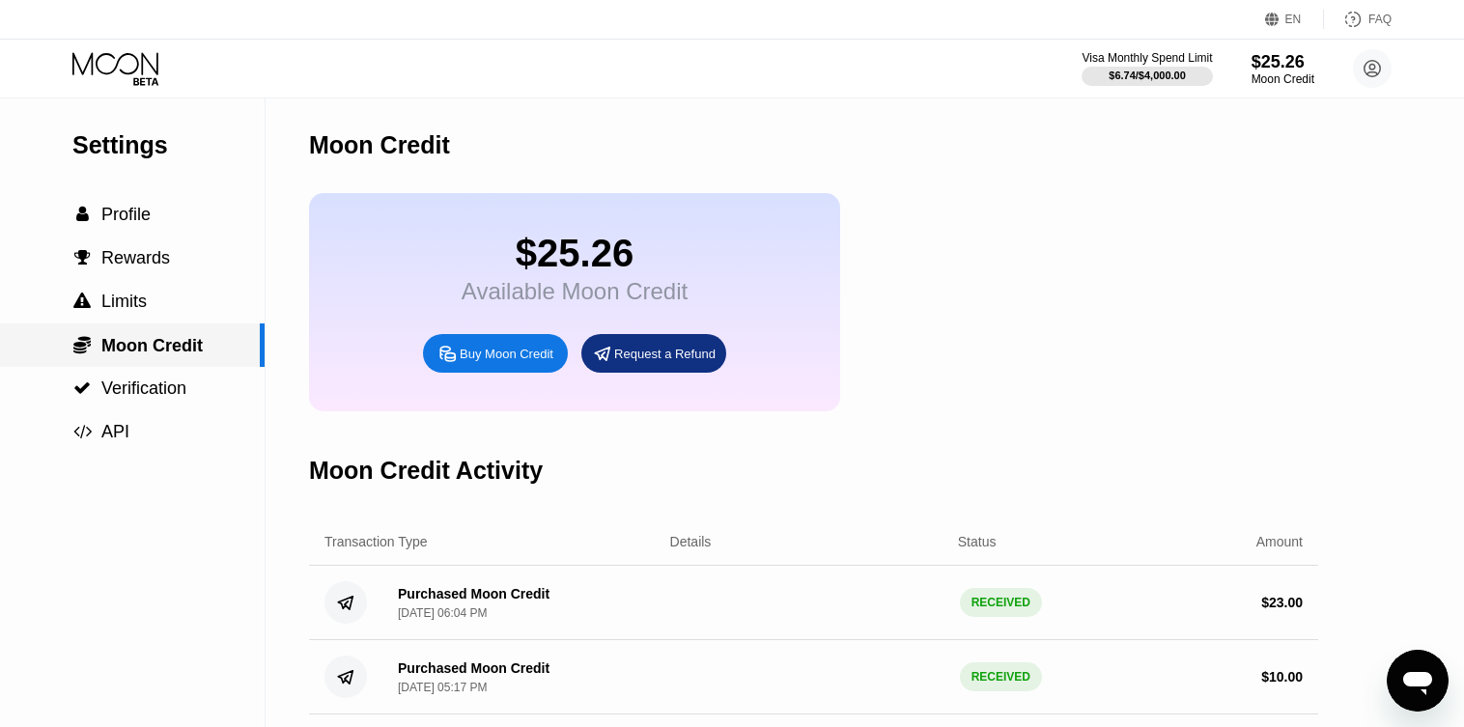
click at [178, 376] on div " Verification" at bounding box center [132, 388] width 265 height 43
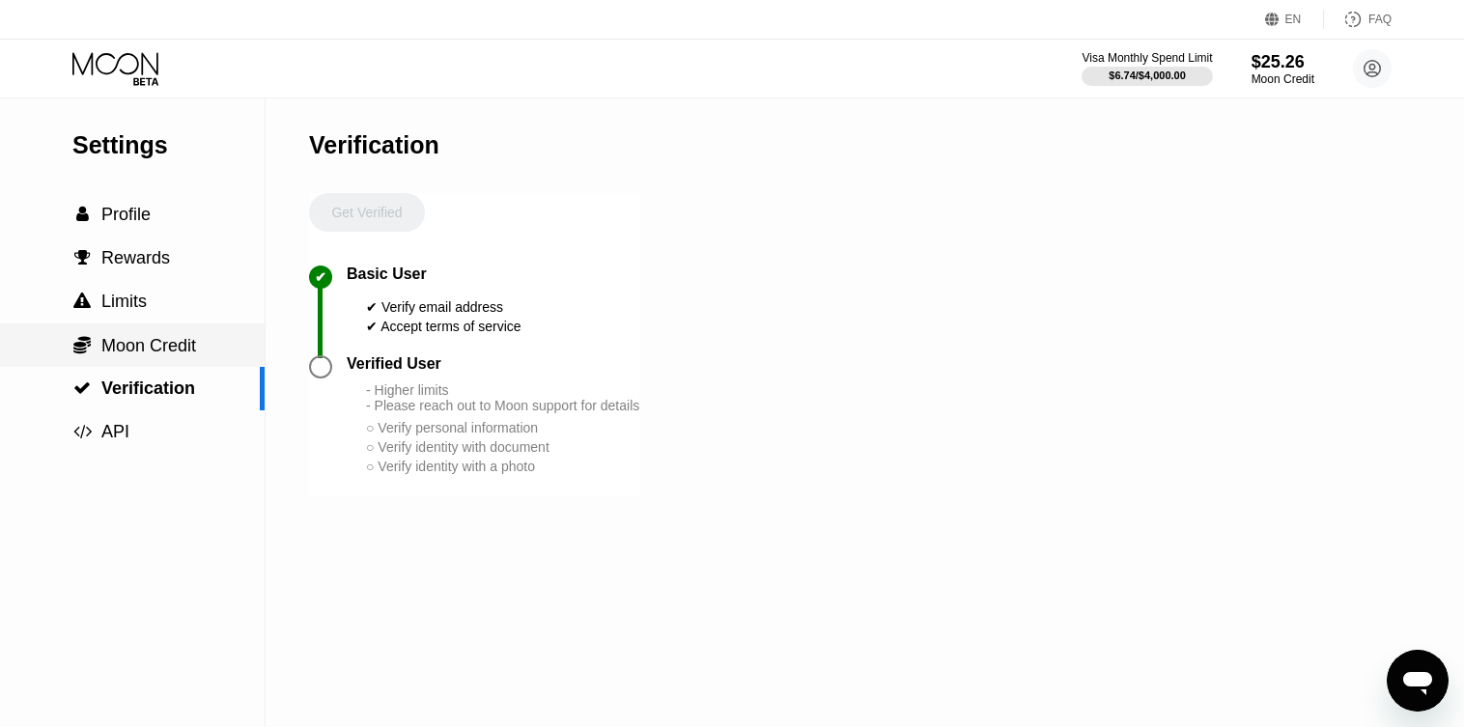
click at [178, 348] on span "Moon Credit" at bounding box center [148, 345] width 95 height 19
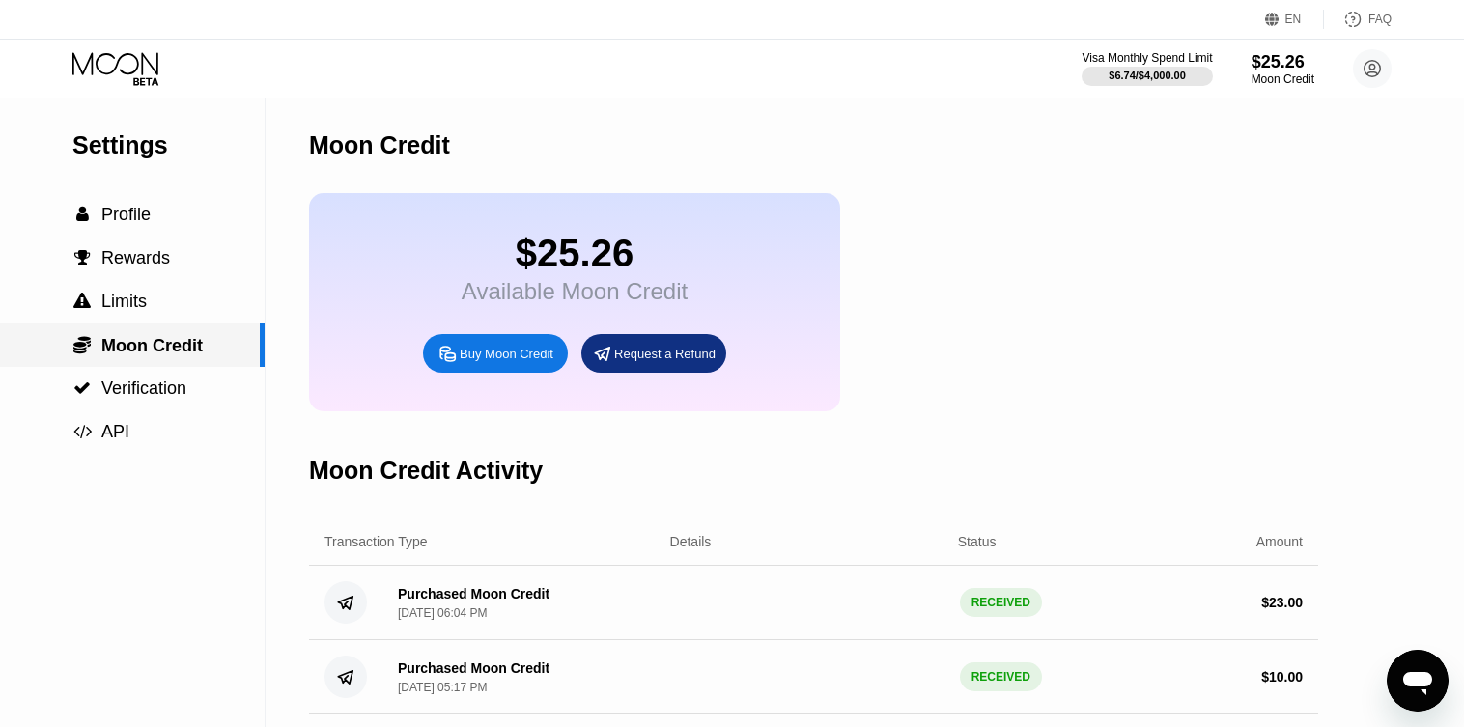
click at [164, 351] on span "Moon Credit" at bounding box center [151, 345] width 101 height 19
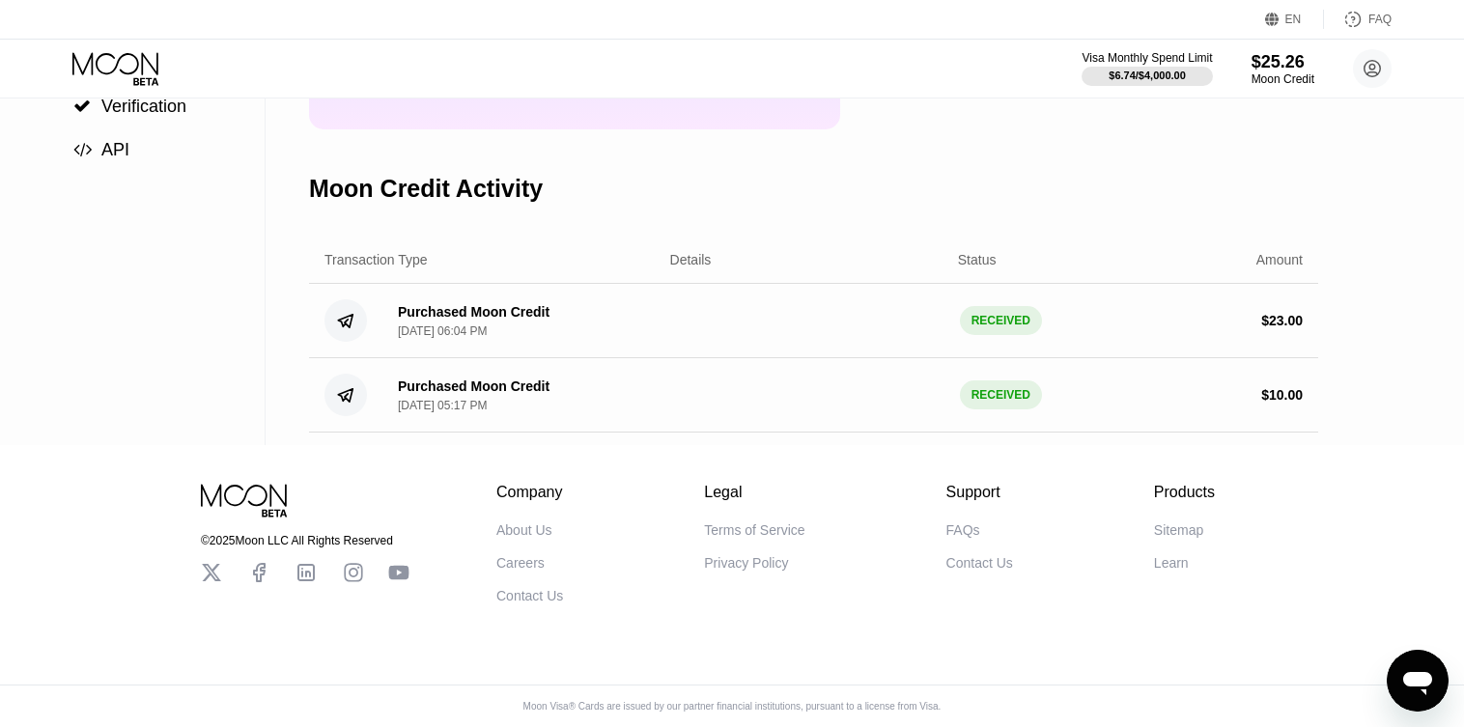
scroll to position [303, 0]
click at [731, 405] on div "Purchased Moon Credit Sep 20, 2025, 05:17 PM RECEIVED $ 10.00" at bounding box center [813, 395] width 1009 height 74
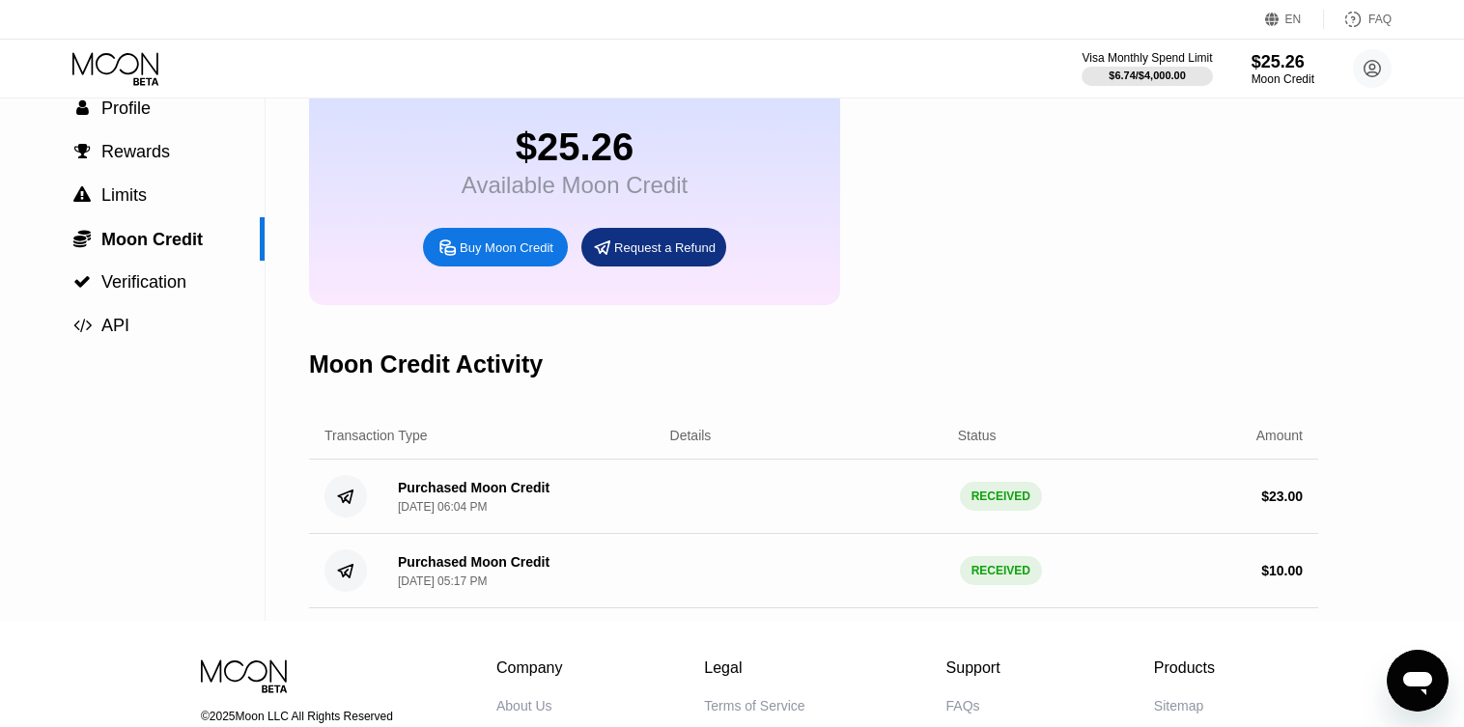
scroll to position [0, 0]
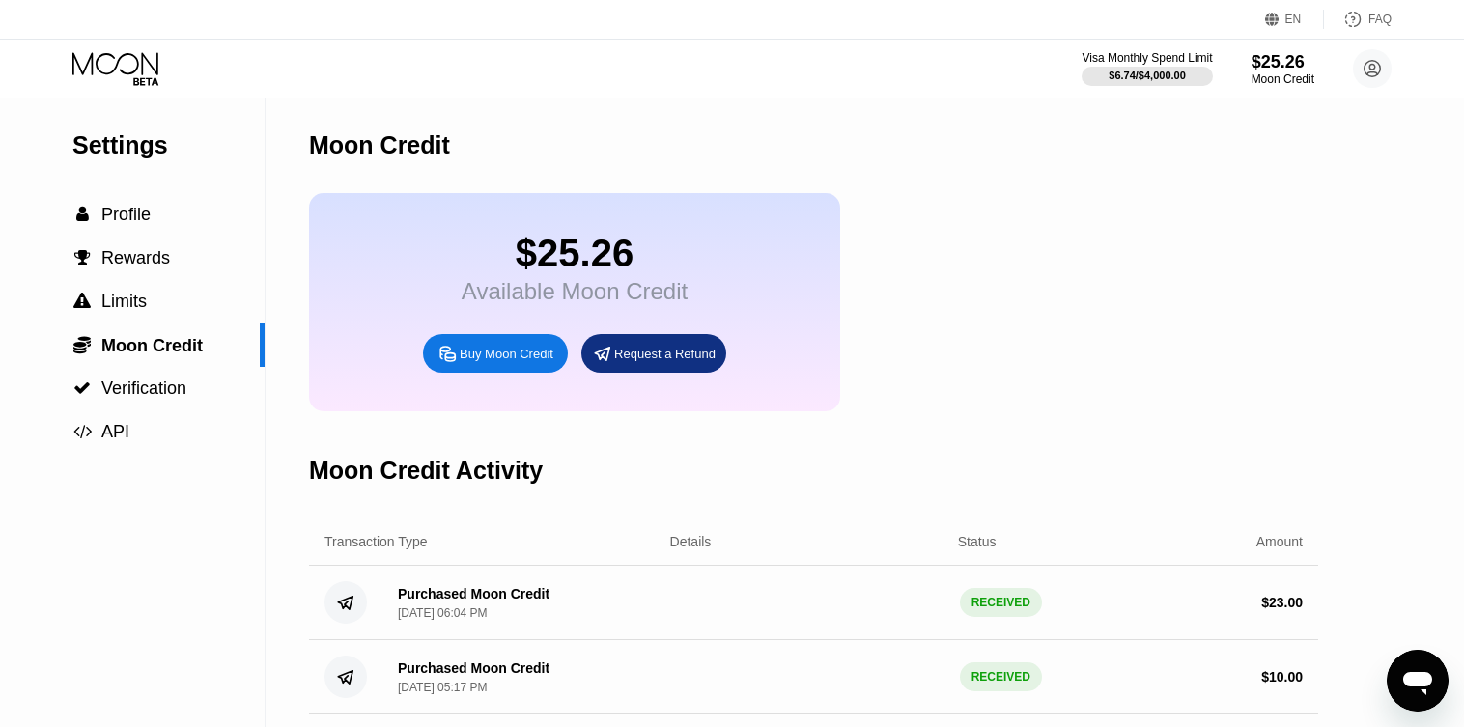
click at [456, 307] on div "$25.26 Available Moon Credit Buy Moon Credit Request a Refund" at bounding box center [574, 302] width 531 height 218
click at [156, 217] on div " Profile" at bounding box center [132, 215] width 265 height 20
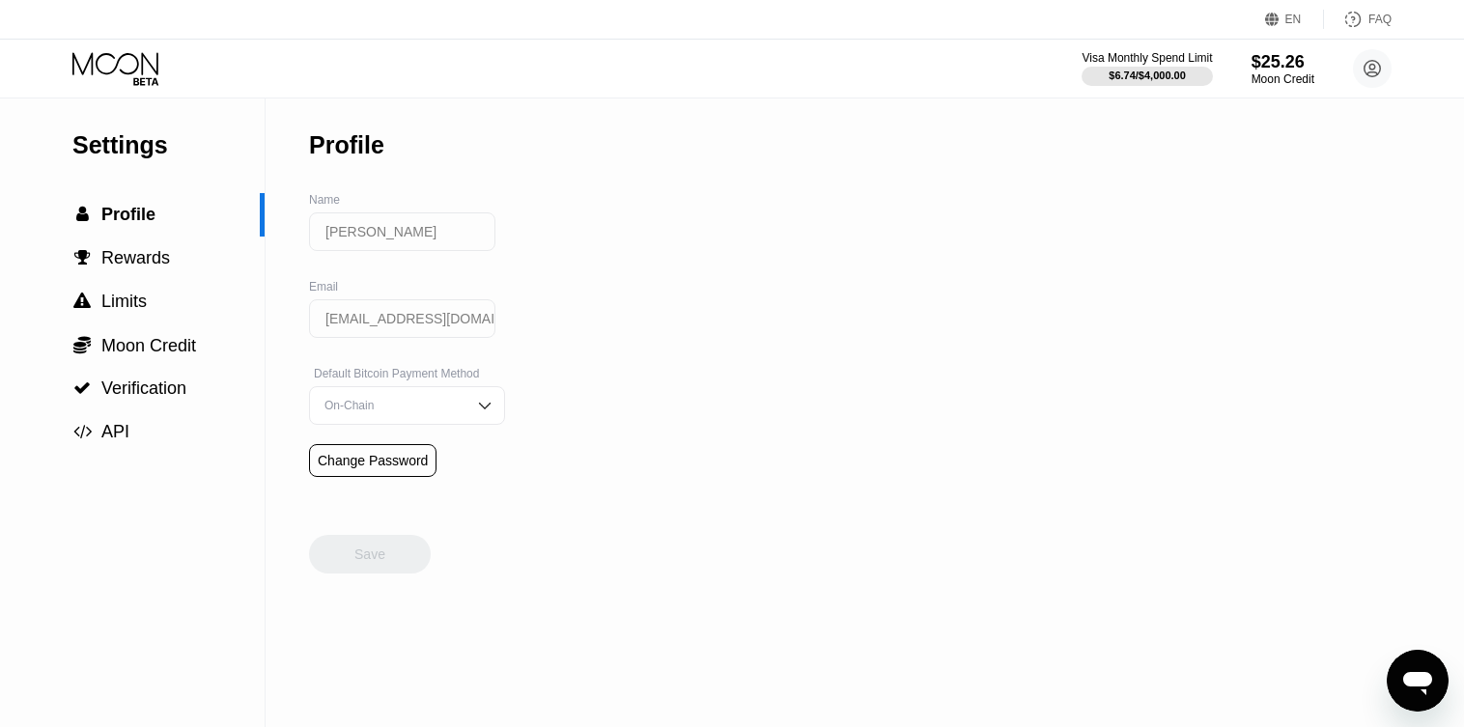
click at [141, 54] on icon at bounding box center [115, 63] width 86 height 22
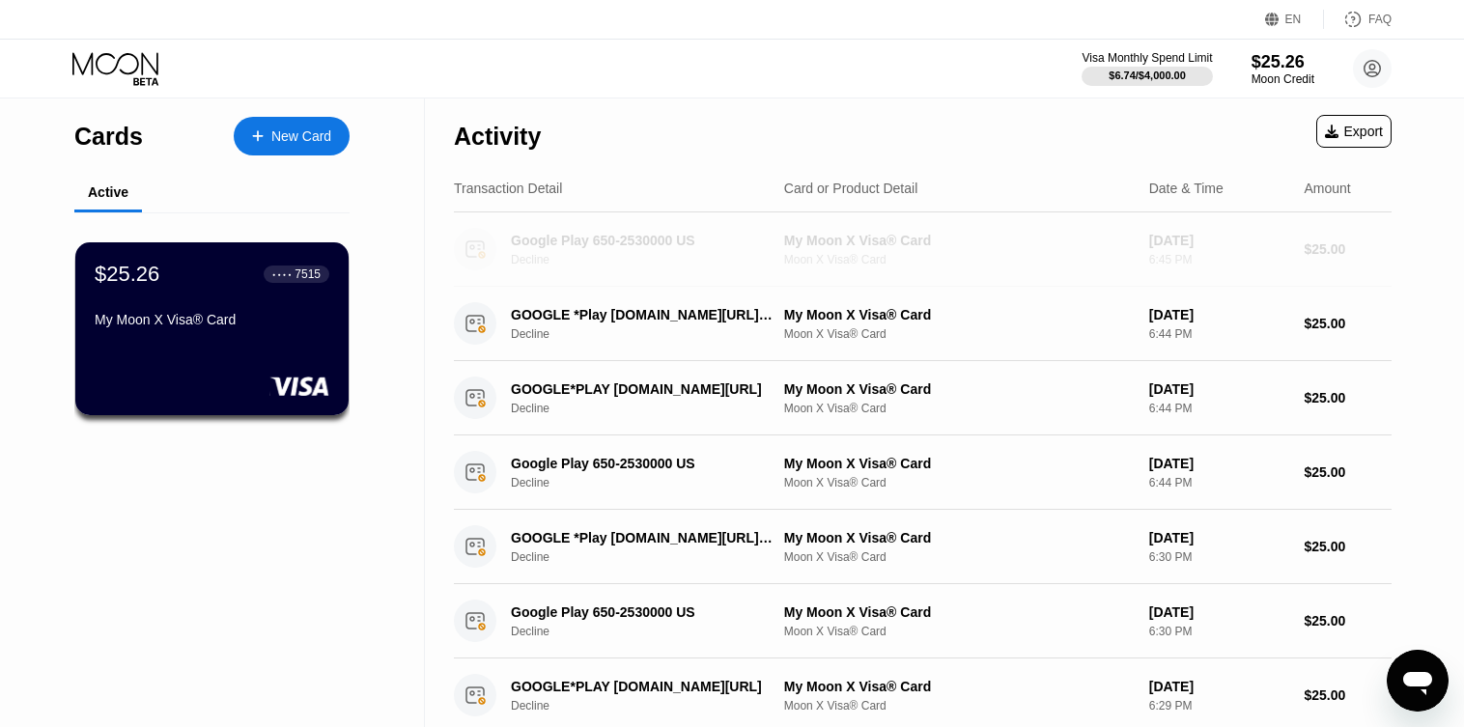
click at [1360, 253] on div "$25.00" at bounding box center [1348, 248] width 87 height 15
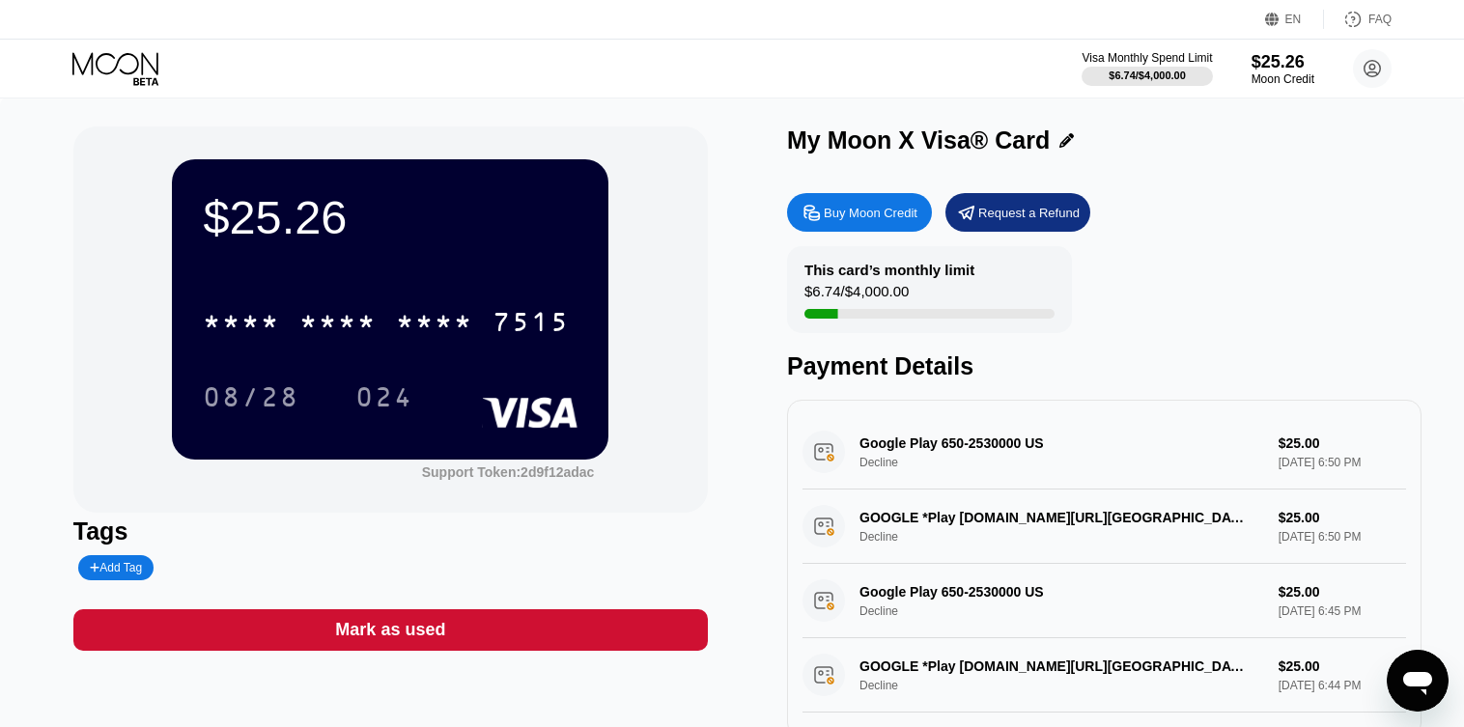
click at [912, 453] on div "Google Play 650-2530000 US Decline $25.00 Sep 23, 2025 6:50 PM" at bounding box center [1105, 452] width 604 height 74
drag, startPoint x: 1325, startPoint y: 452, endPoint x: 1102, endPoint y: 452, distance: 223.1
click at [1174, 452] on div "Google Play 650-2530000 US Decline $25.00 Sep 23, 2025 6:50 PM" at bounding box center [1105, 452] width 604 height 74
drag, startPoint x: 968, startPoint y: 452, endPoint x: 942, endPoint y: 453, distance: 26.1
click at [957, 453] on div "Google Play 650-2530000 US Decline $25.00 Sep 23, 2025 6:50 PM" at bounding box center [1105, 452] width 604 height 74
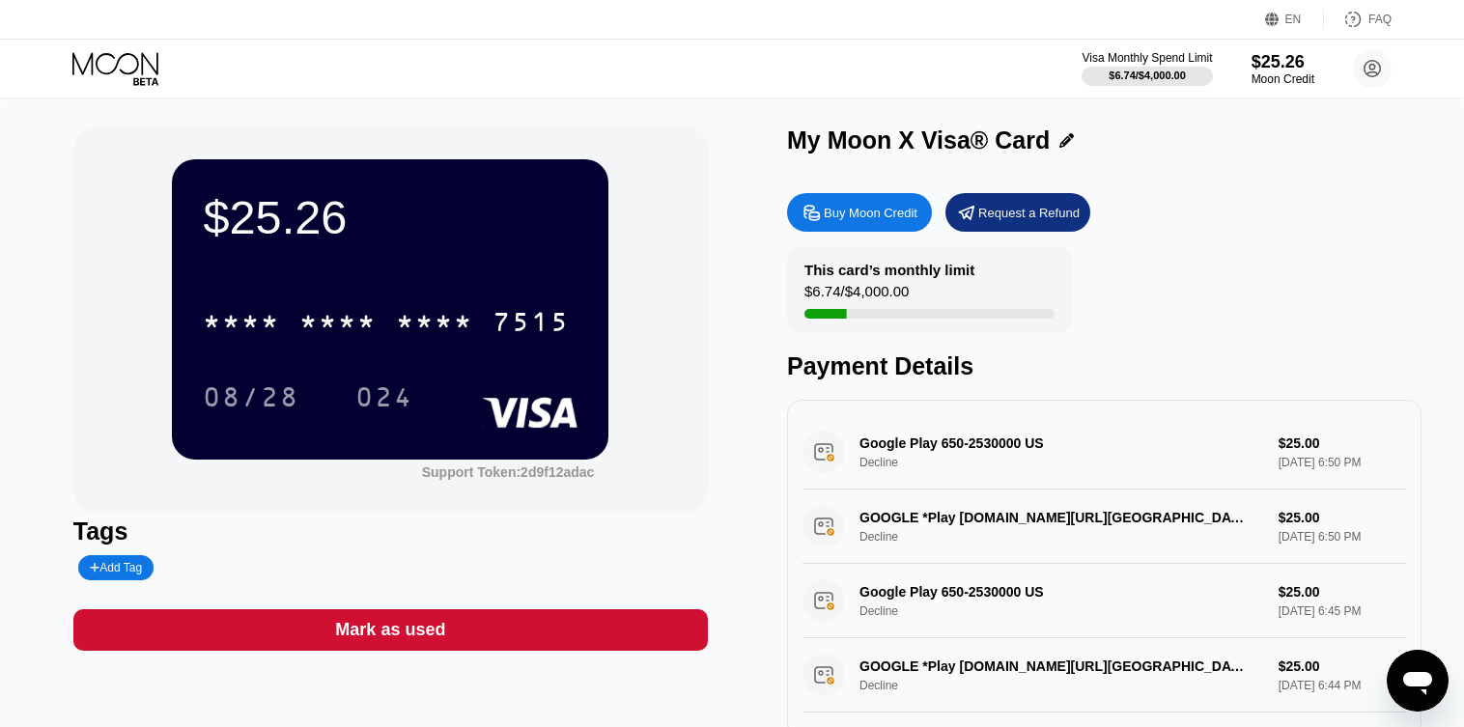
drag, startPoint x: 940, startPoint y: 453, endPoint x: 927, endPoint y: 455, distance: 12.7
click at [939, 453] on div "Google Play 650-2530000 US Decline $25.00 Sep 23, 2025 6:50 PM" at bounding box center [1105, 452] width 604 height 74
click at [927, 455] on div "Google Play 650-2530000 US Decline $25.00 Sep 23, 2025 6:50 PM" at bounding box center [1105, 452] width 604 height 74
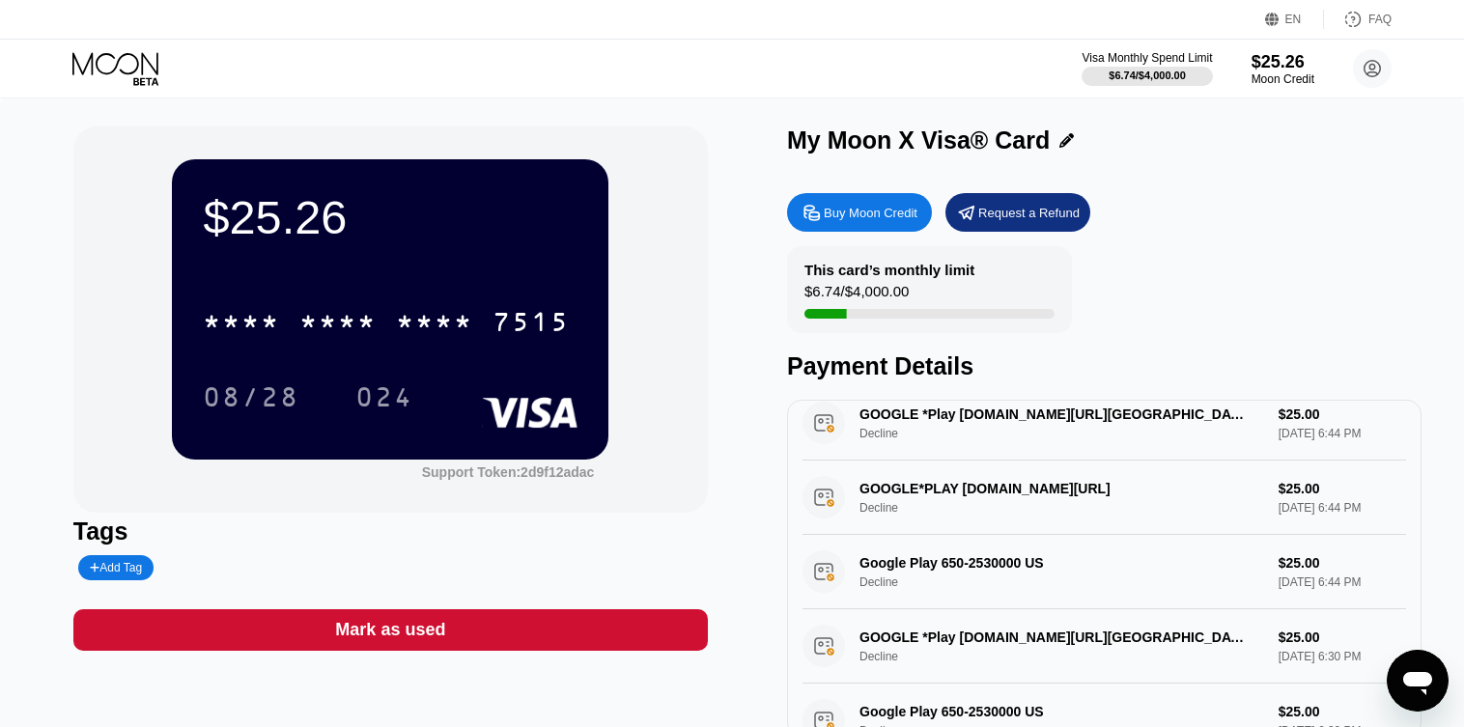
scroll to position [290, 0]
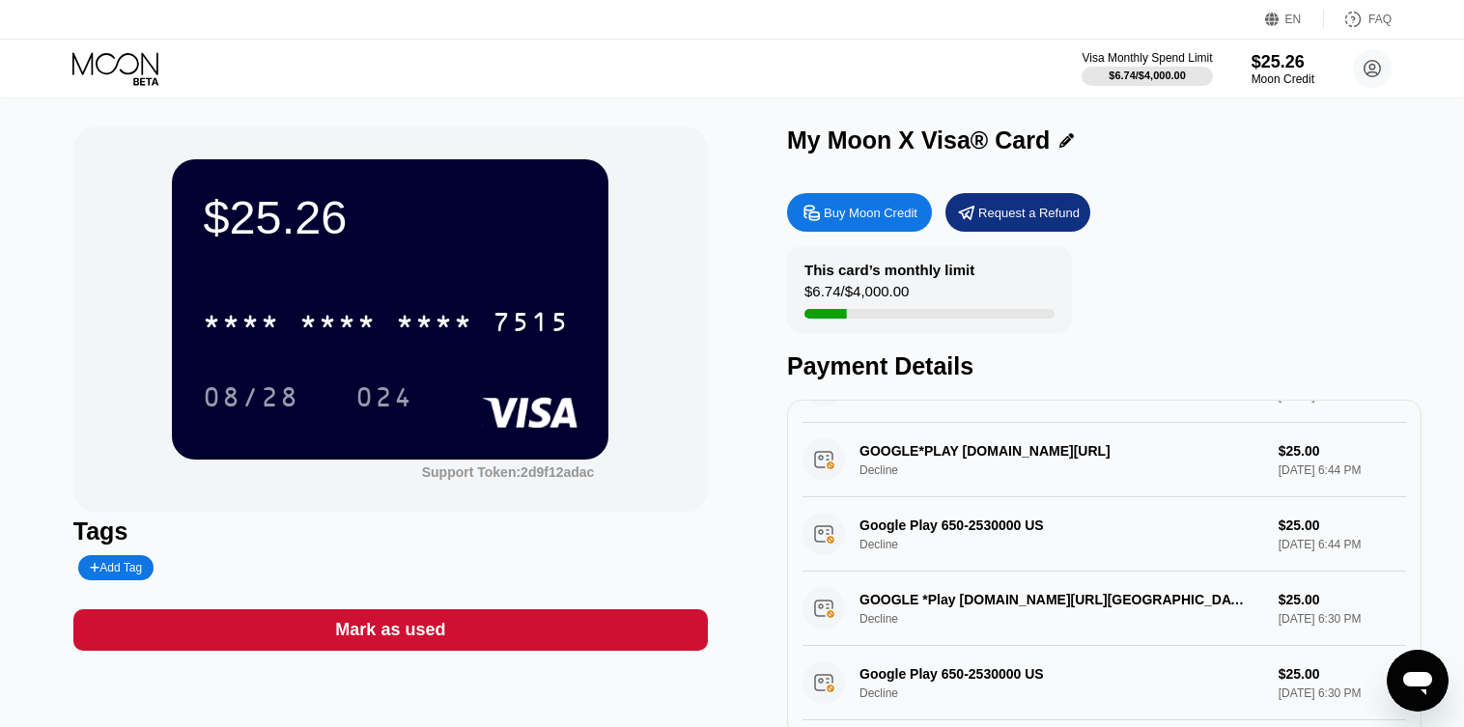
click at [777, 316] on div "$25.26 * * * * * * * * * * * * 7515 08/28 024 Support Token: 2d9f12adac Tags Ad…" at bounding box center [731, 432] width 1317 height 611
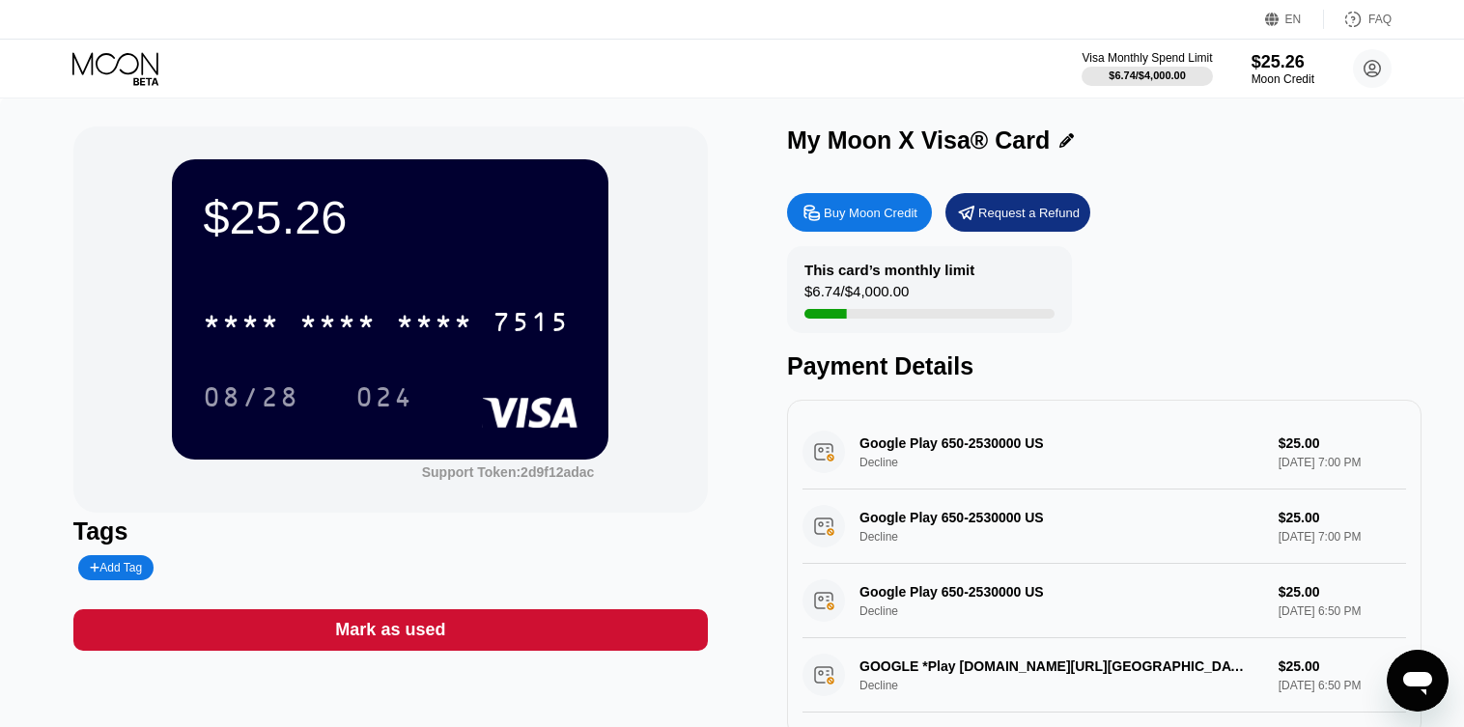
click at [837, 221] on div "Buy Moon Credit" at bounding box center [871, 213] width 94 height 16
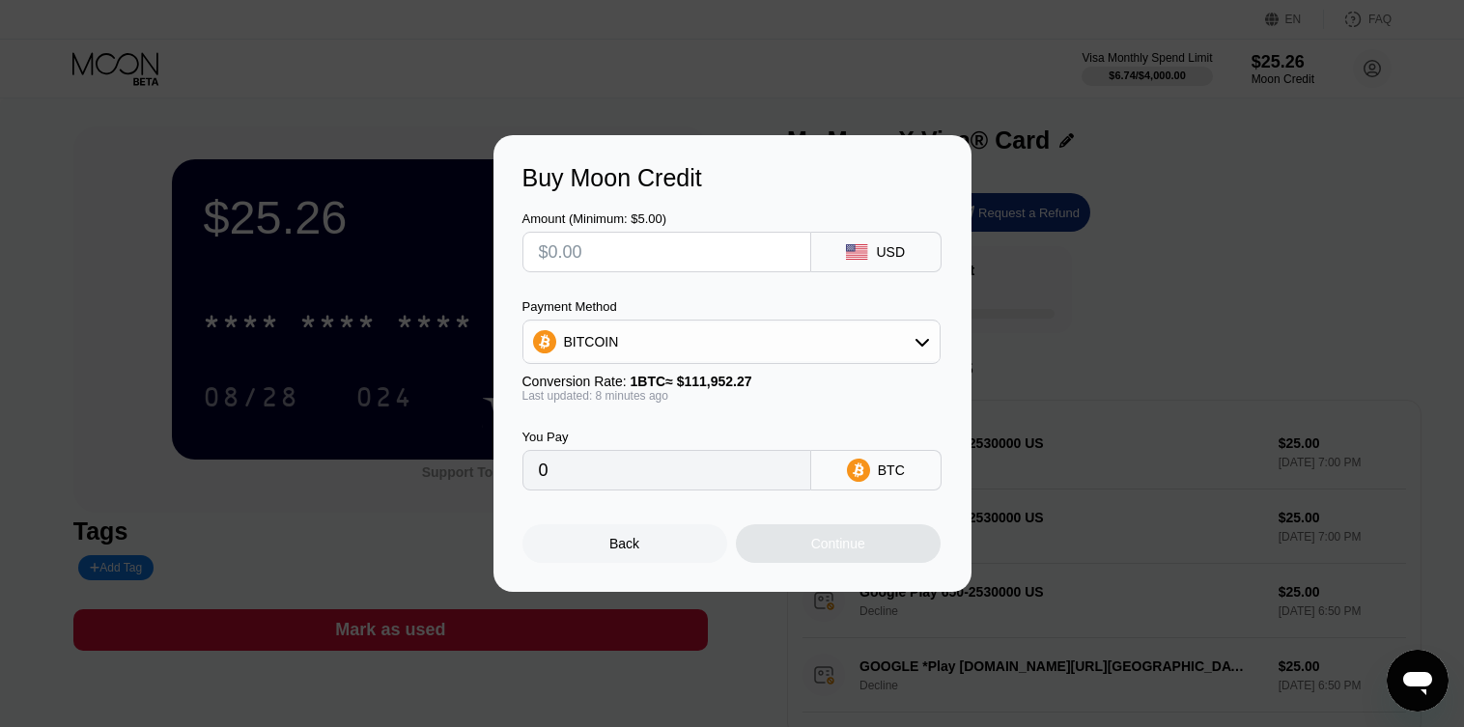
click at [639, 256] on input "text" at bounding box center [667, 252] width 256 height 39
click at [616, 260] on input "text" at bounding box center [667, 252] width 256 height 39
type input "$15"
type input "0.00013432"
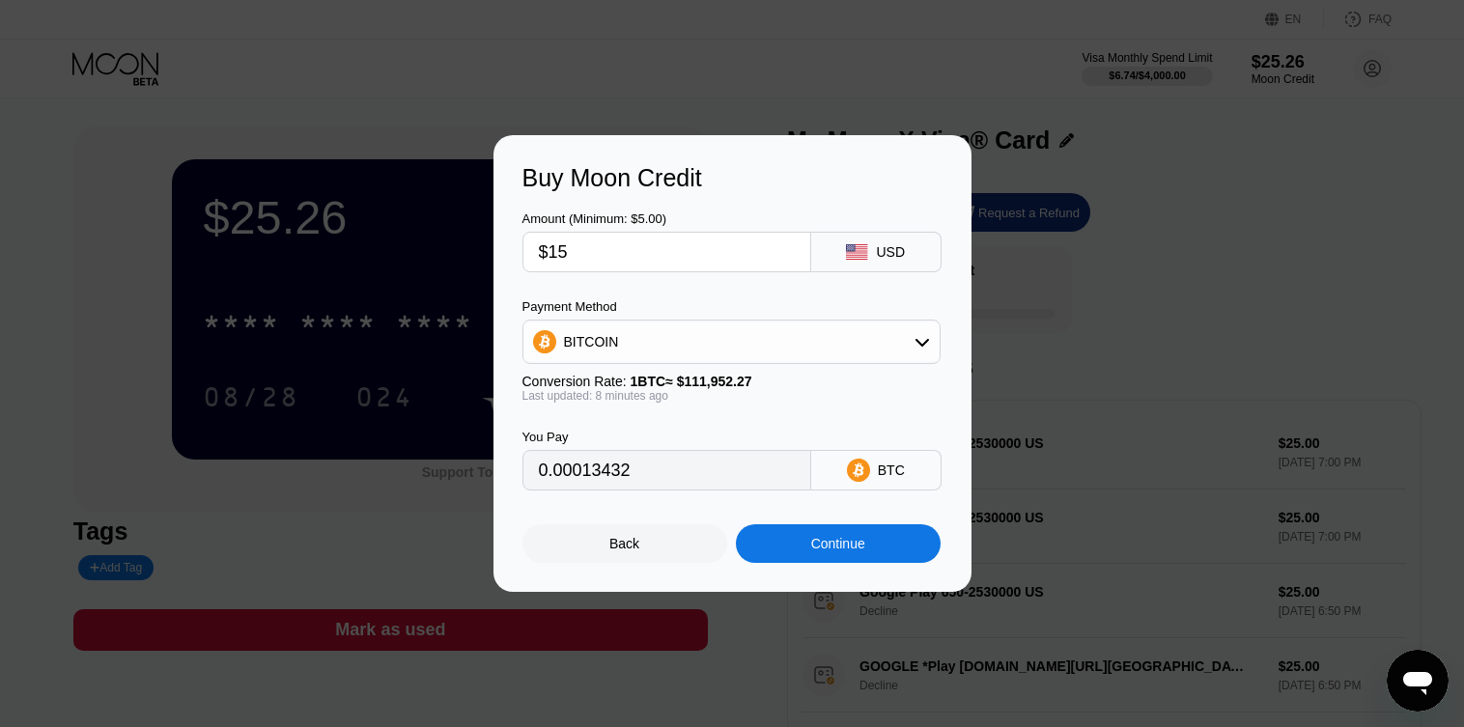
type input "$15"
drag, startPoint x: 692, startPoint y: 480, endPoint x: 528, endPoint y: 460, distance: 164.5
click at [528, 460] on div "0.00013432" at bounding box center [667, 470] width 289 height 41
click at [803, 544] on div "Continue" at bounding box center [838, 543] width 205 height 39
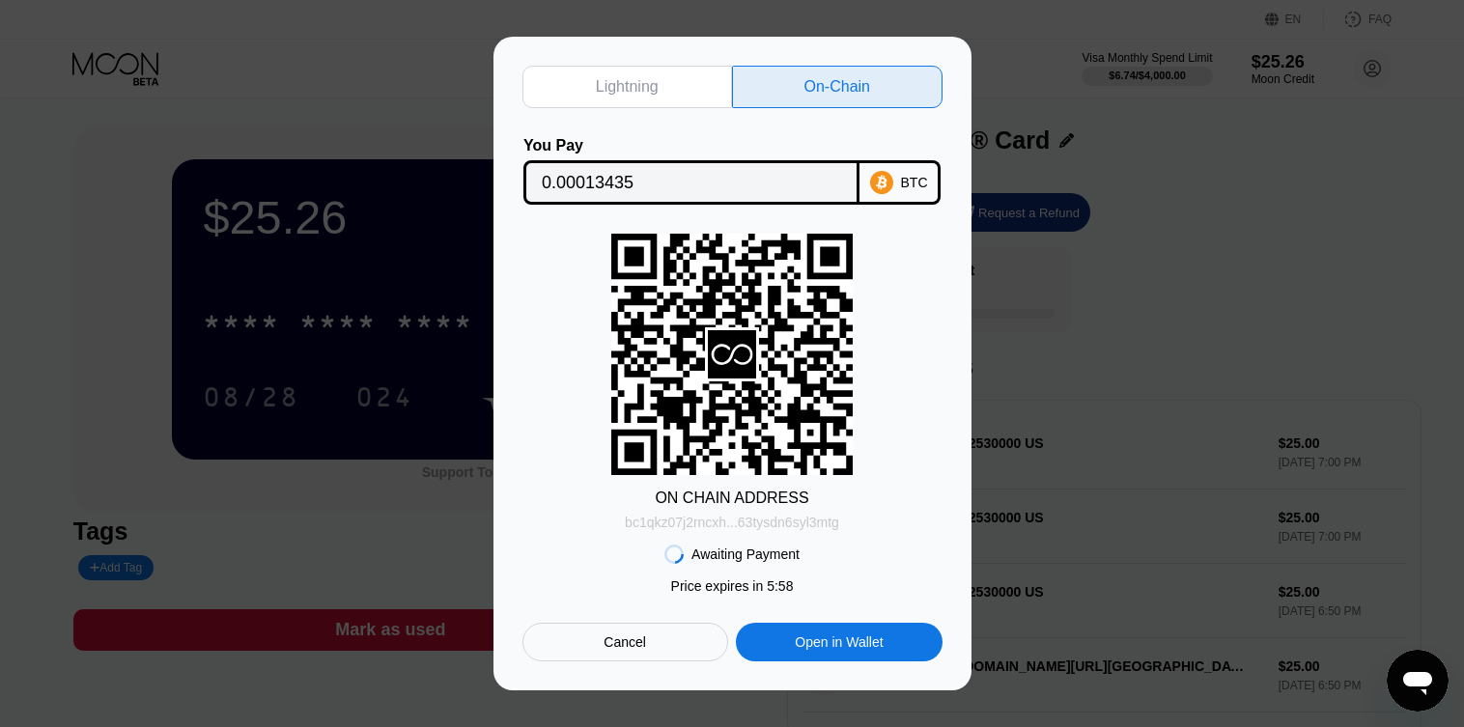
click at [719, 517] on div "bc1qkz07j2rncxh...63tysdn6syl3mtg" at bounding box center [732, 522] width 214 height 15
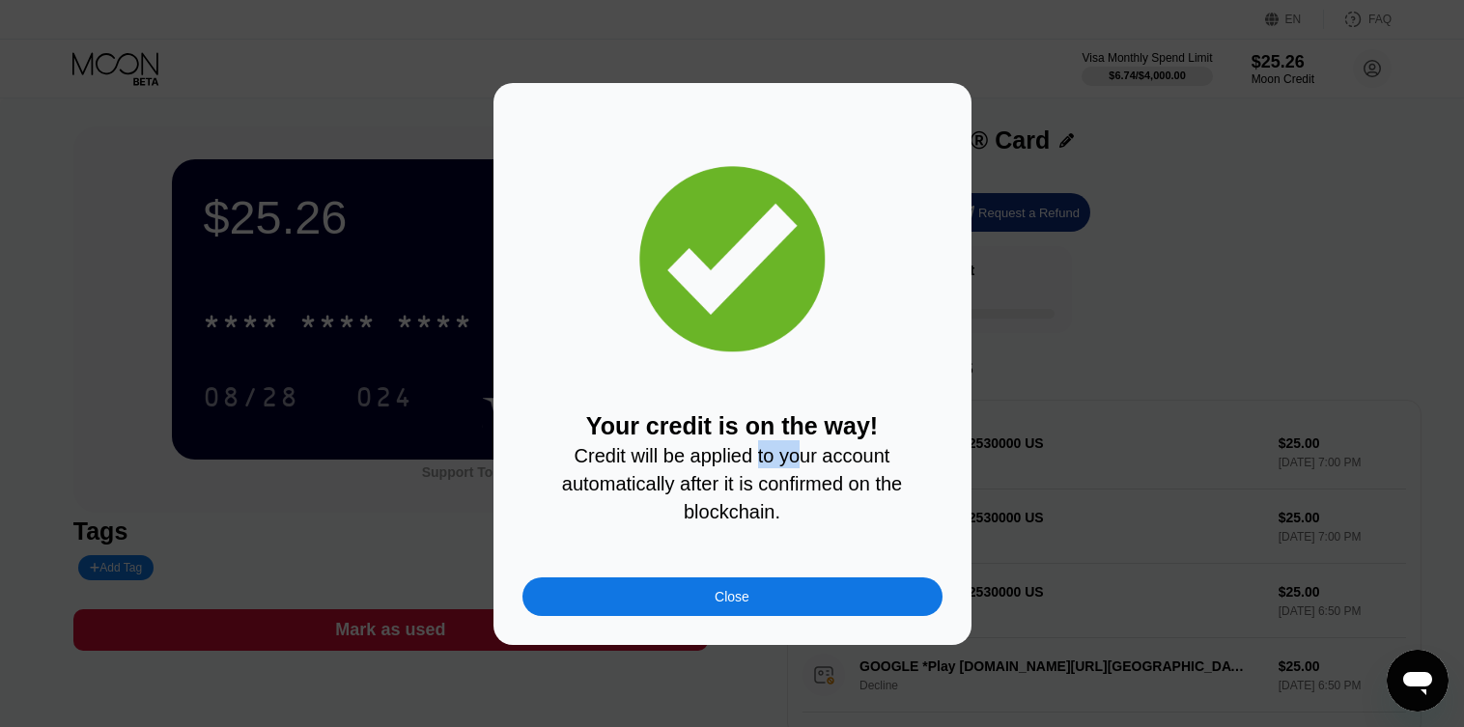
drag, startPoint x: 786, startPoint y: 459, endPoint x: 753, endPoint y: 467, distance: 34.0
click at [754, 465] on span "Credit will be applied to your account automatically after it is confirmed on t…" at bounding box center [735, 483] width 346 height 77
click at [752, 496] on span "Credit will be applied to your account automatically after it is confirmed on t…" at bounding box center [735, 483] width 346 height 77
click at [757, 600] on div "Close" at bounding box center [733, 597] width 420 height 39
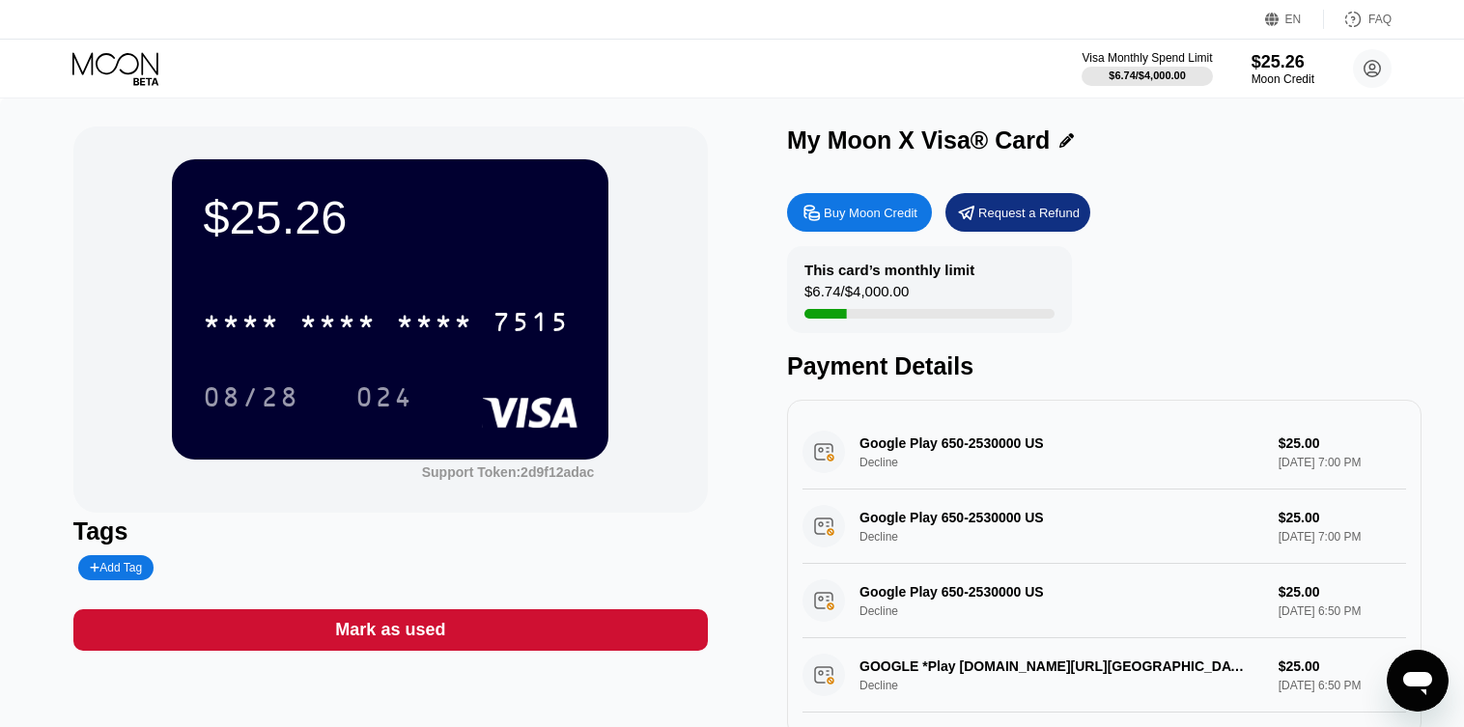
click at [127, 71] on icon at bounding box center [117, 69] width 90 height 34
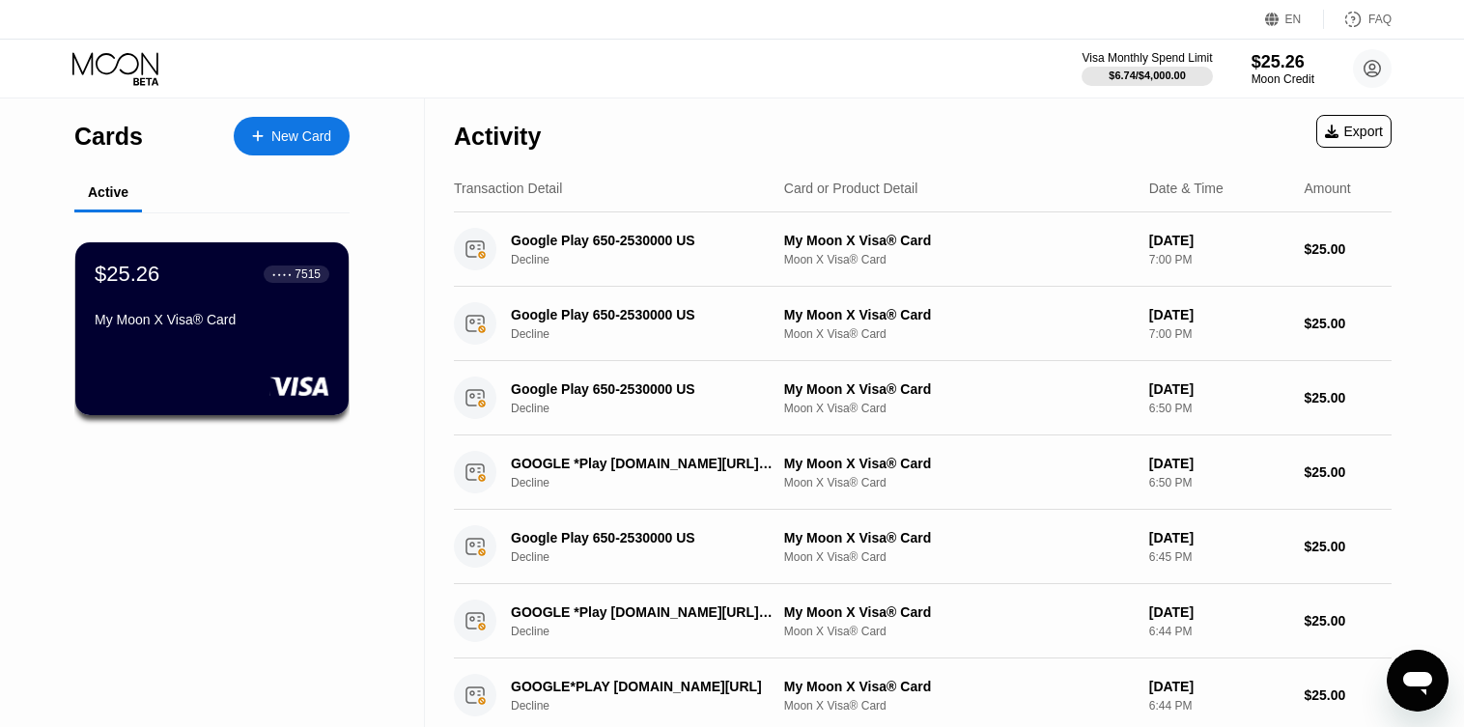
click at [108, 57] on icon at bounding box center [117, 69] width 90 height 34
click at [1267, 60] on div "$25.26" at bounding box center [1283, 61] width 65 height 20
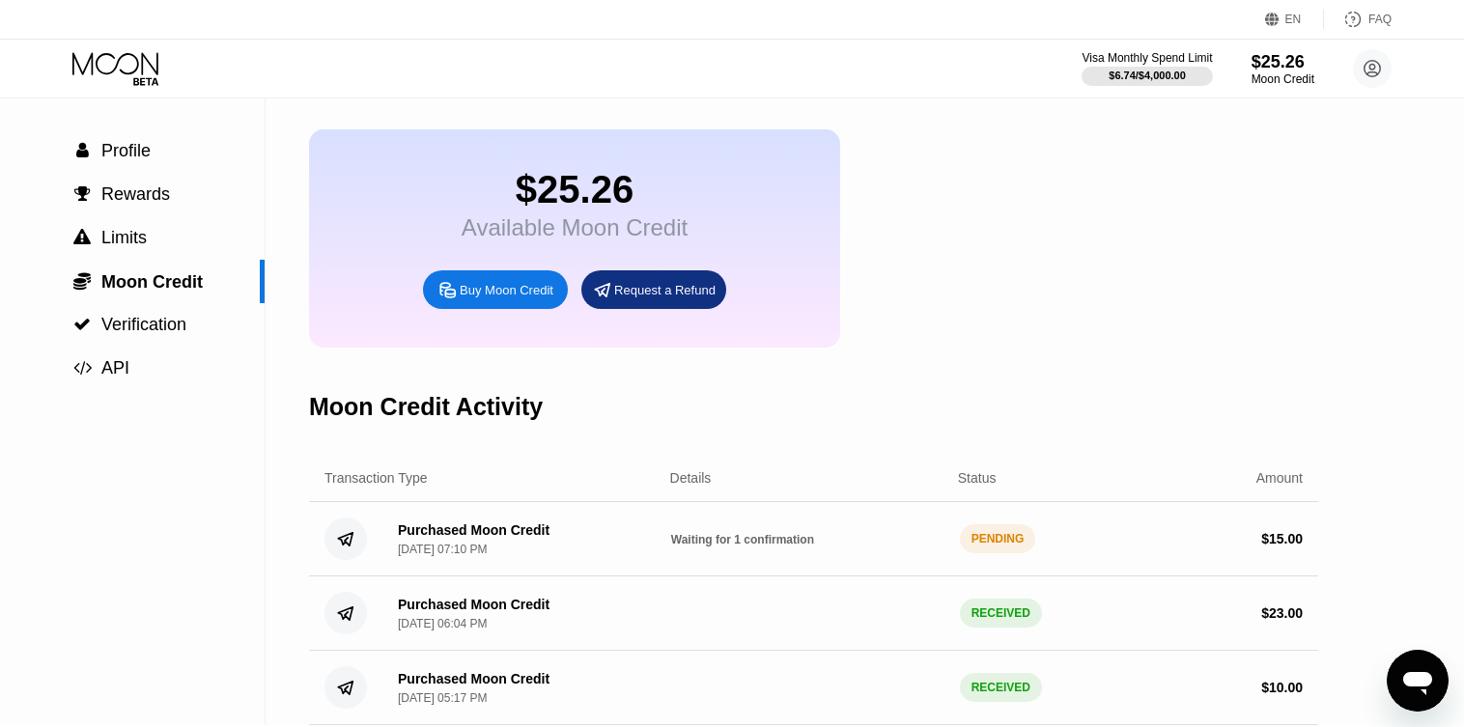
scroll to position [97, 0]
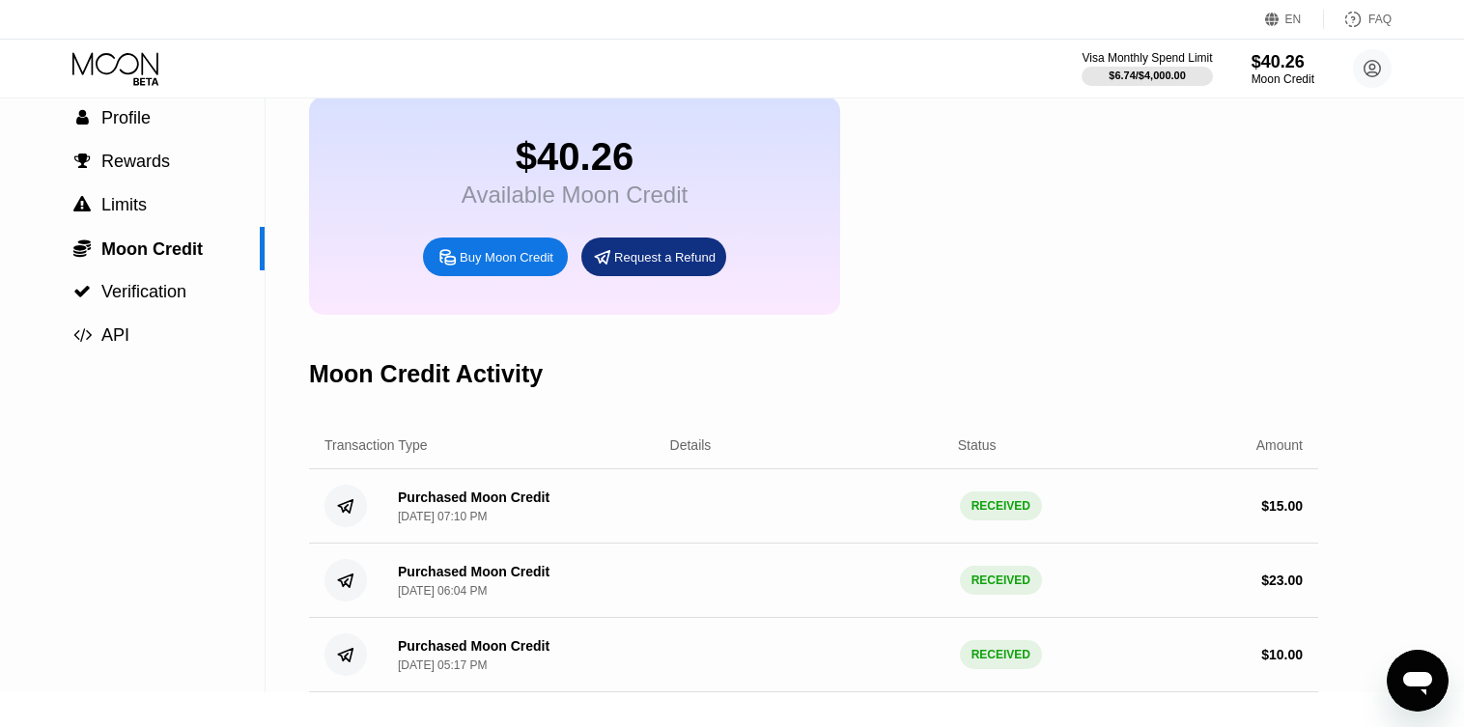
click at [537, 505] on div "Purchased Moon Credit" at bounding box center [474, 497] width 152 height 15
click at [227, 238] on div " Moon Credit" at bounding box center [132, 248] width 265 height 43
